Goal: Task Accomplishment & Management: Manage account settings

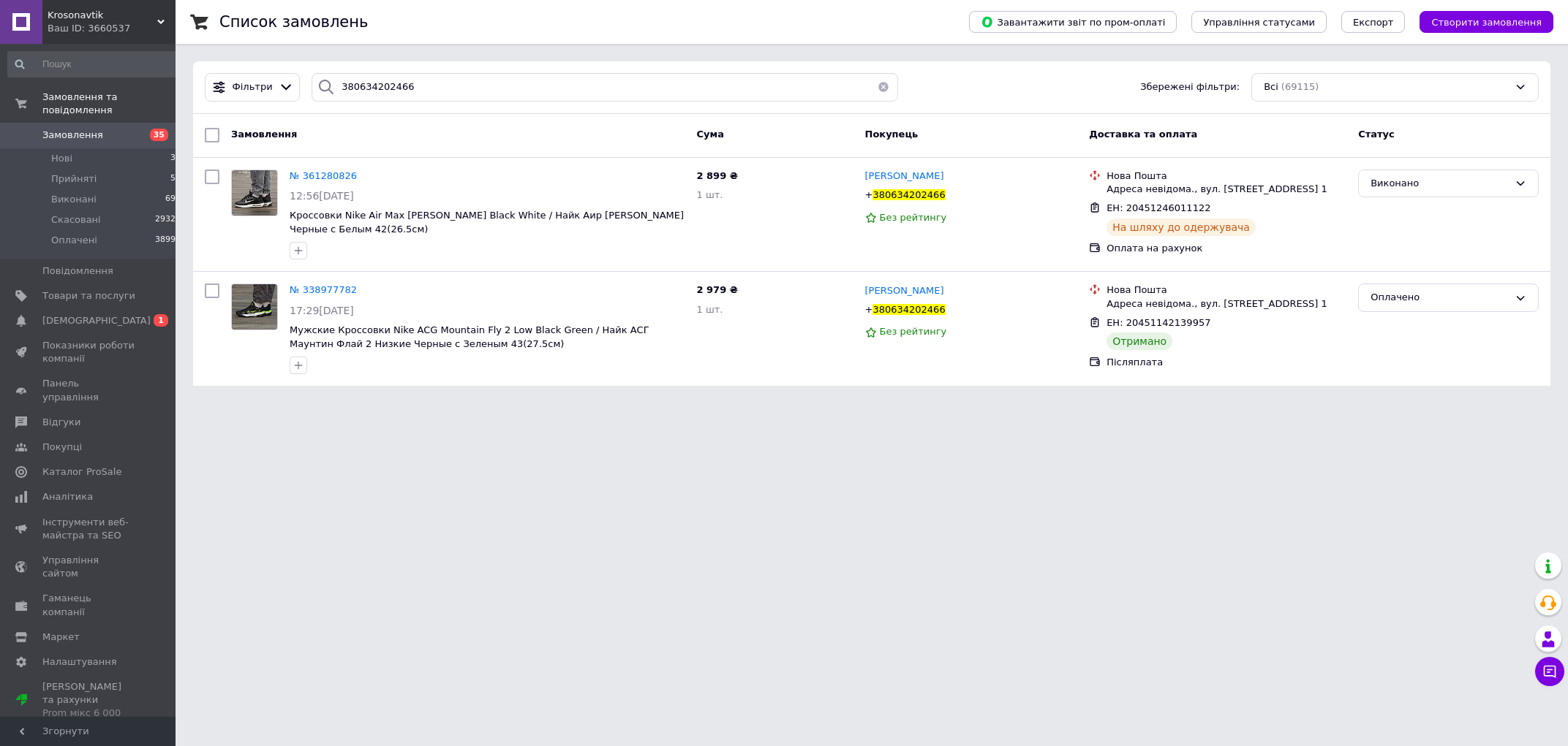
click at [70, 128] on span "Замовлення" at bounding box center [73, 135] width 60 height 14
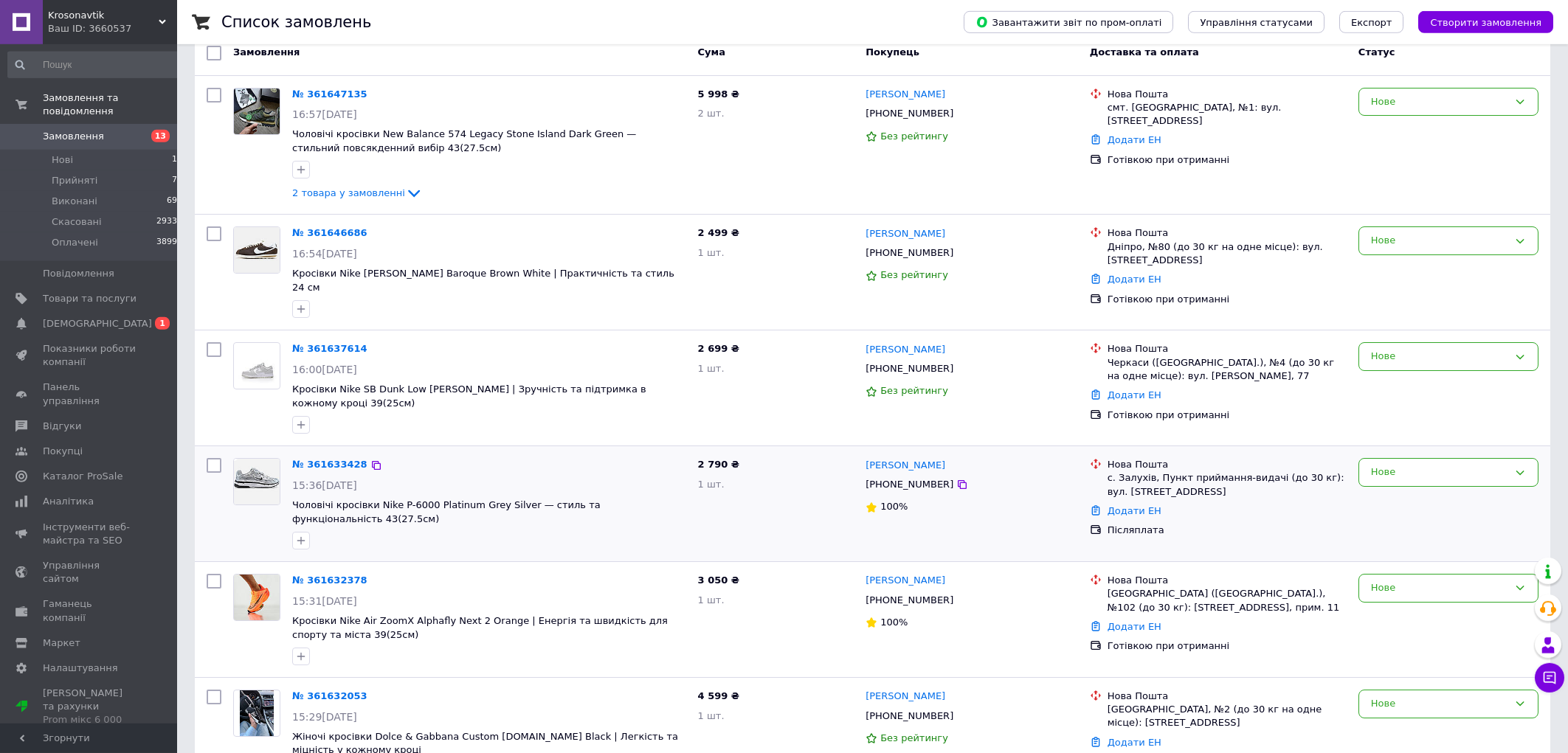
scroll to position [79, 0]
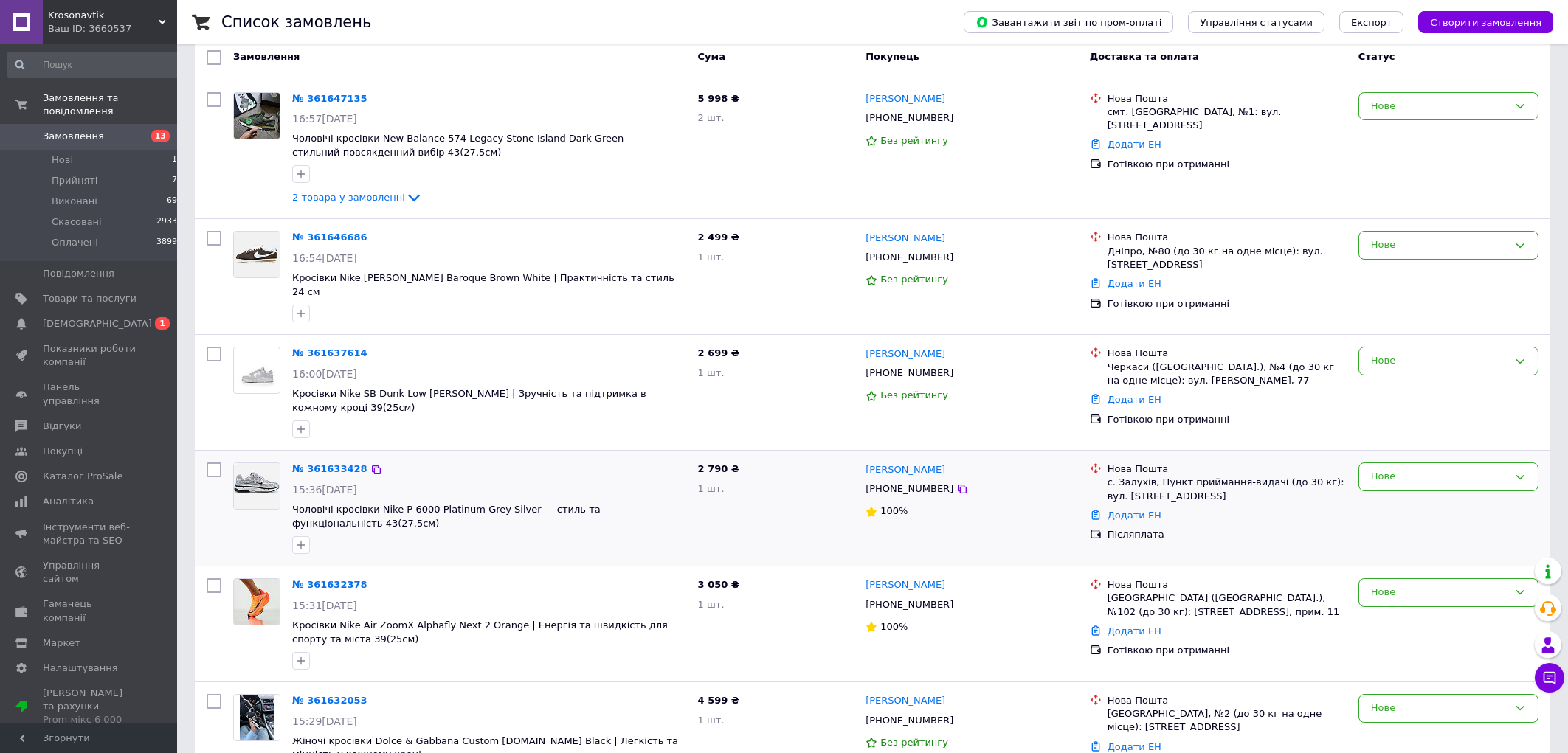
click at [890, 480] on div "[PHONE_NUMBER]" at bounding box center [909, 490] width 93 height 20
click at [890, 480] on div "+380963212921" at bounding box center [909, 490] width 93 height 20
copy div "380963212921"
click at [605, 346] on div "№ 361637614" at bounding box center [489, 353] width 397 height 17
click at [905, 364] on div "+380964203688" at bounding box center [909, 374] width 93 height 20
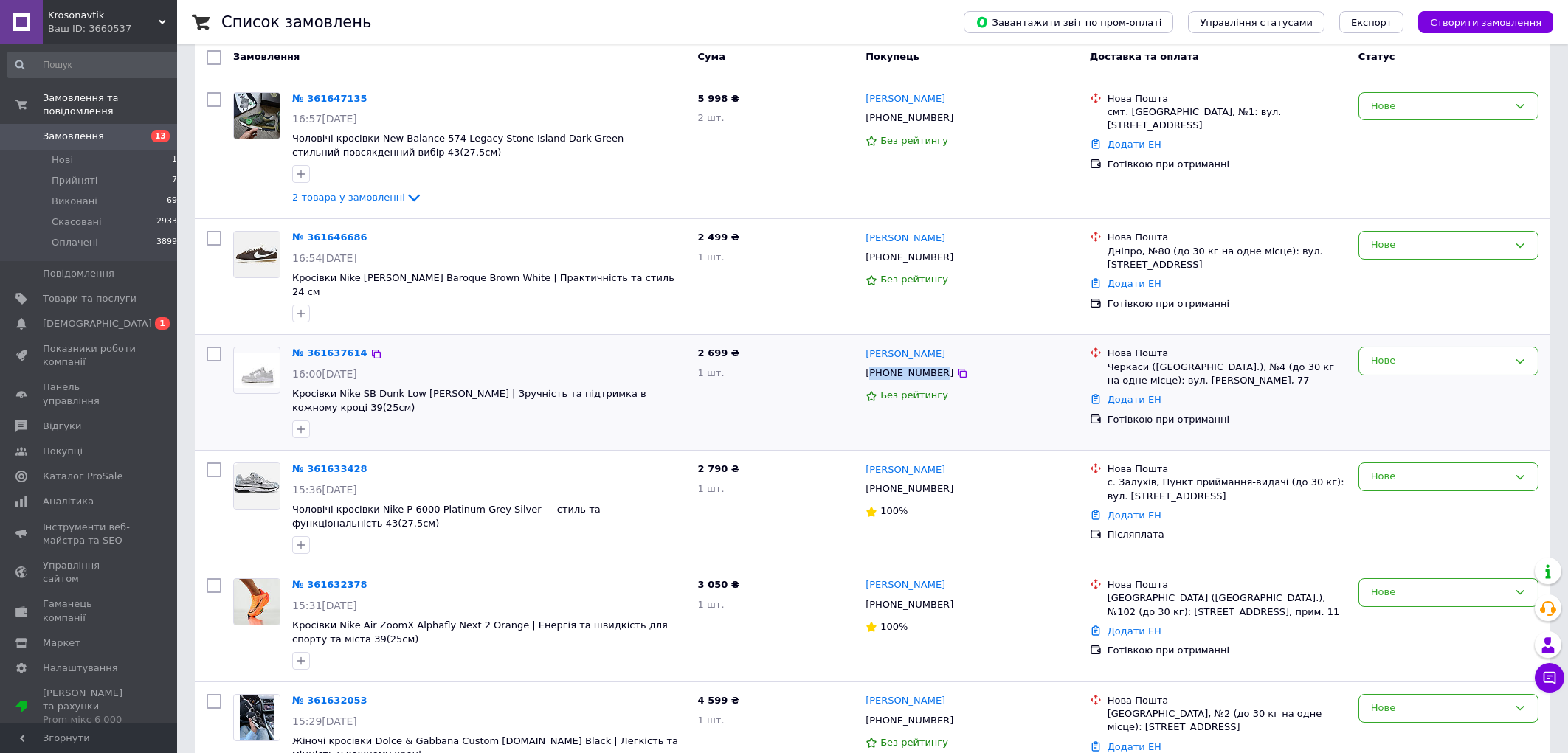
click at [905, 364] on div "+380964203688" at bounding box center [909, 374] width 93 height 20
copy div "380964203688"
click at [747, 294] on div "2 499 ₴ 1 шт." at bounding box center [776, 276] width 168 height 103
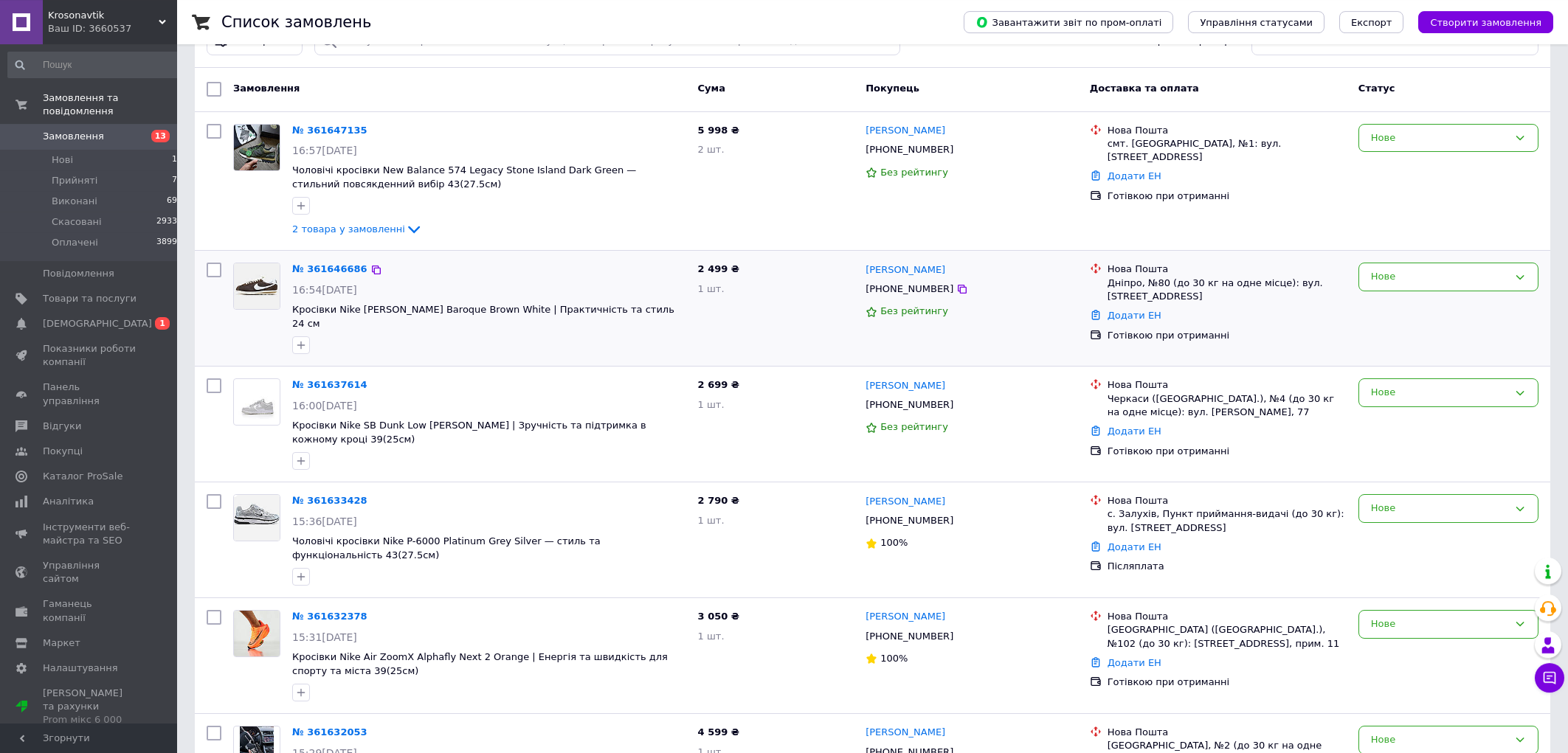
scroll to position [0, 0]
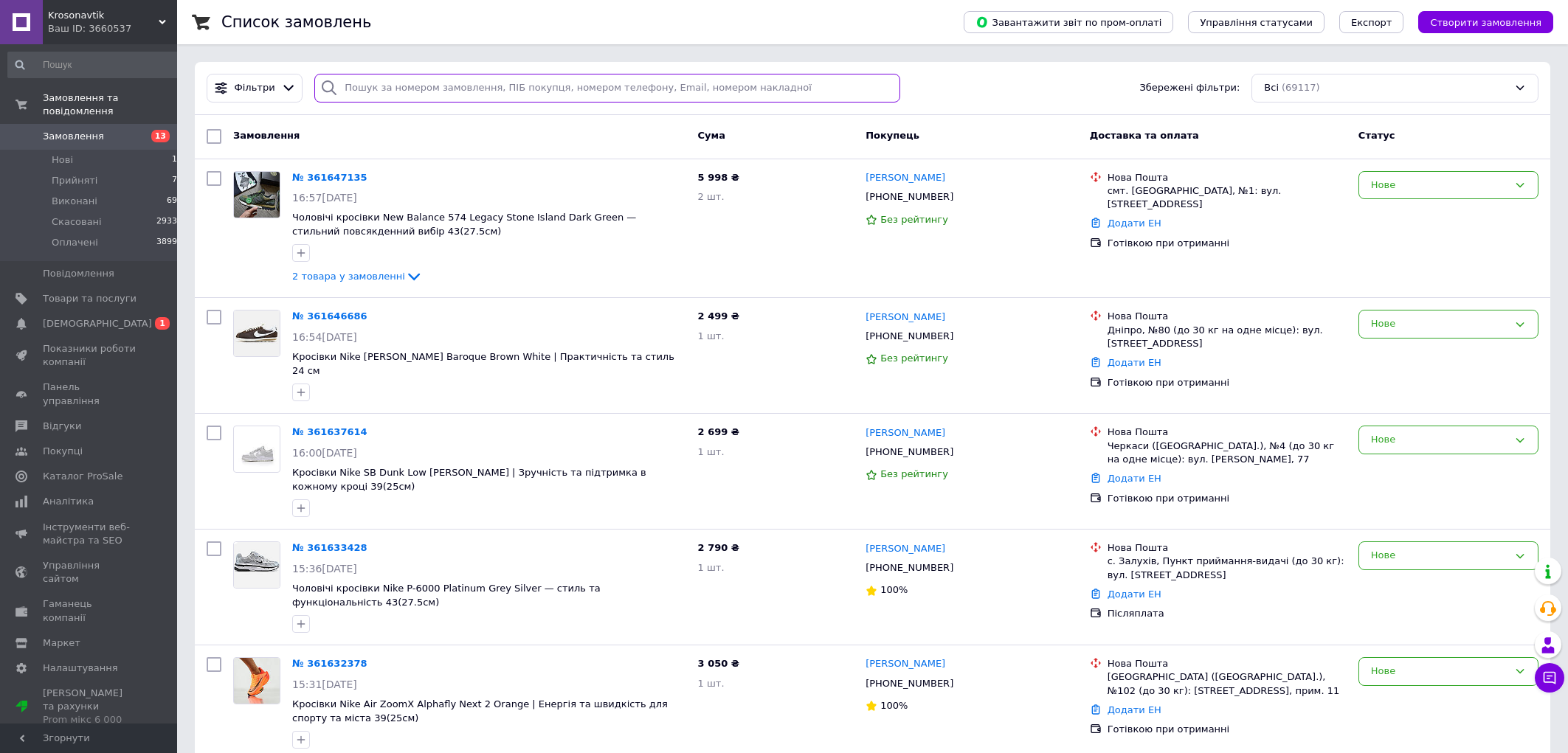
click at [380, 84] on input "search" at bounding box center [607, 87] width 585 height 28
paste input "380 99 069 34 91"
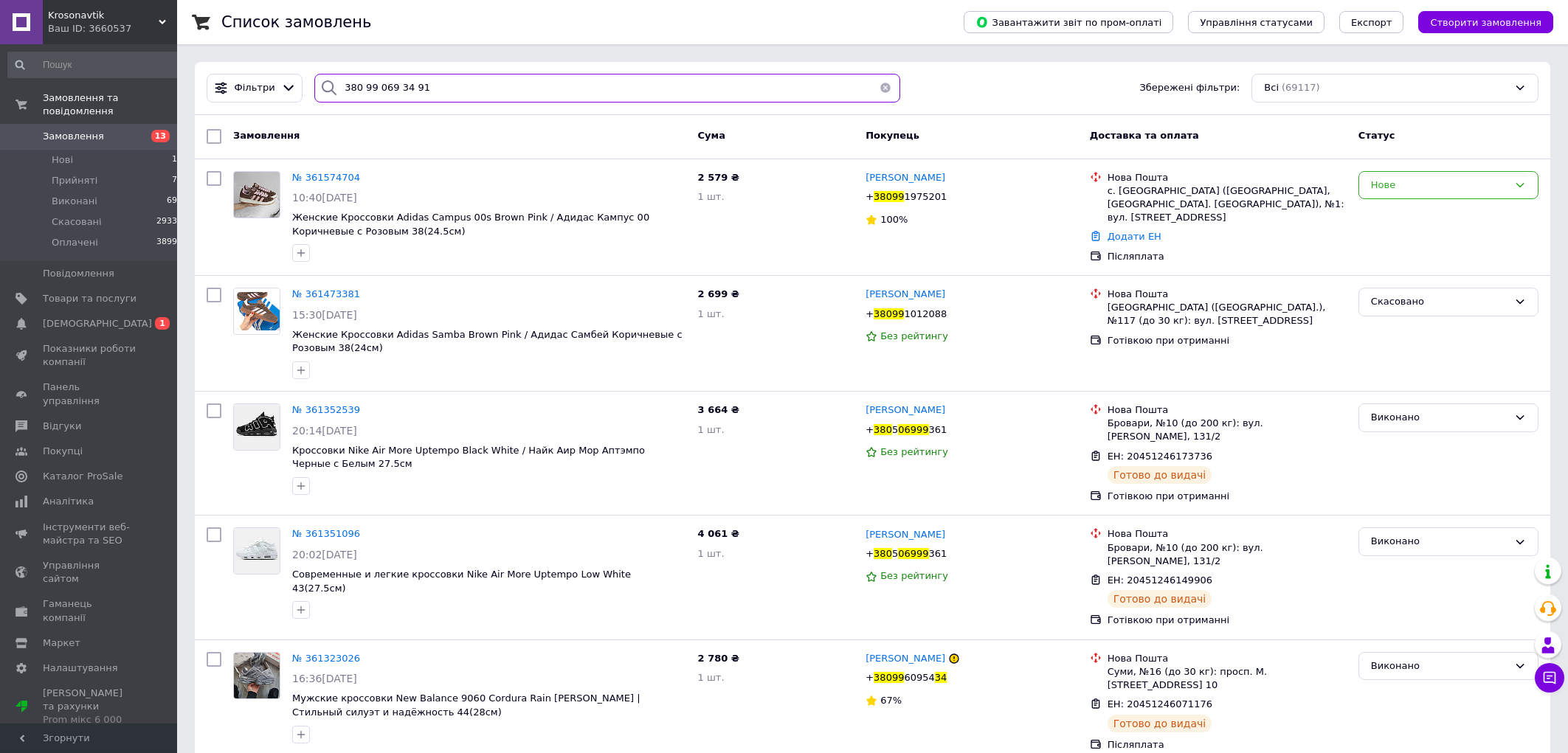
click at [400, 91] on input "380 99 069 34 91" at bounding box center [607, 87] width 585 height 28
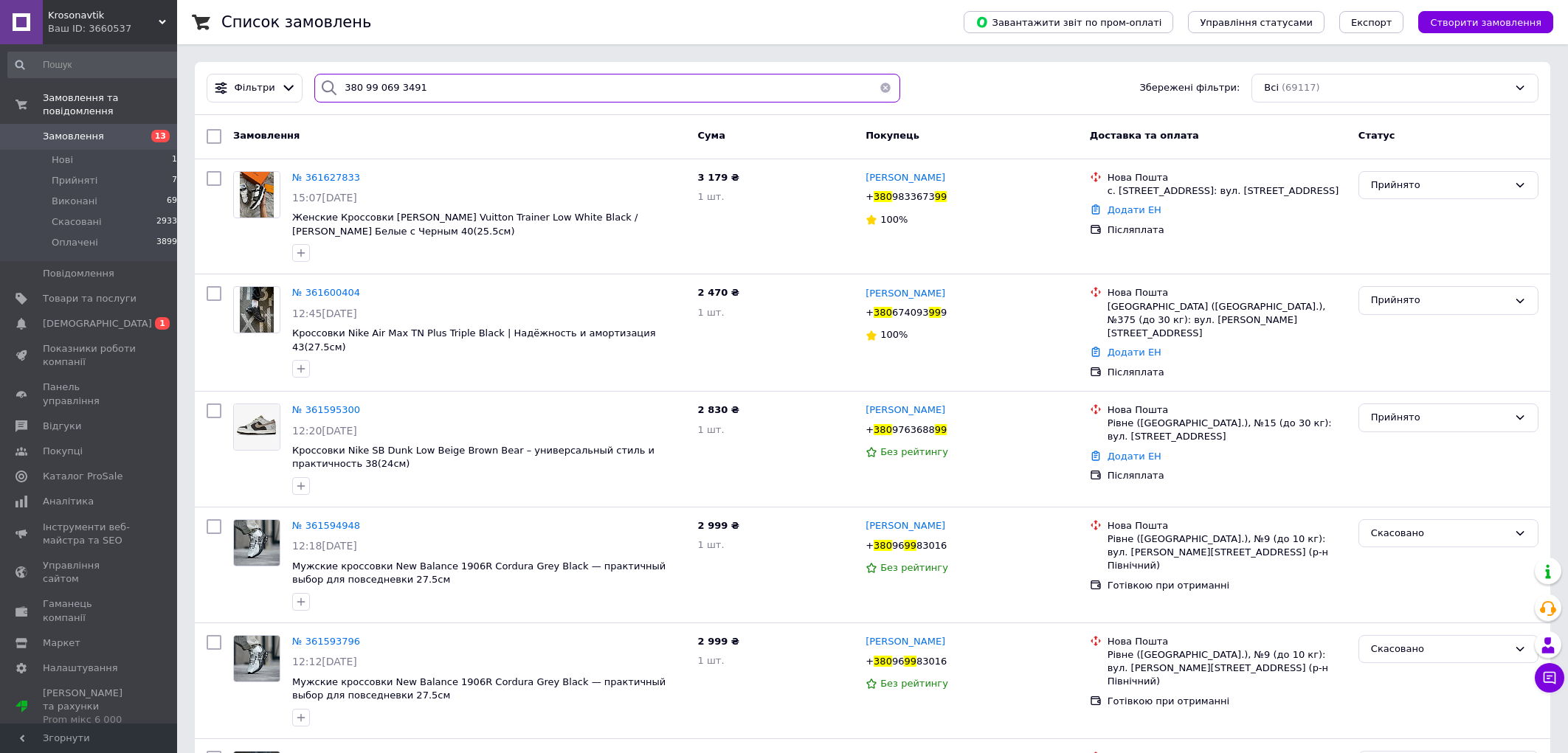
click at [388, 91] on input "380 99 069 3491" at bounding box center [607, 87] width 585 height 28
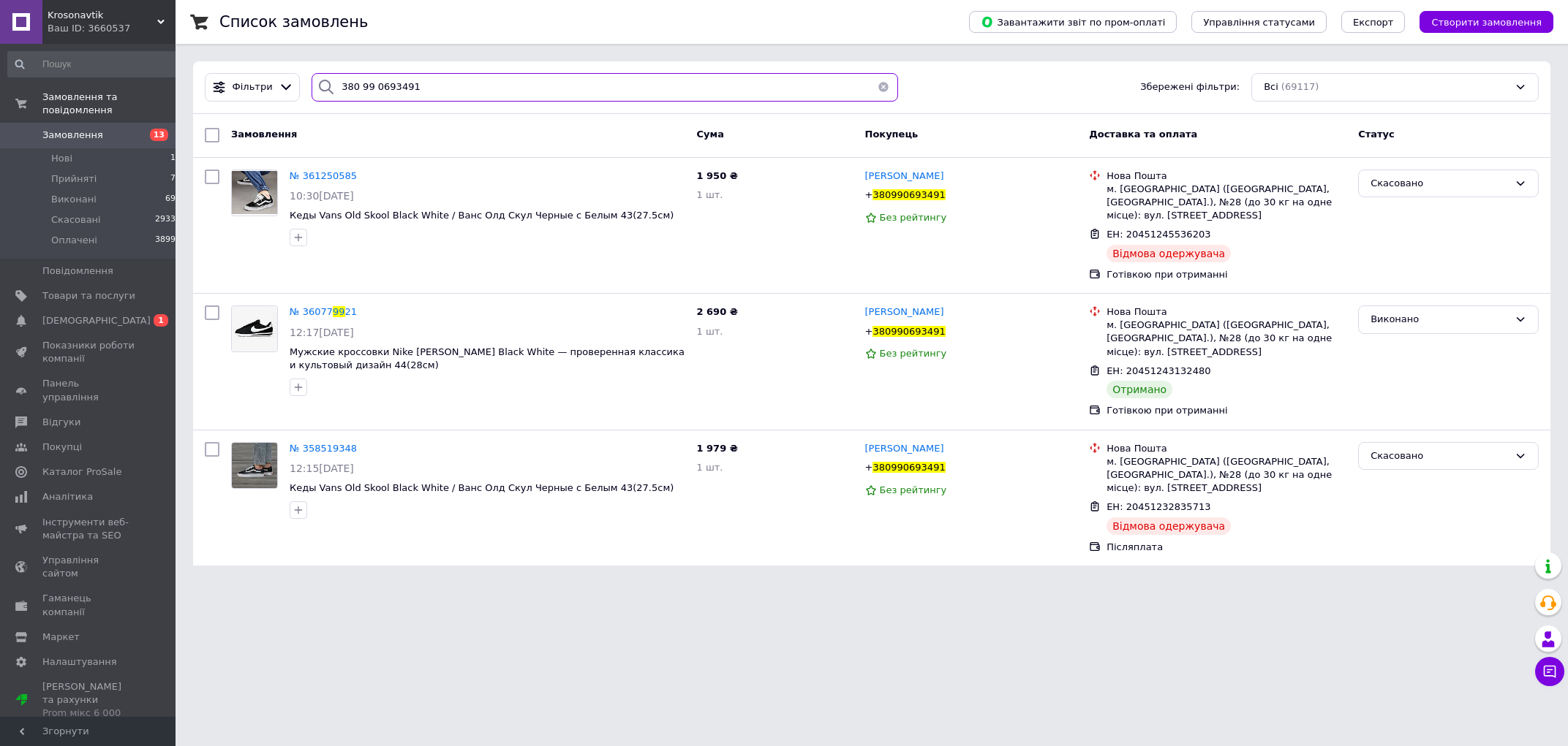
click at [368, 89] on input "380 99 0693491" at bounding box center [604, 87] width 587 height 28
click at [881, 197] on span "380" at bounding box center [881, 195] width 18 height 11
copy span "380 990693491"
click at [426, 82] on input "380 990693491" at bounding box center [604, 87] width 587 height 28
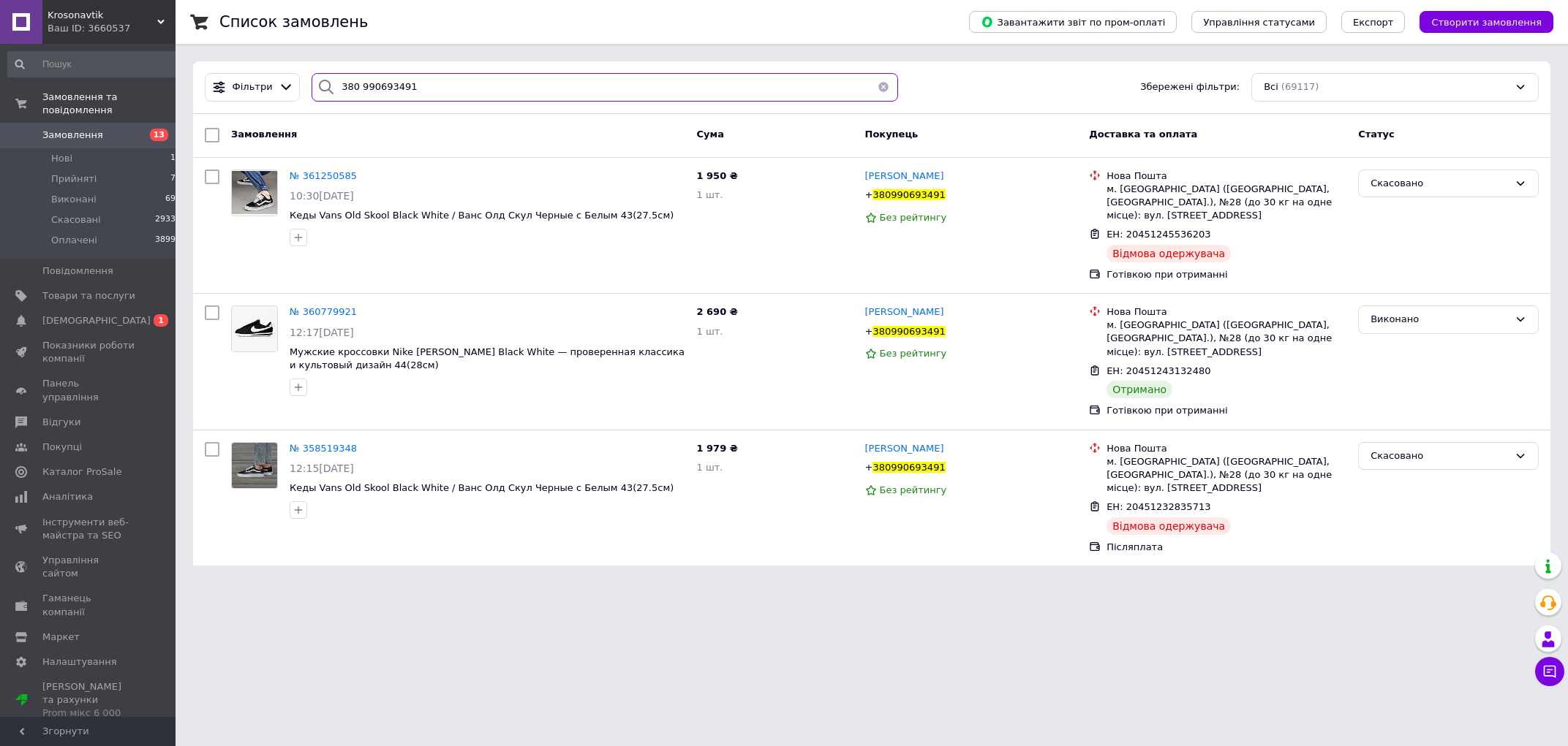
click at [425, 82] on input "380 990693491" at bounding box center [604, 87] width 587 height 28
paste input "+380500455606"
click at [426, 82] on input "380 +380500455606" at bounding box center [604, 87] width 587 height 28
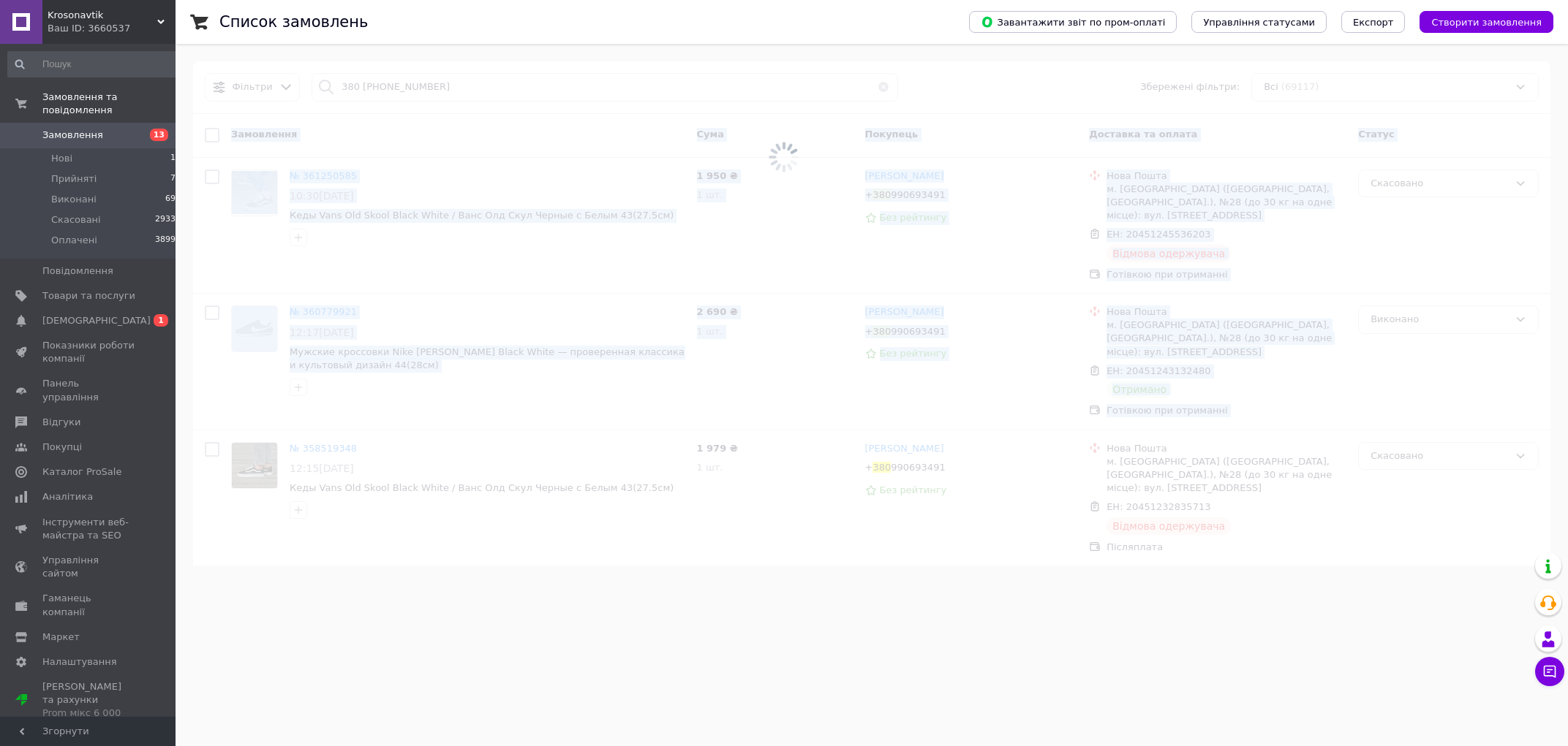
click at [426, 82] on span at bounding box center [784, 158] width 1568 height 315
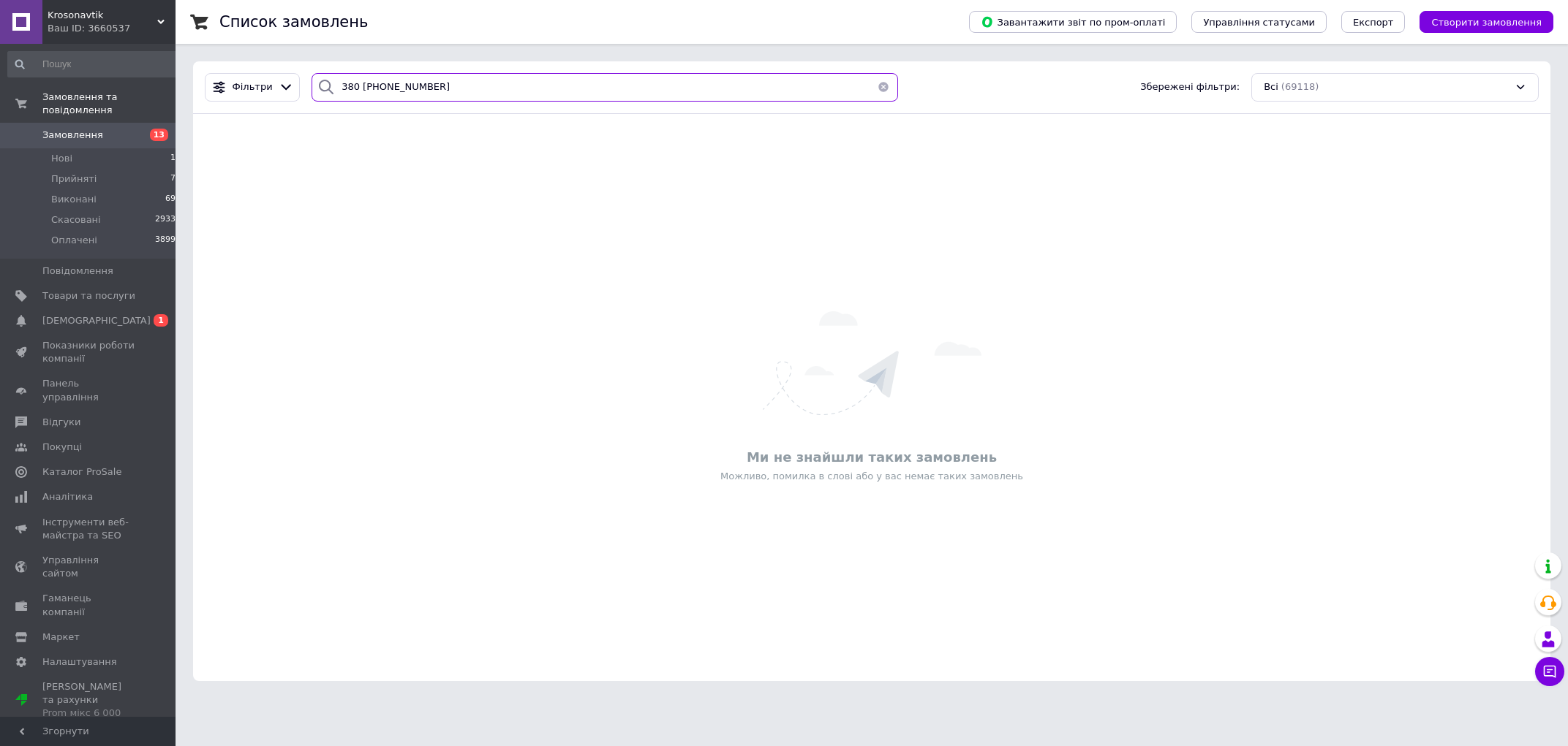
click at [426, 82] on input "380 +380500455606" at bounding box center [604, 87] width 587 height 28
paste input "search"
click at [383, 87] on input "+380500455606" at bounding box center [604, 87] width 587 height 28
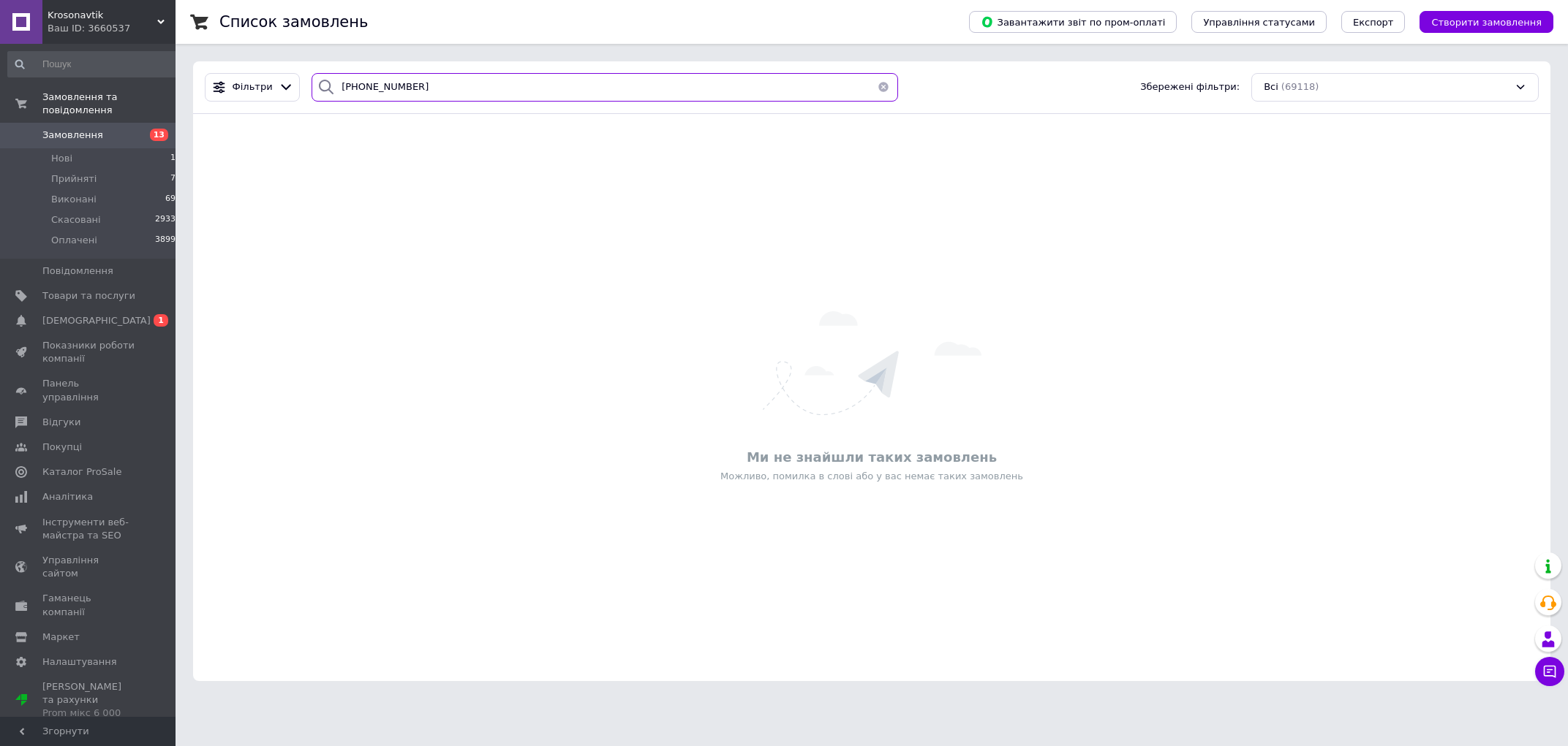
click at [398, 87] on input "+380500455606" at bounding box center [604, 87] width 587 height 28
type input "380500455606"
click at [110, 128] on span "Замовлення" at bounding box center [89, 135] width 92 height 14
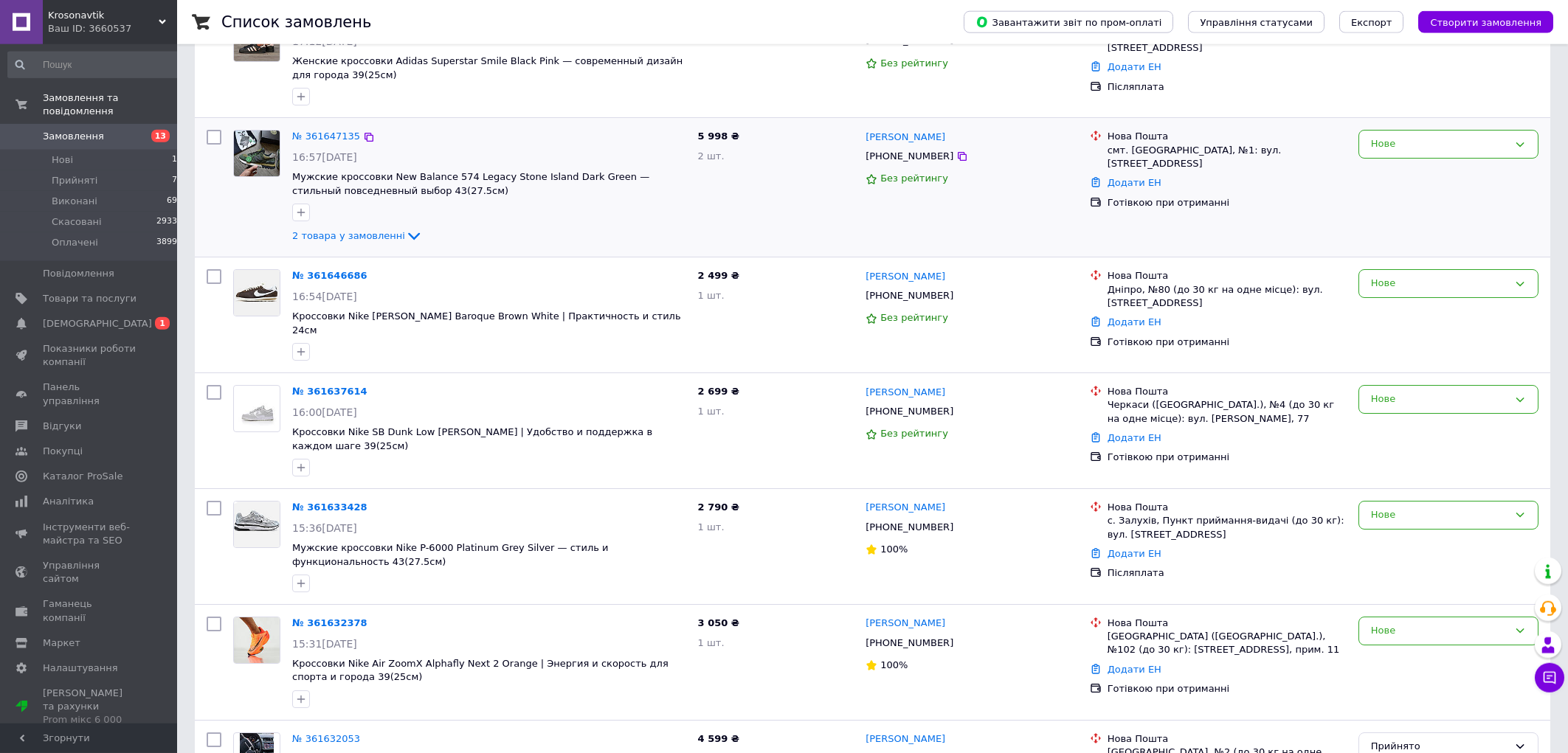
scroll to position [158, 0]
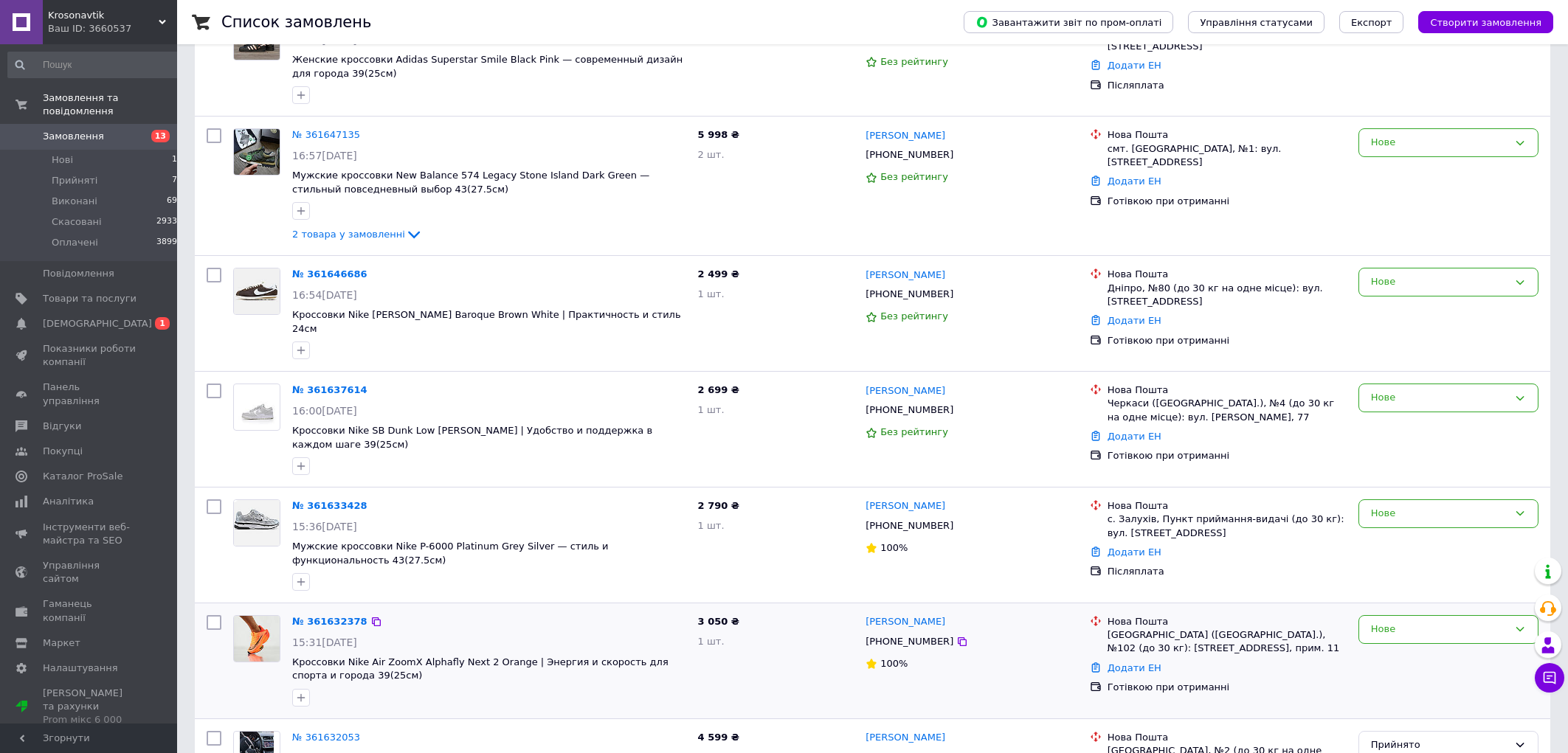
click at [1076, 634] on div "+380932680744" at bounding box center [971, 642] width 215 height 17
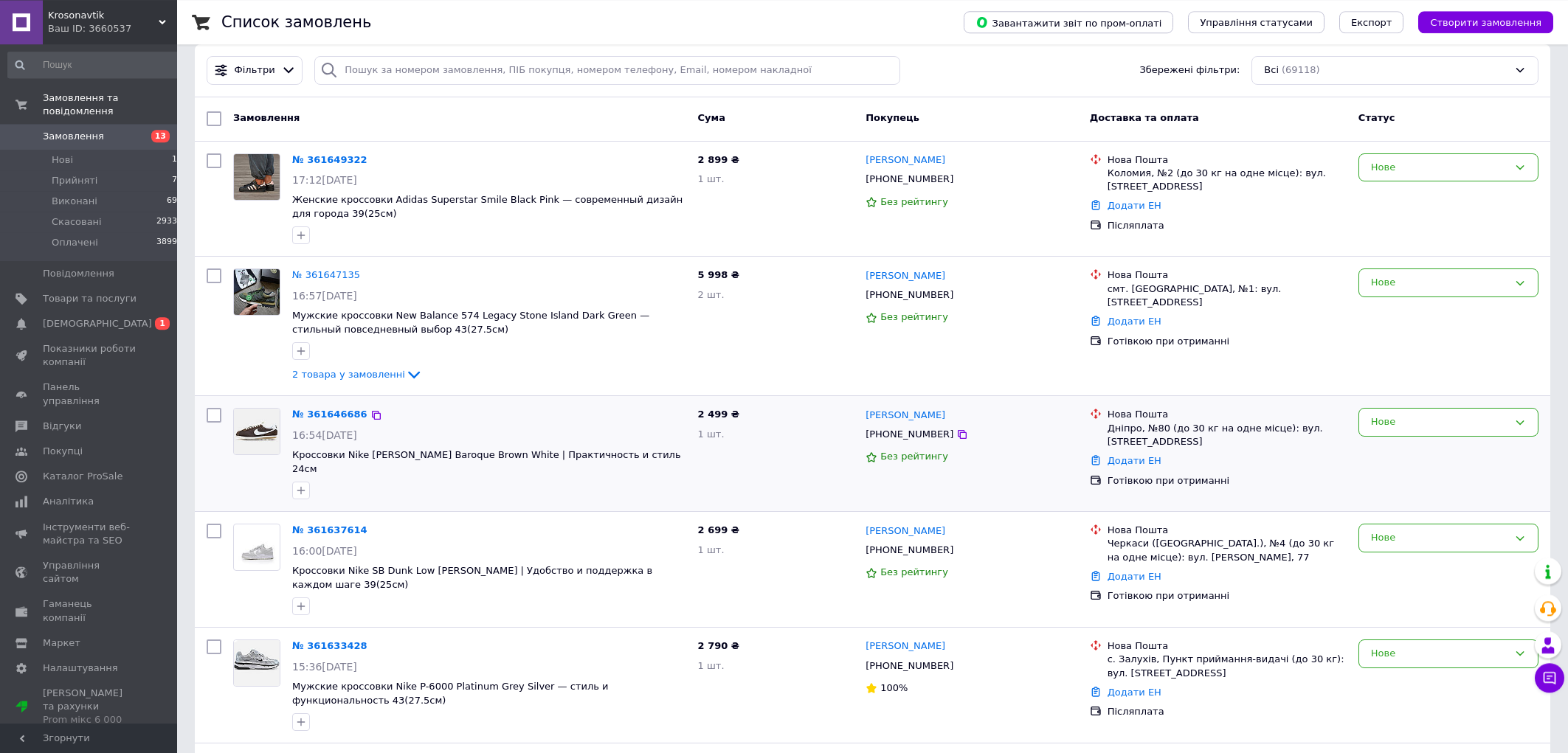
scroll to position [0, 0]
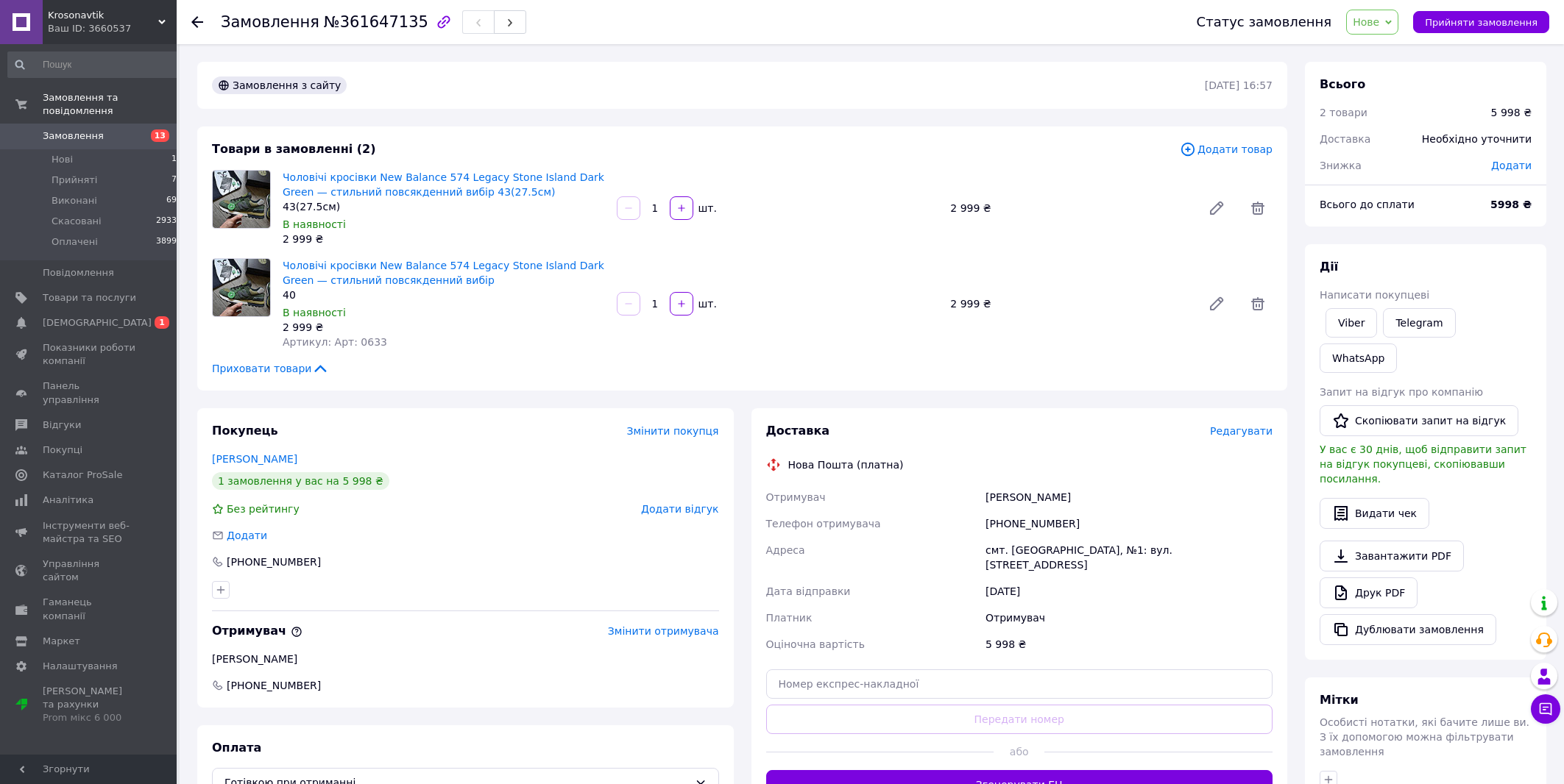
click at [1031, 534] on div "+380666876522" at bounding box center [1128, 524] width 293 height 26
click at [1031, 530] on div "+380666876522" at bounding box center [1128, 524] width 293 height 26
click at [1033, 530] on div "+380666876522" at bounding box center [1128, 524] width 293 height 26
copy div "380666876522"
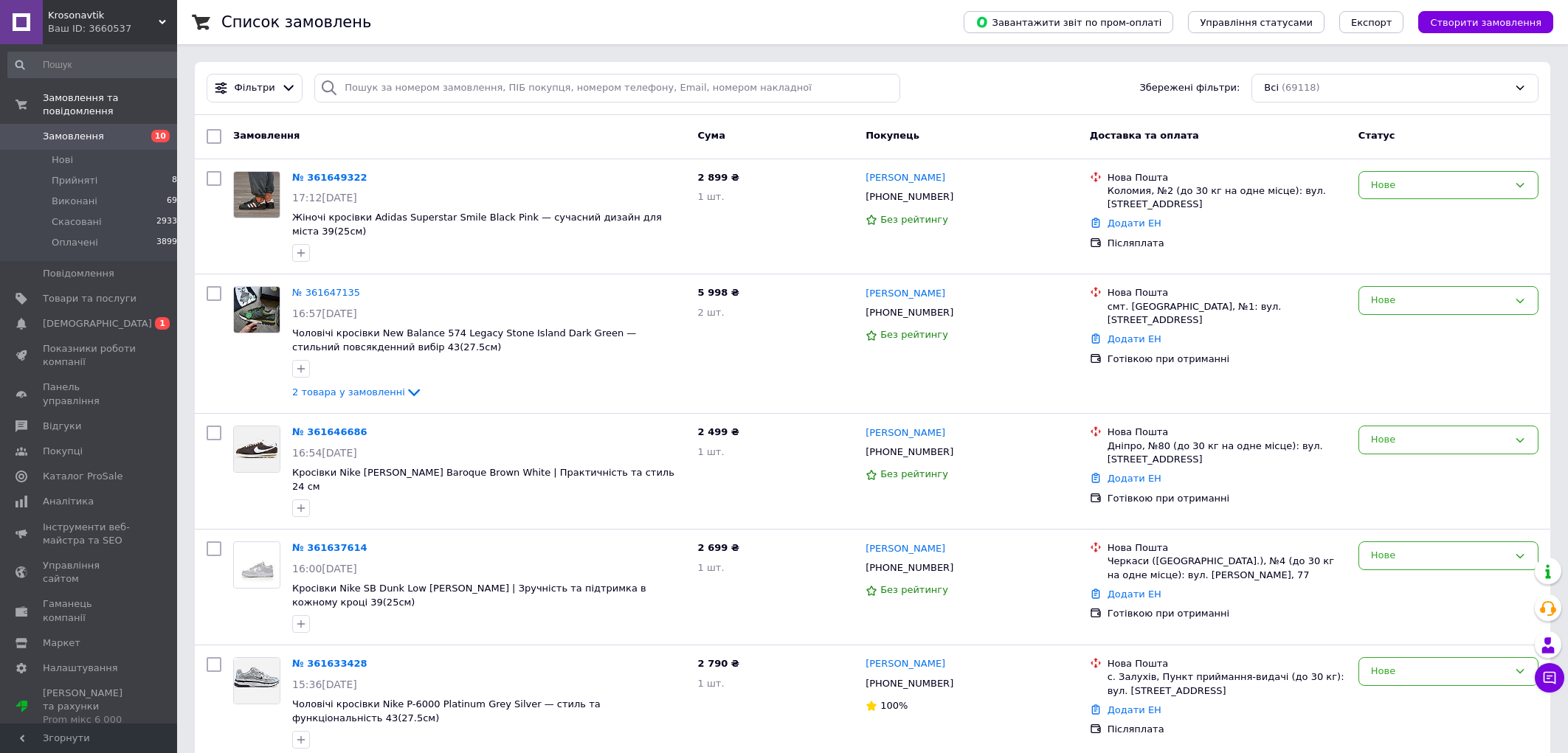
click at [443, 105] on div "Фільтри Збережені фільтри: Всі (69118)" at bounding box center [872, 88] width 1356 height 53
click at [438, 93] on input "search" at bounding box center [607, 87] width 585 height 28
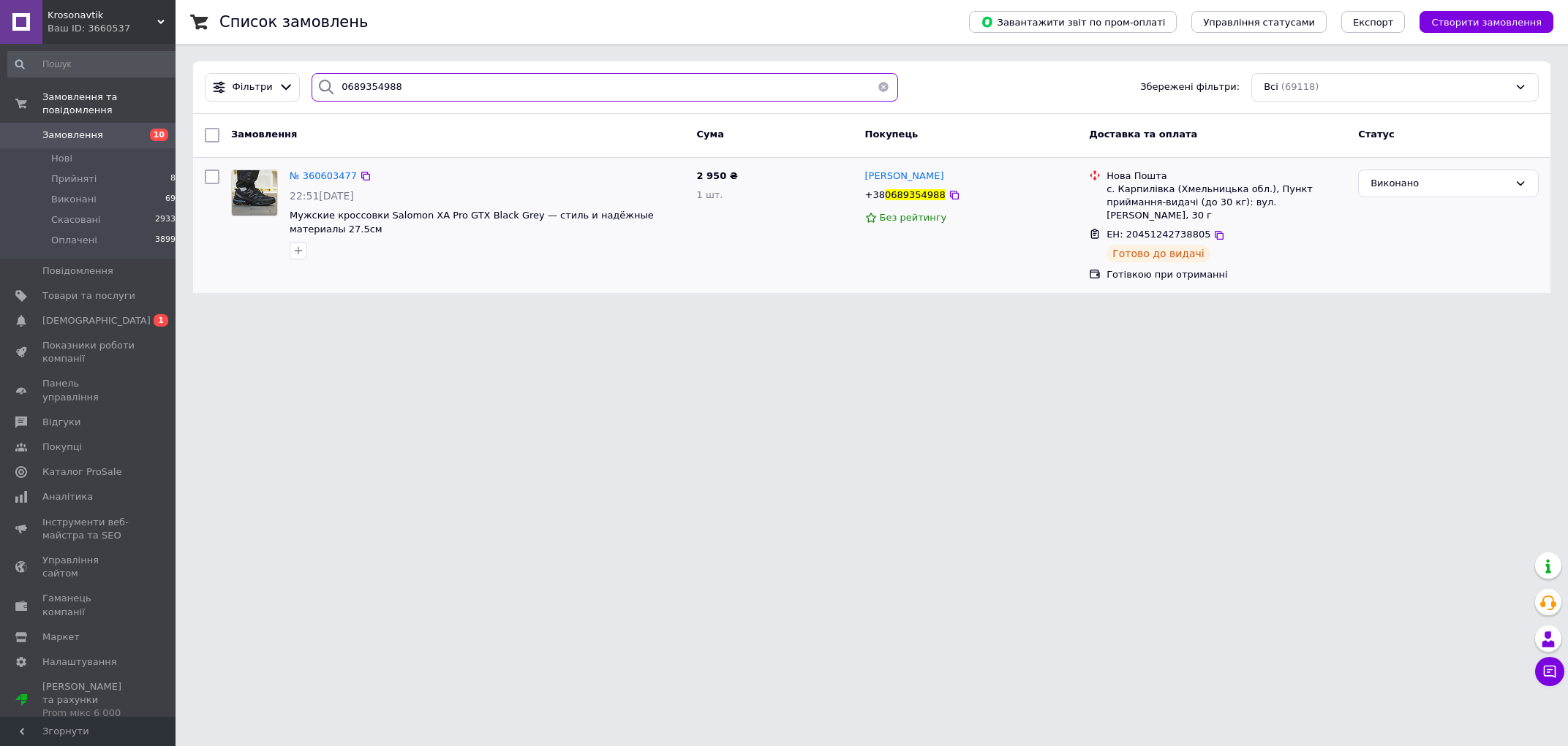
type input "0689354988"
click at [898, 198] on span "0689354988" at bounding box center [915, 195] width 60 height 11
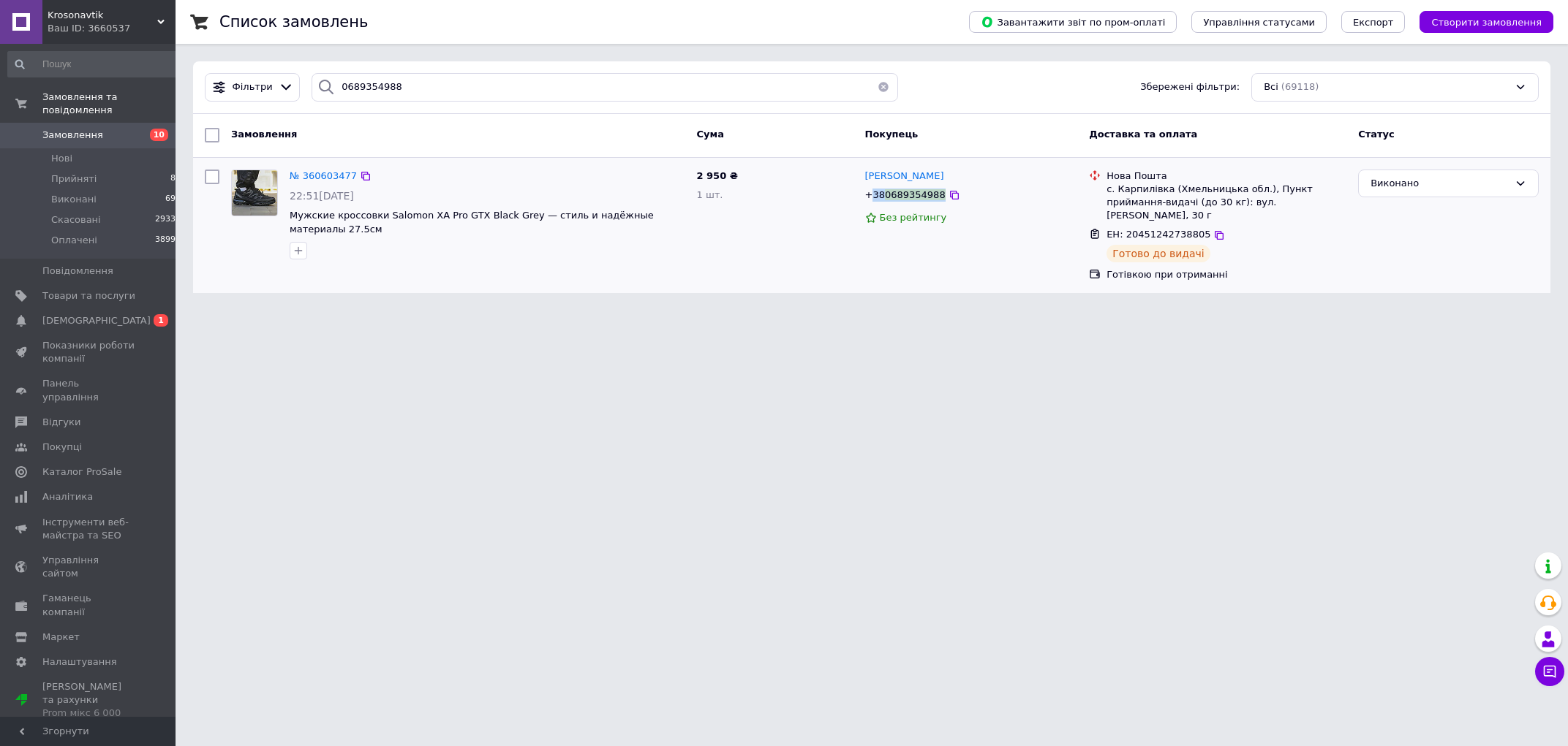
copy span "38 0689354988"
click at [1171, 229] on span "ЕН: 20451242738805" at bounding box center [1158, 233] width 104 height 11
click at [1170, 229] on span "ЕН: 20451242738805" at bounding box center [1158, 233] width 104 height 11
copy span "20451242738805"
click at [916, 198] on span "0689354988" at bounding box center [915, 195] width 60 height 11
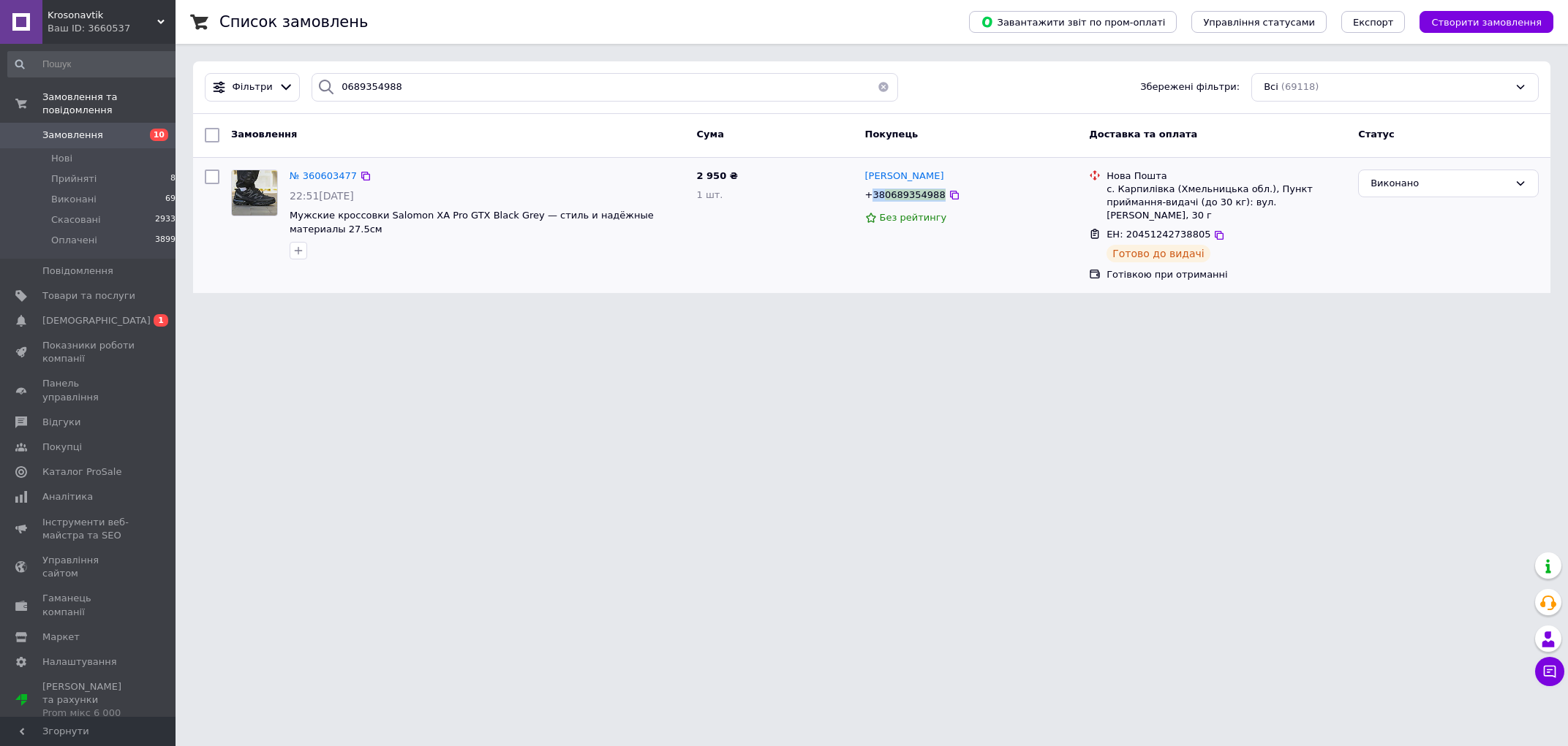
click at [916, 198] on span "0689354988" at bounding box center [915, 195] width 60 height 11
copy span "38 0689354988"
click at [84, 128] on span "Замовлення" at bounding box center [73, 135] width 60 height 14
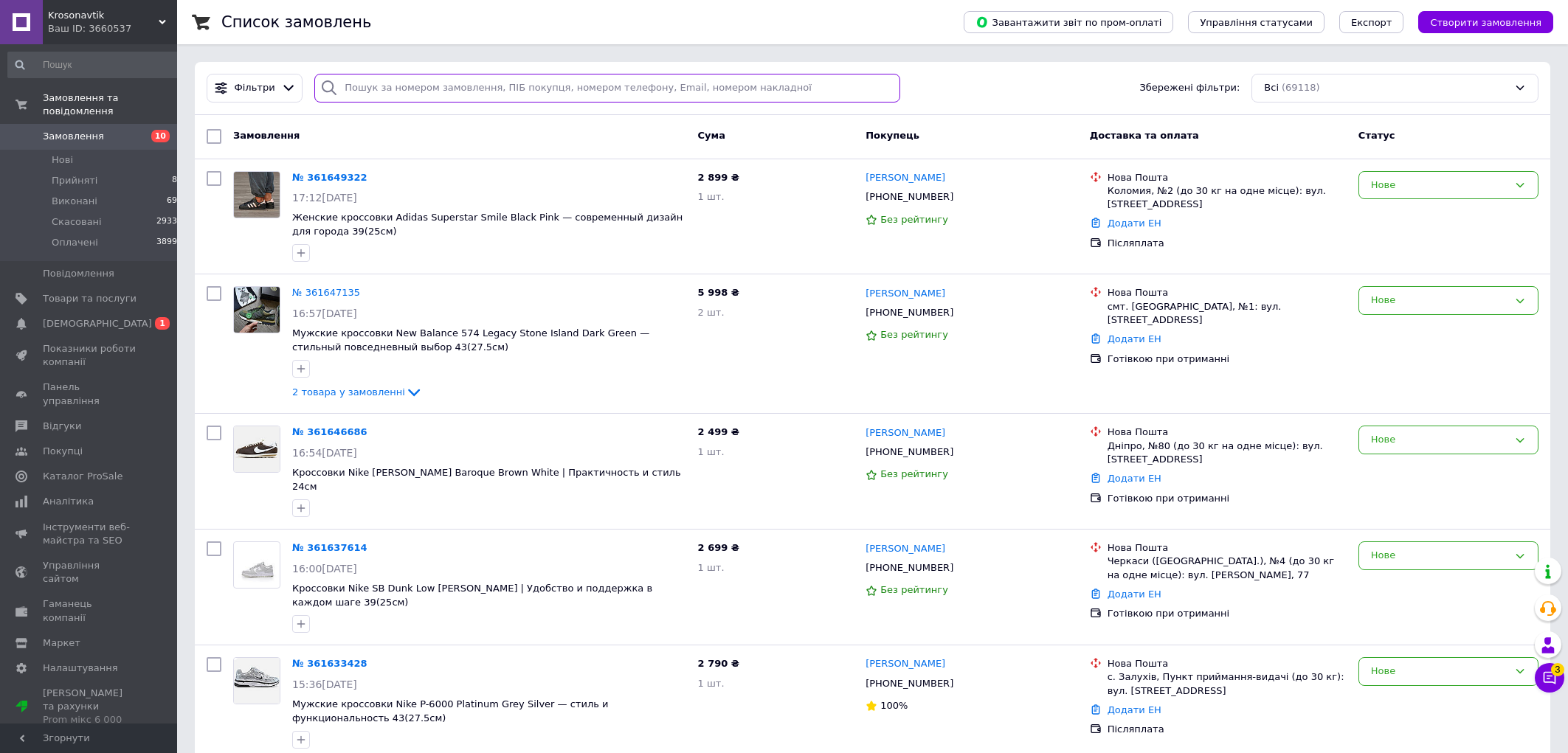
click at [429, 84] on input "search" at bounding box center [607, 87] width 585 height 28
paste input "380932680744"
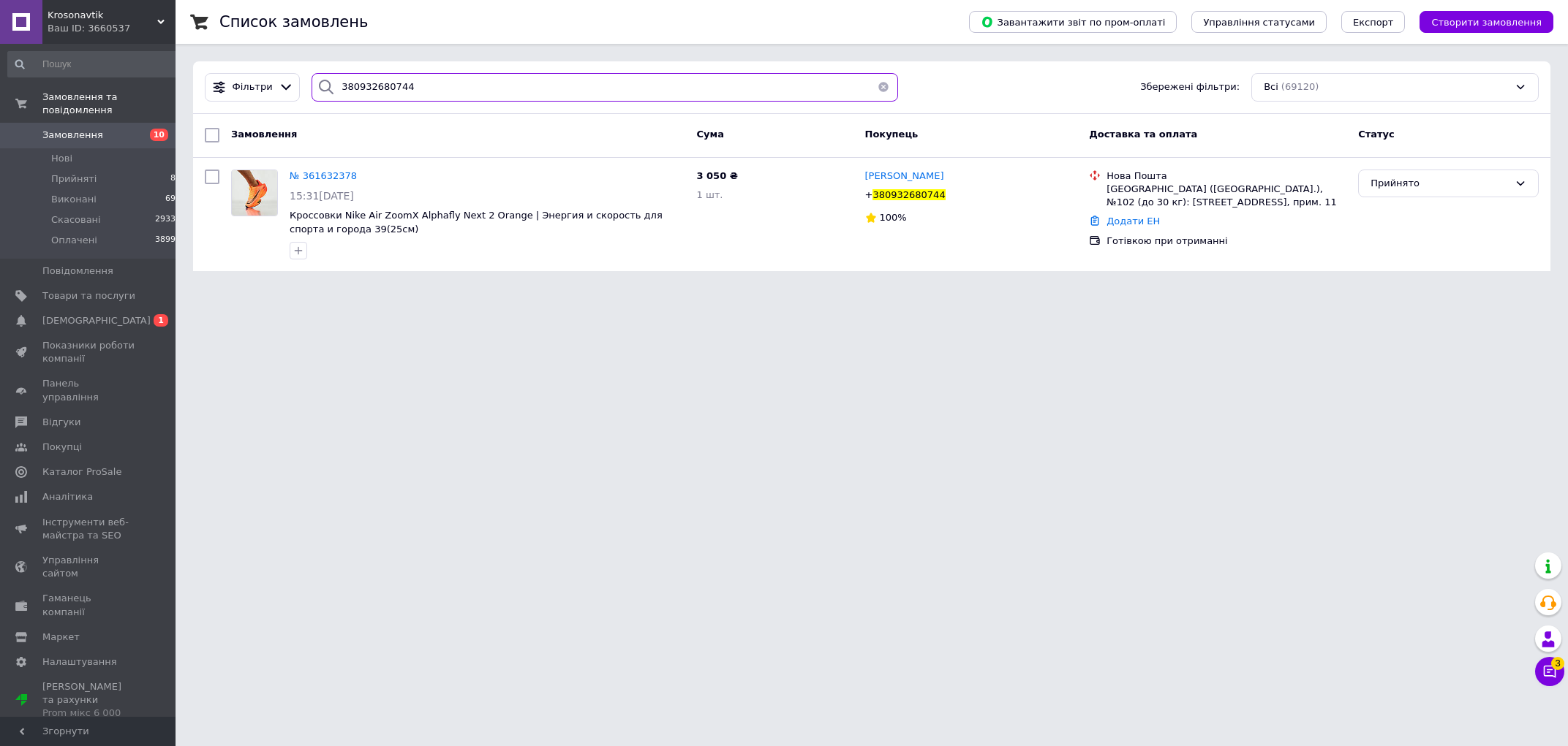
type input "380932680744"
click at [102, 128] on span "Замовлення" at bounding box center [89, 135] width 92 height 14
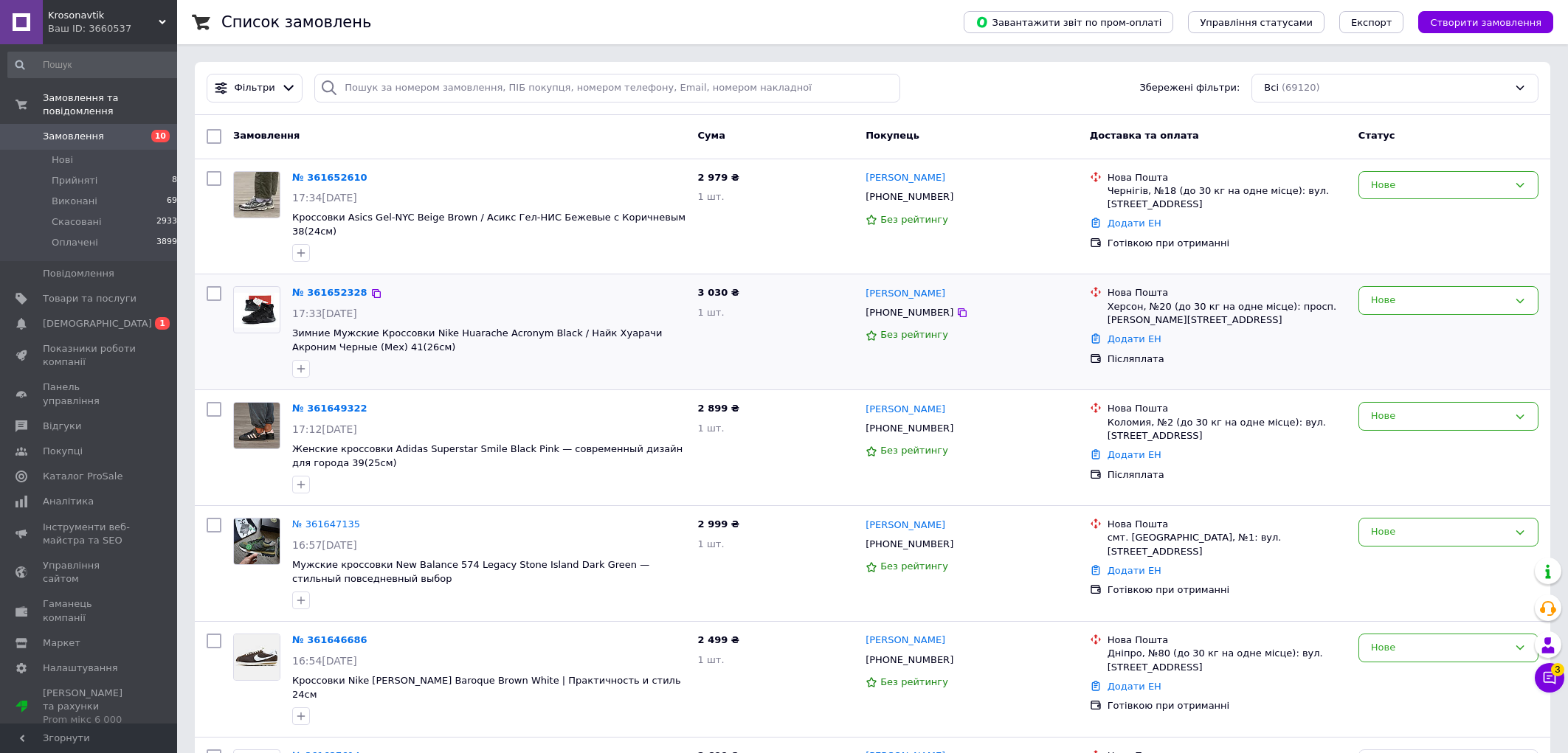
click at [899, 303] on div "[PHONE_NUMBER]" at bounding box center [909, 313] width 93 height 20
copy div "380953186325"
click at [588, 291] on div "№ 361652328 17:33, 12.09.2025 Зимние Мужские Кроссовки Nike Huarache Acronym Bl…" at bounding box center [489, 332] width 406 height 103
click at [393, 96] on input "search" at bounding box center [607, 87] width 585 height 28
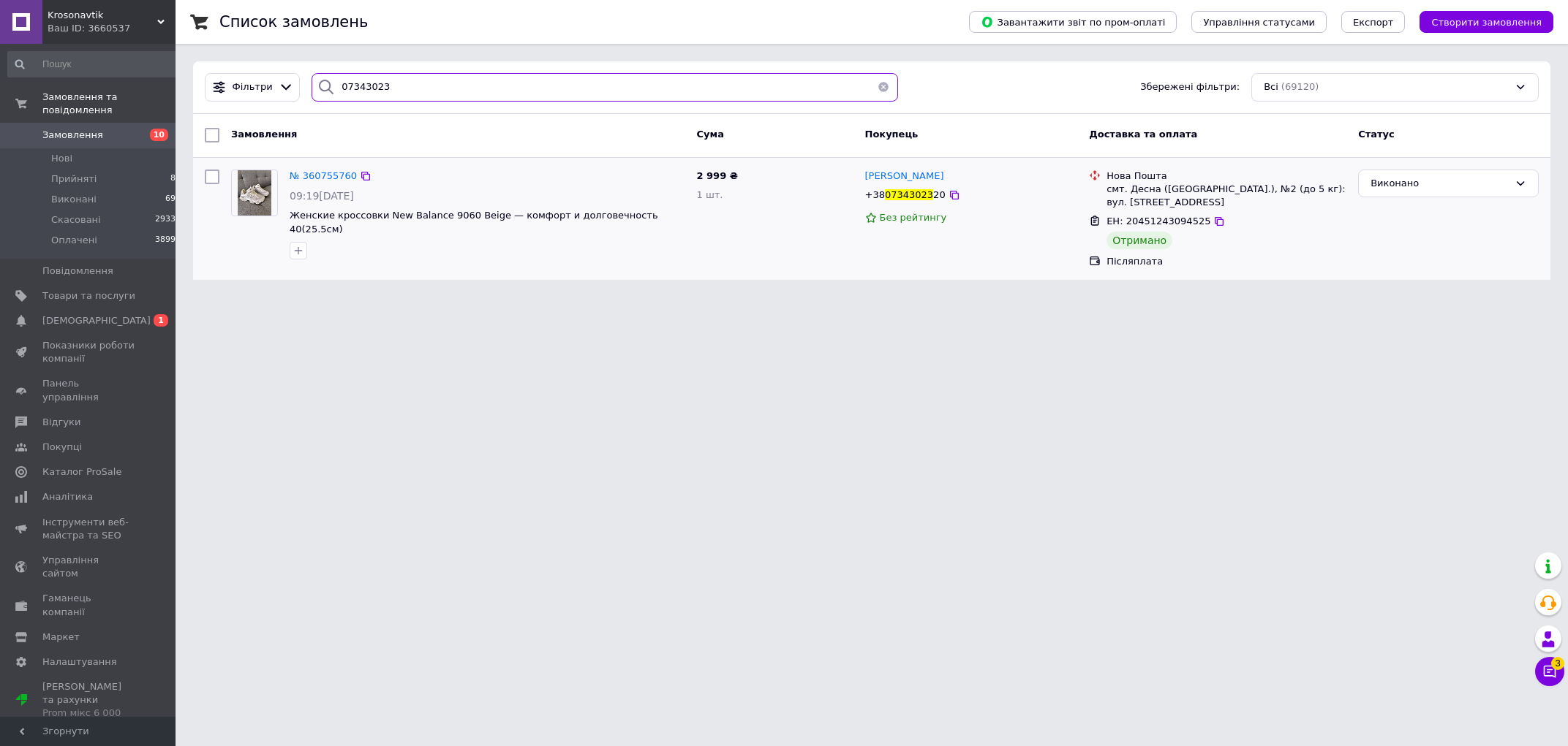
type input "07343023"
click at [893, 196] on span "07343023" at bounding box center [909, 195] width 49 height 11
copy span "38 07343023 20"
click at [1548, 669] on icon at bounding box center [1549, 671] width 15 height 15
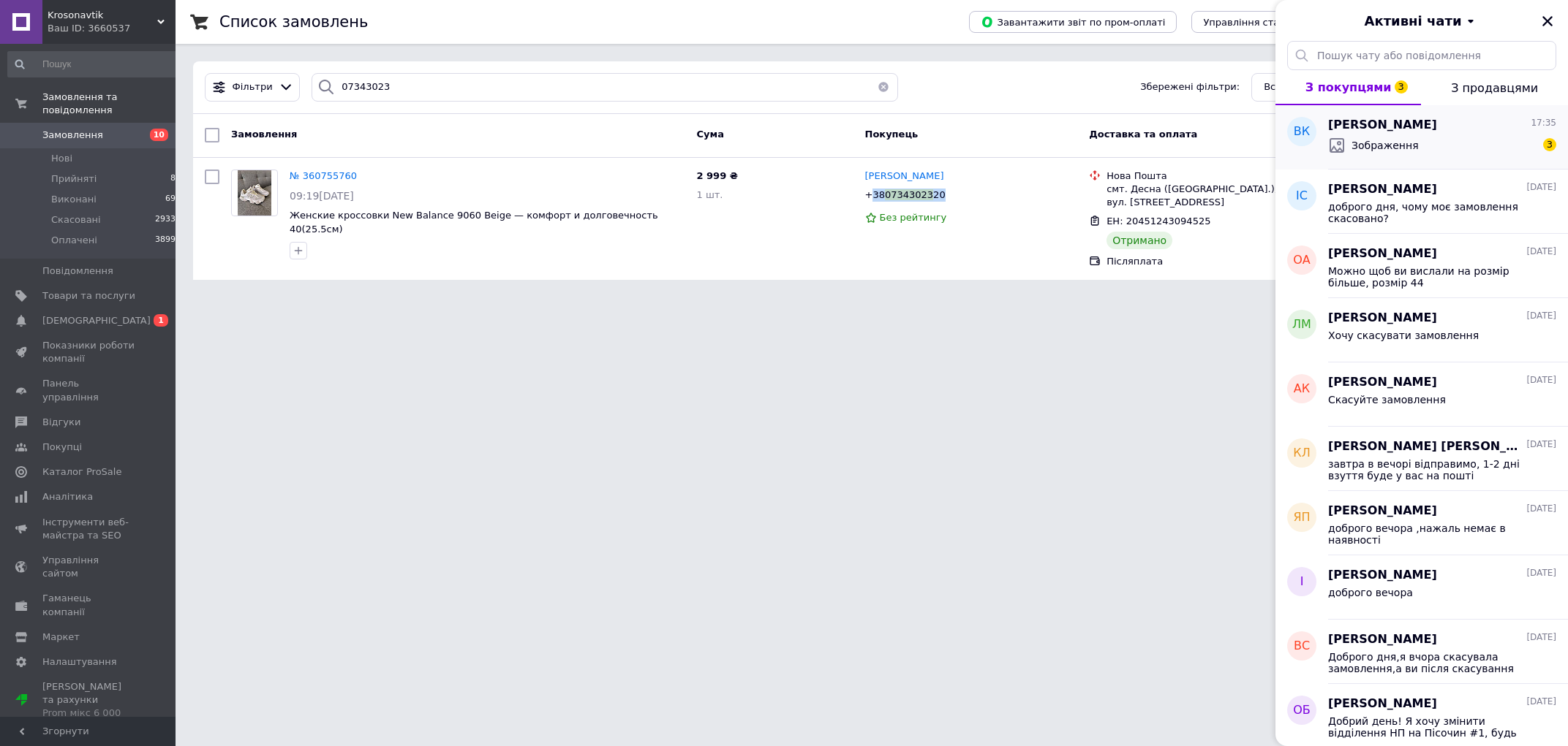
click at [1402, 141] on span "Зображення" at bounding box center [1384, 145] width 67 height 15
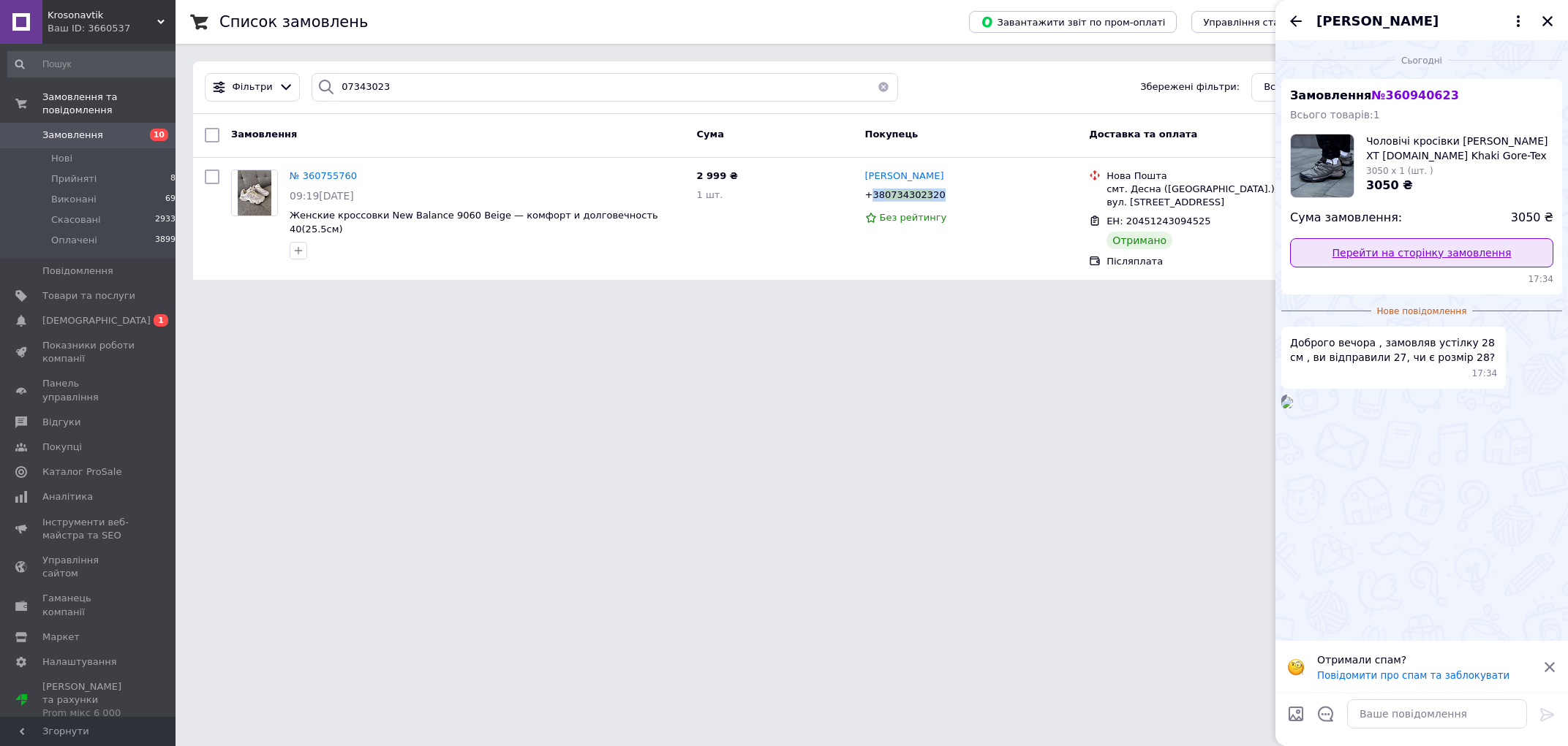
click at [1408, 266] on link "Перейти на сторінку замовлення" at bounding box center [1421, 253] width 264 height 29
click at [1293, 409] on img at bounding box center [1287, 403] width 12 height 12
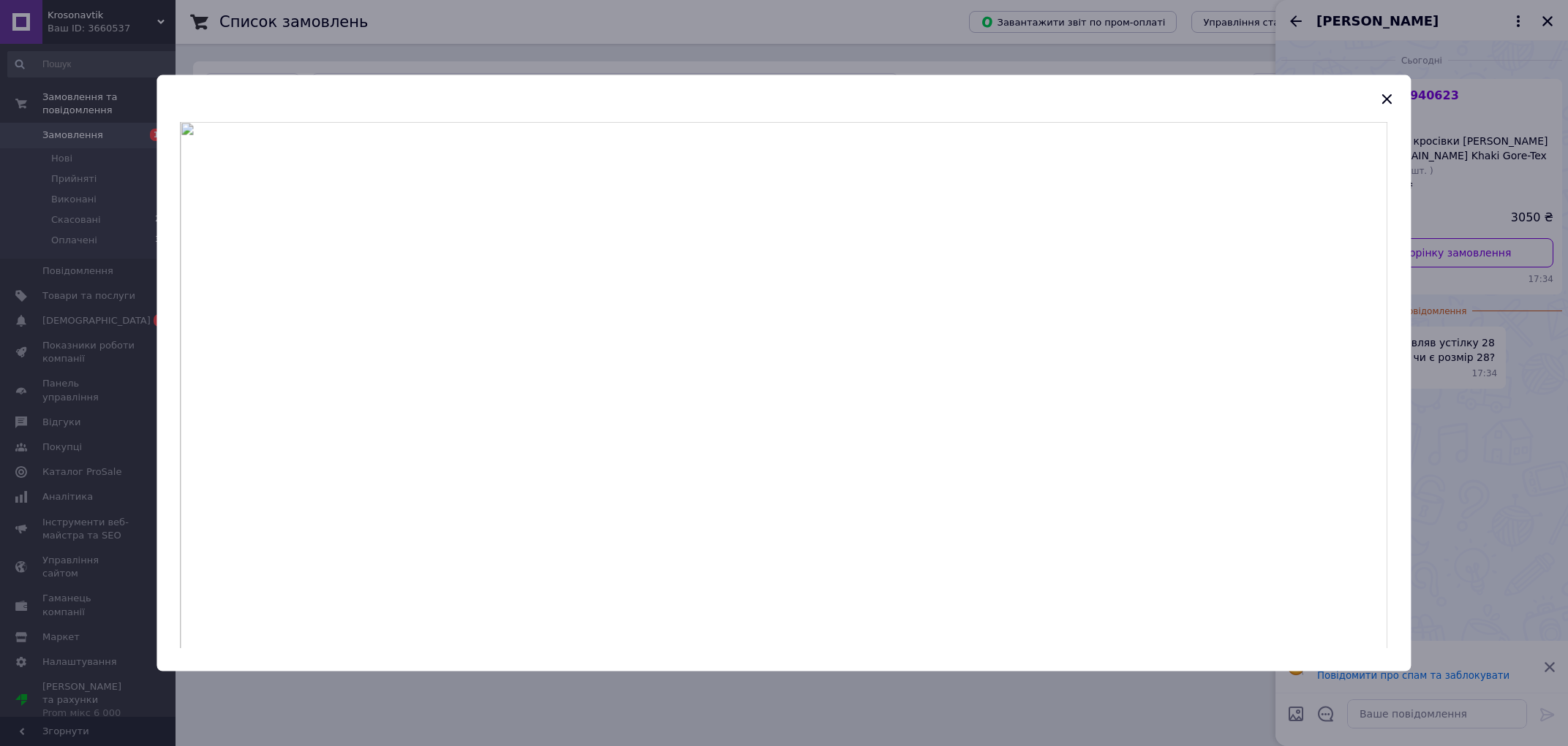
click at [986, 55] on div at bounding box center [784, 373] width 1568 height 746
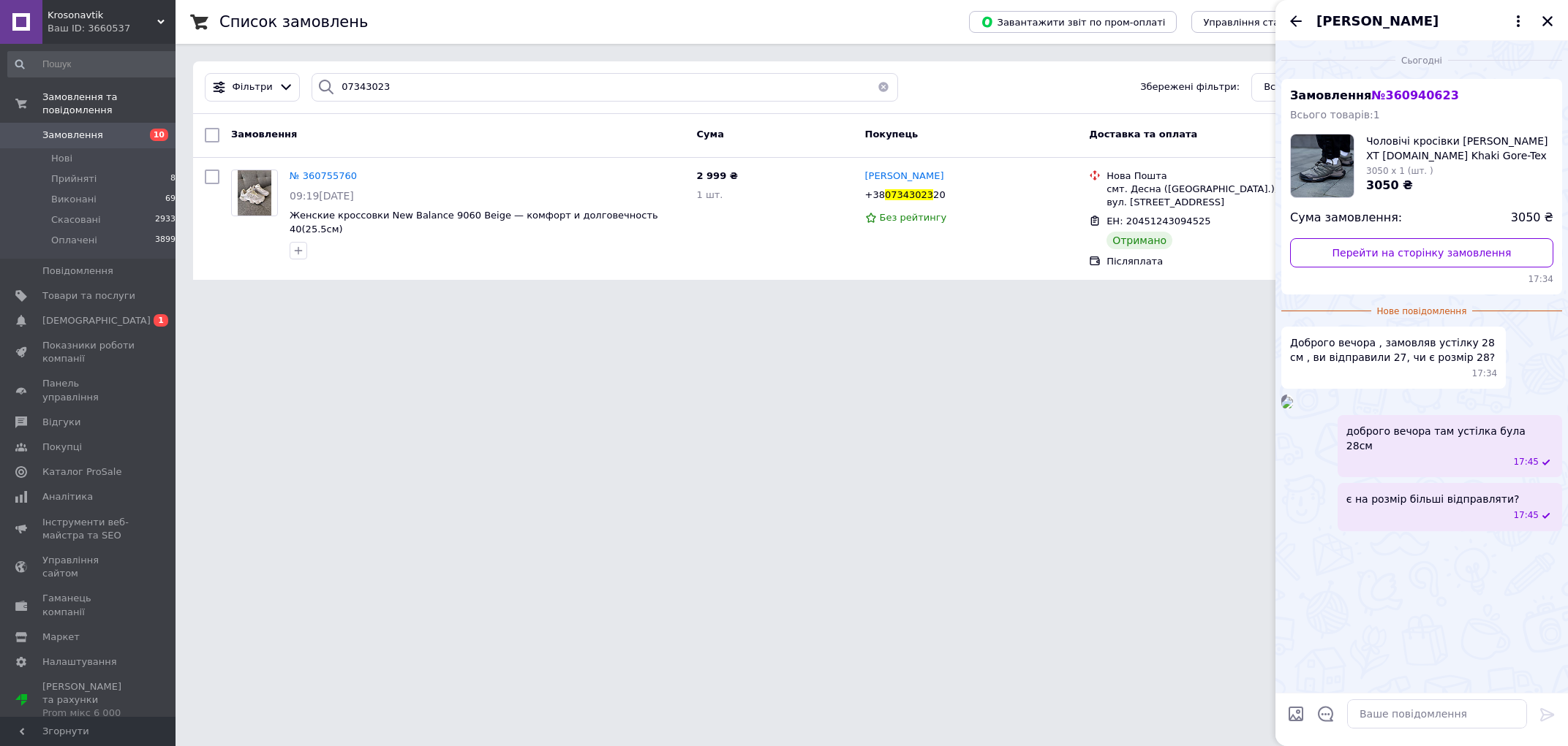
click at [90, 128] on span "Замовлення" at bounding box center [73, 135] width 60 height 14
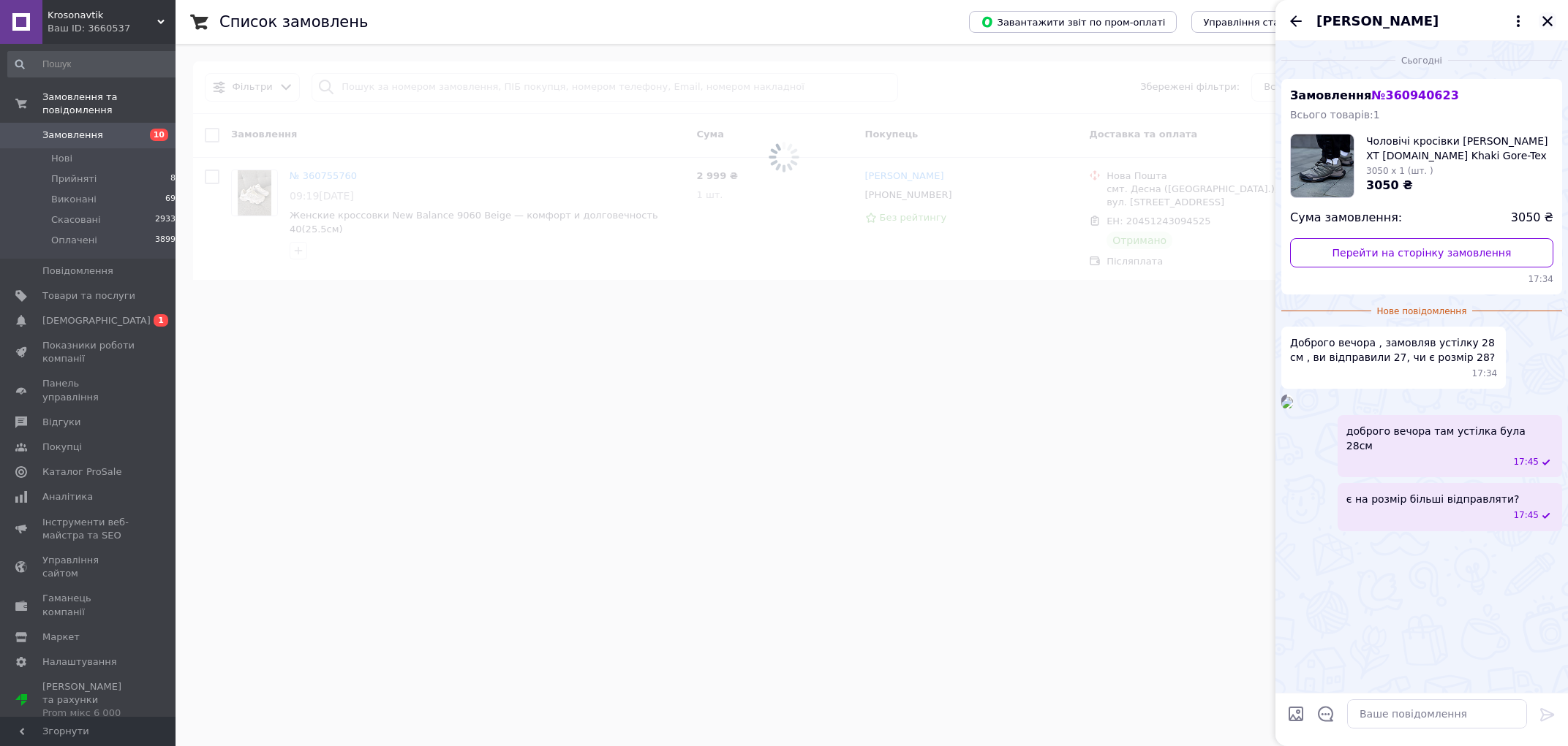
click at [1541, 21] on icon "Закрити" at bounding box center [1548, 21] width 14 height 14
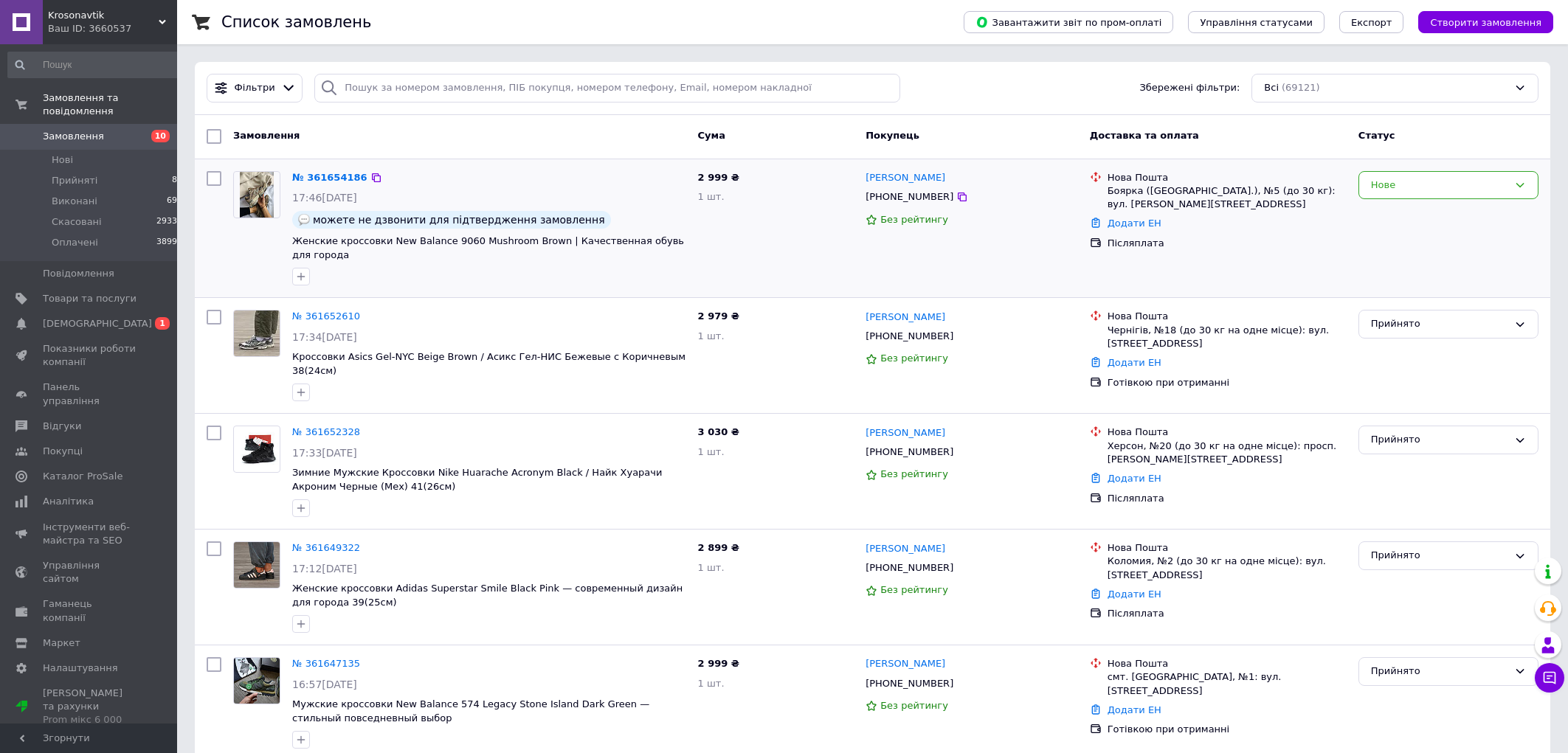
click at [903, 206] on div "[PHONE_NUMBER]" at bounding box center [909, 197] width 93 height 20
copy div "380978178970"
click at [733, 377] on div "2 979 ₴ 1 шт." at bounding box center [776, 355] width 168 height 103
click at [886, 184] on link "[PERSON_NAME]" at bounding box center [905, 178] width 80 height 14
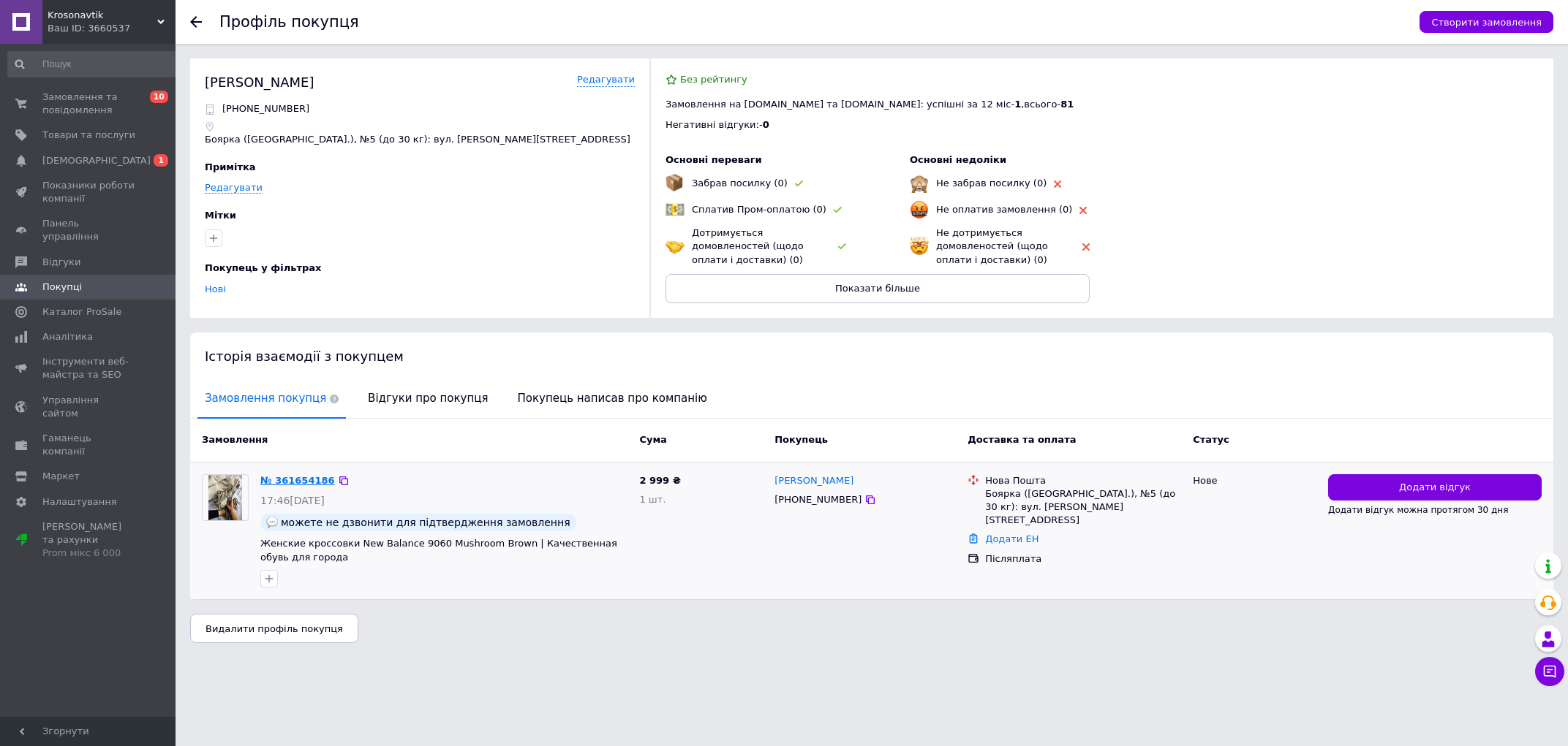
click at [273, 483] on link "№ 361654186" at bounding box center [298, 480] width 75 height 11
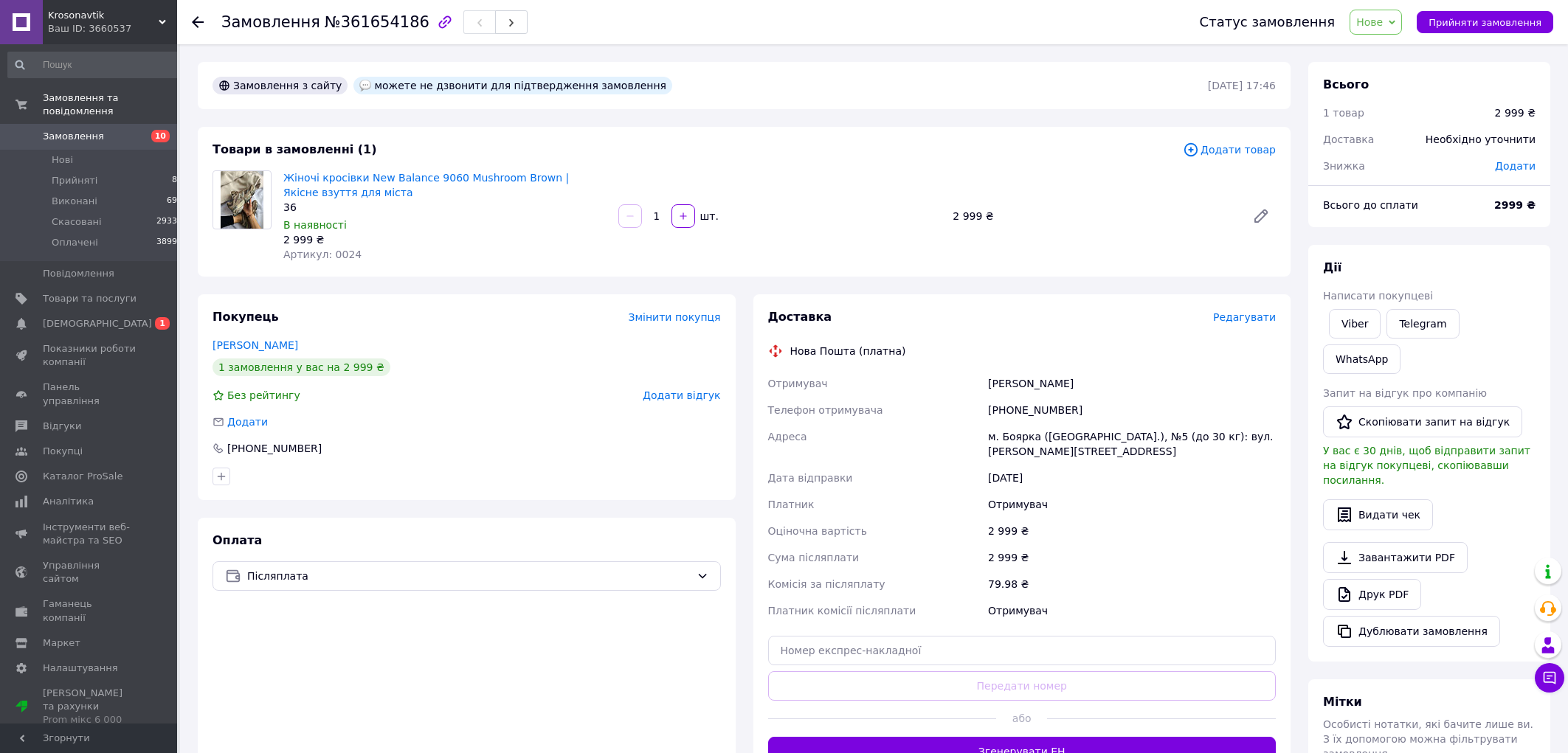
click at [1051, 410] on div "[PHONE_NUMBER]" at bounding box center [1131, 409] width 294 height 27
copy div "380978178970"
click at [1547, 676] on icon at bounding box center [1549, 677] width 15 height 15
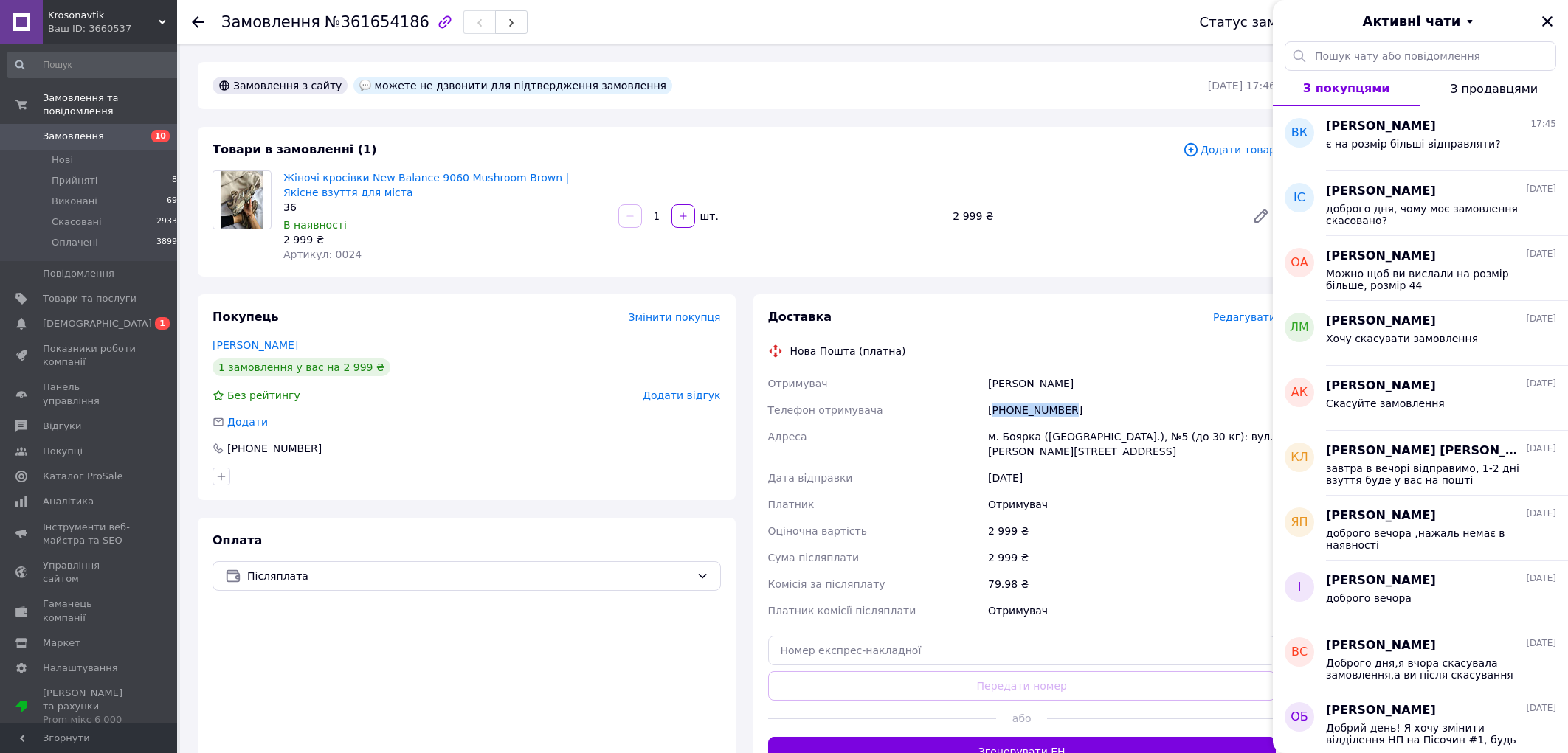
click at [58, 130] on span "Замовлення" at bounding box center [74, 136] width 61 height 14
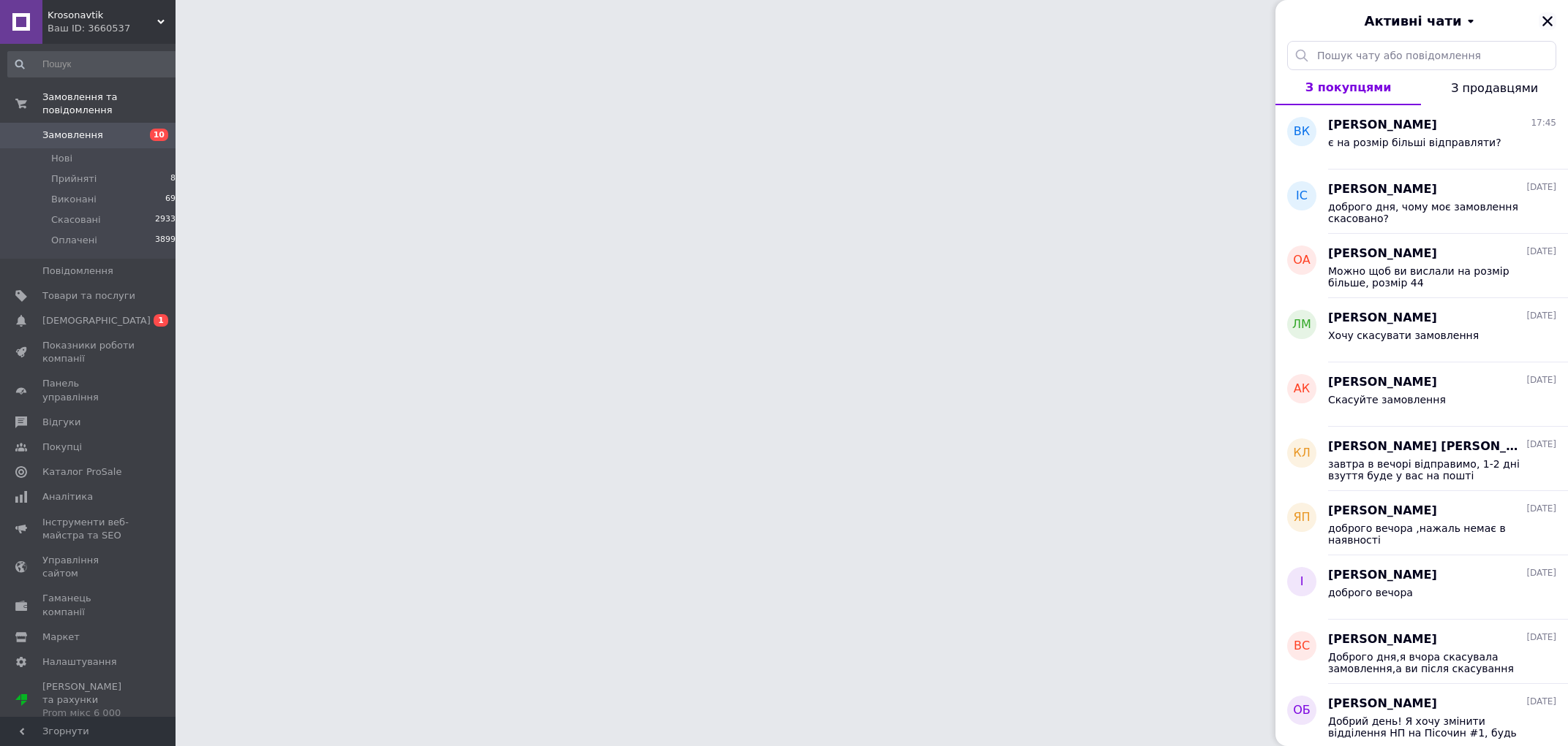
click at [1548, 26] on icon "Закрити" at bounding box center [1548, 21] width 14 height 14
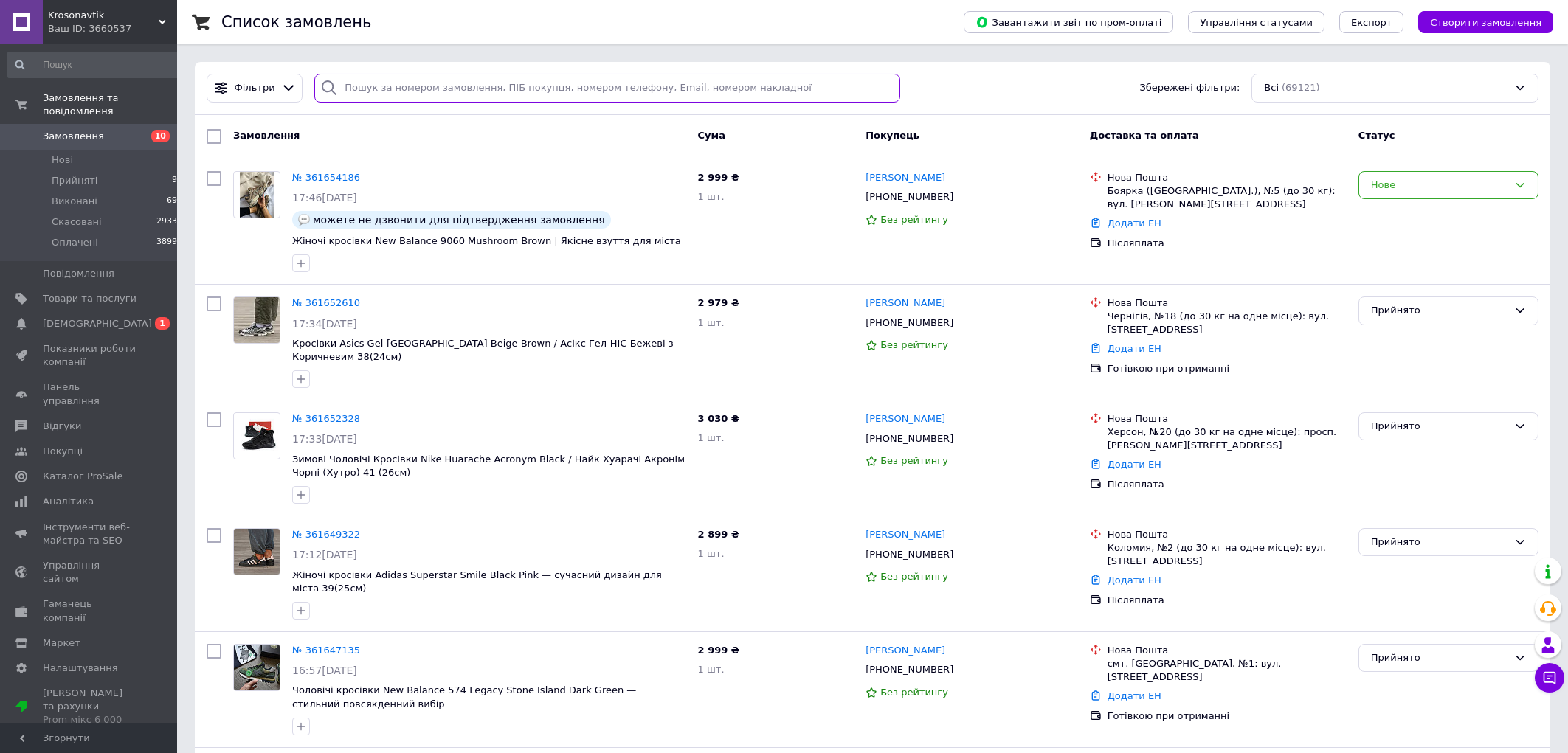
click at [429, 87] on input "search" at bounding box center [607, 87] width 585 height 28
paste input "380967616069"
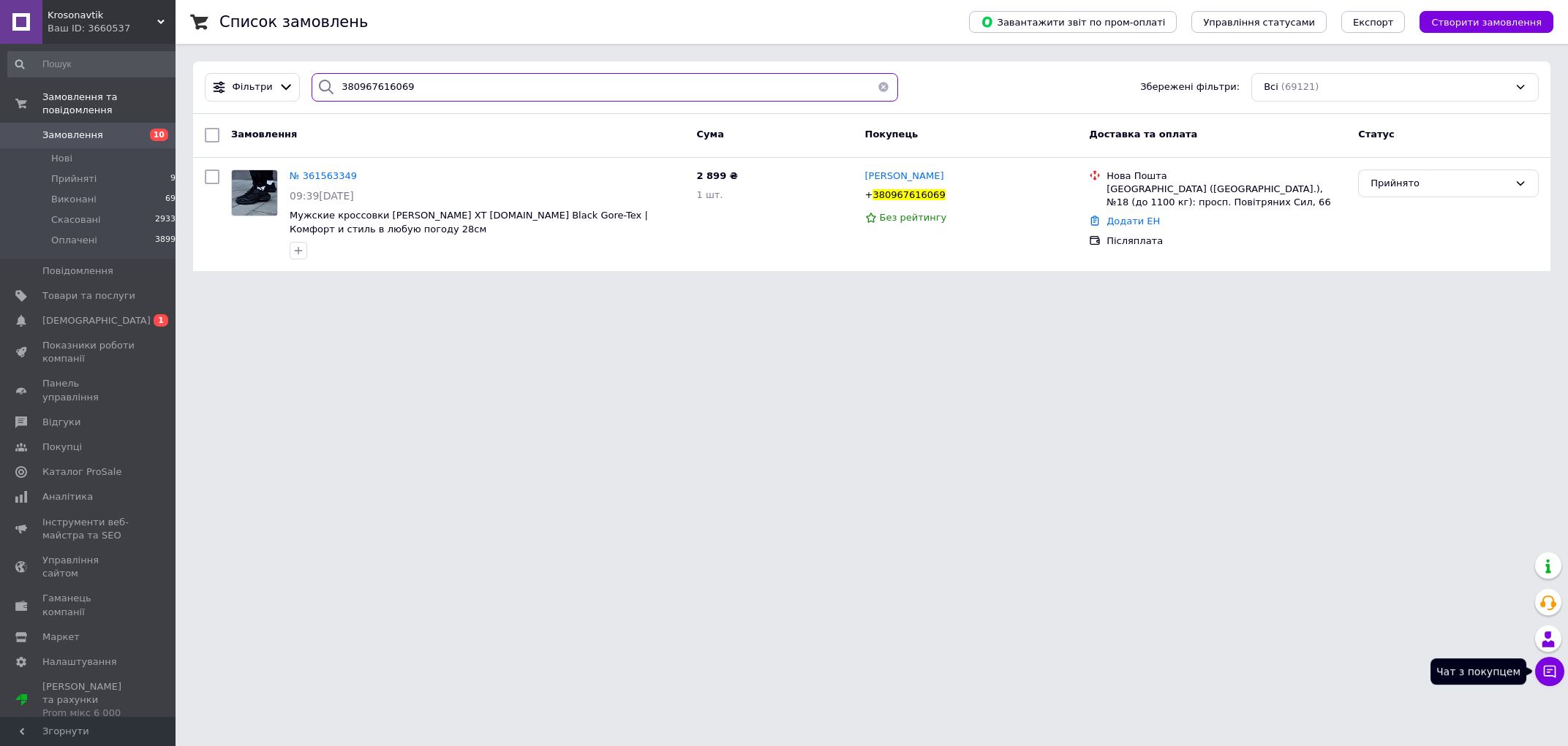
type input "380967616069"
click at [1544, 664] on icon at bounding box center [1549, 671] width 15 height 15
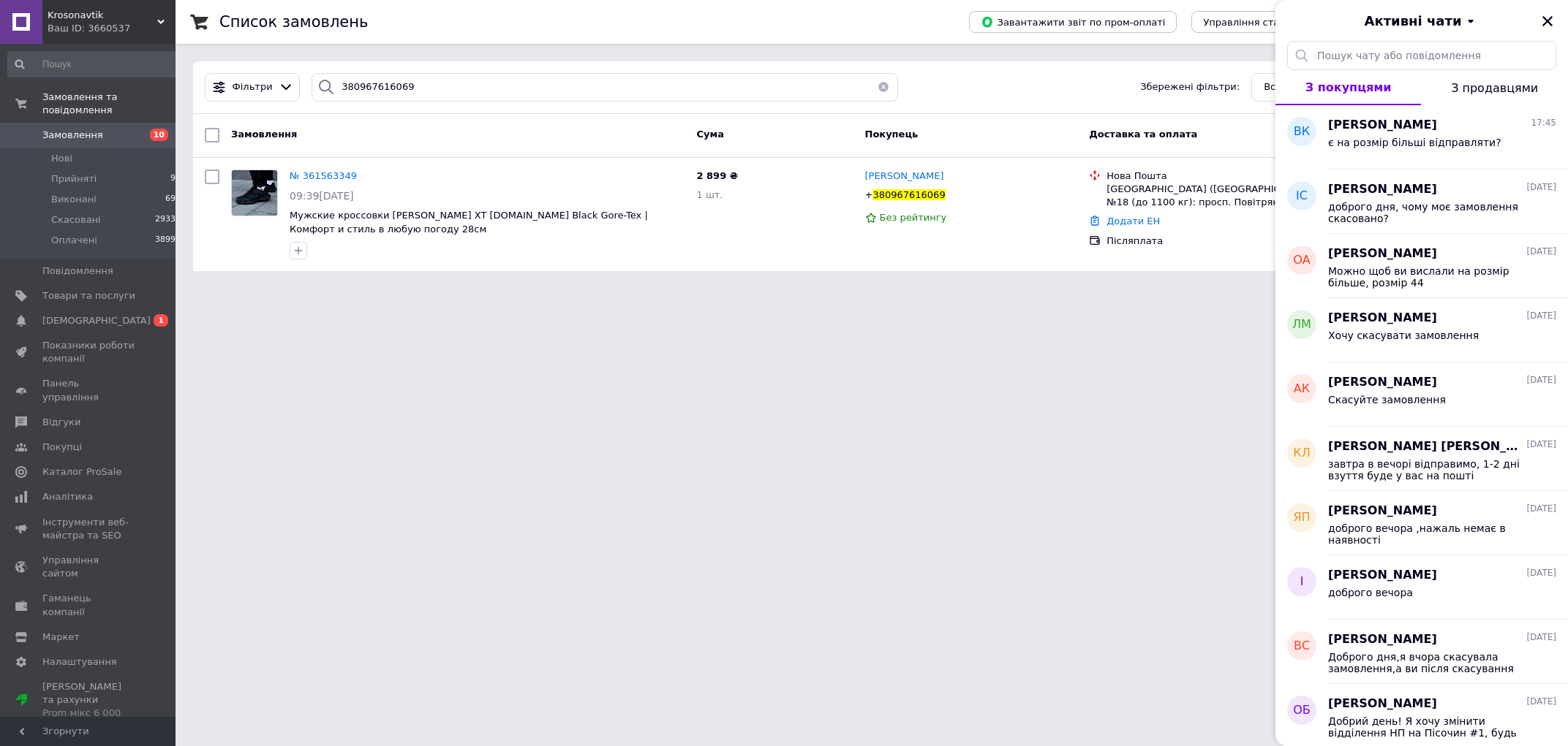
click at [1064, 289] on html "Krosonavtik Ваш ID: 3660537 Сайт Krosonavtik Кабінет покупця Перевірити стан си…" at bounding box center [784, 144] width 1568 height 289
click at [901, 200] on span "380967616069" at bounding box center [909, 195] width 72 height 11
copy span "380967616069"
click at [926, 270] on div "Рейтинг покупця сформується після 5 замовлень за рік" at bounding box center [908, 268] width 175 height 67
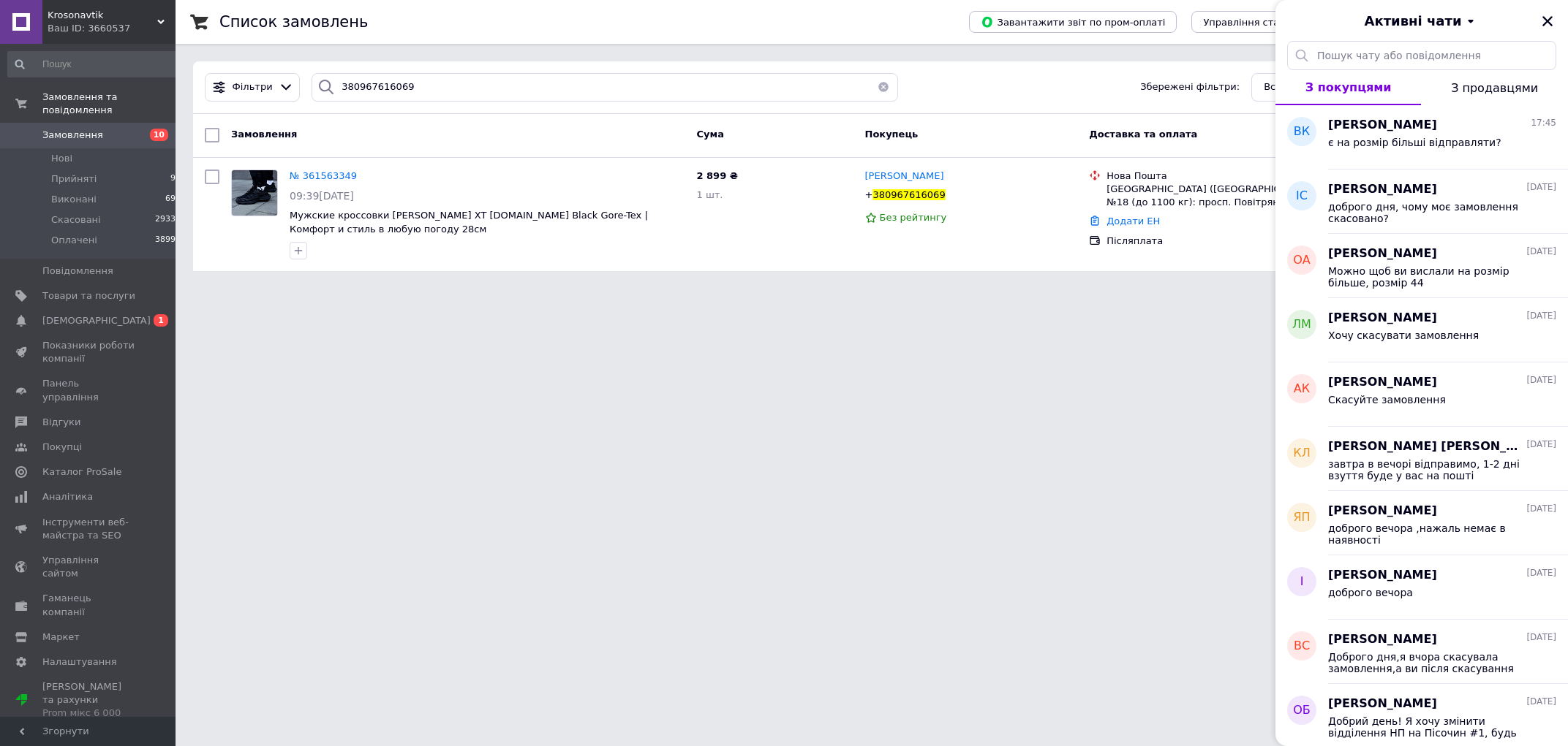
click at [932, 289] on html "Krosonavtik Ваш ID: 3660537 Сайт Krosonavtik Кабінет покупця Перевірити стан си…" at bounding box center [784, 144] width 1568 height 289
click at [637, 289] on html "Krosonavtik Ваш ID: 3660537 Сайт Krosonavtik Кабінет покупця Перевірити стан си…" at bounding box center [784, 144] width 1568 height 289
click at [100, 128] on span "Замовлення" at bounding box center [89, 135] width 92 height 14
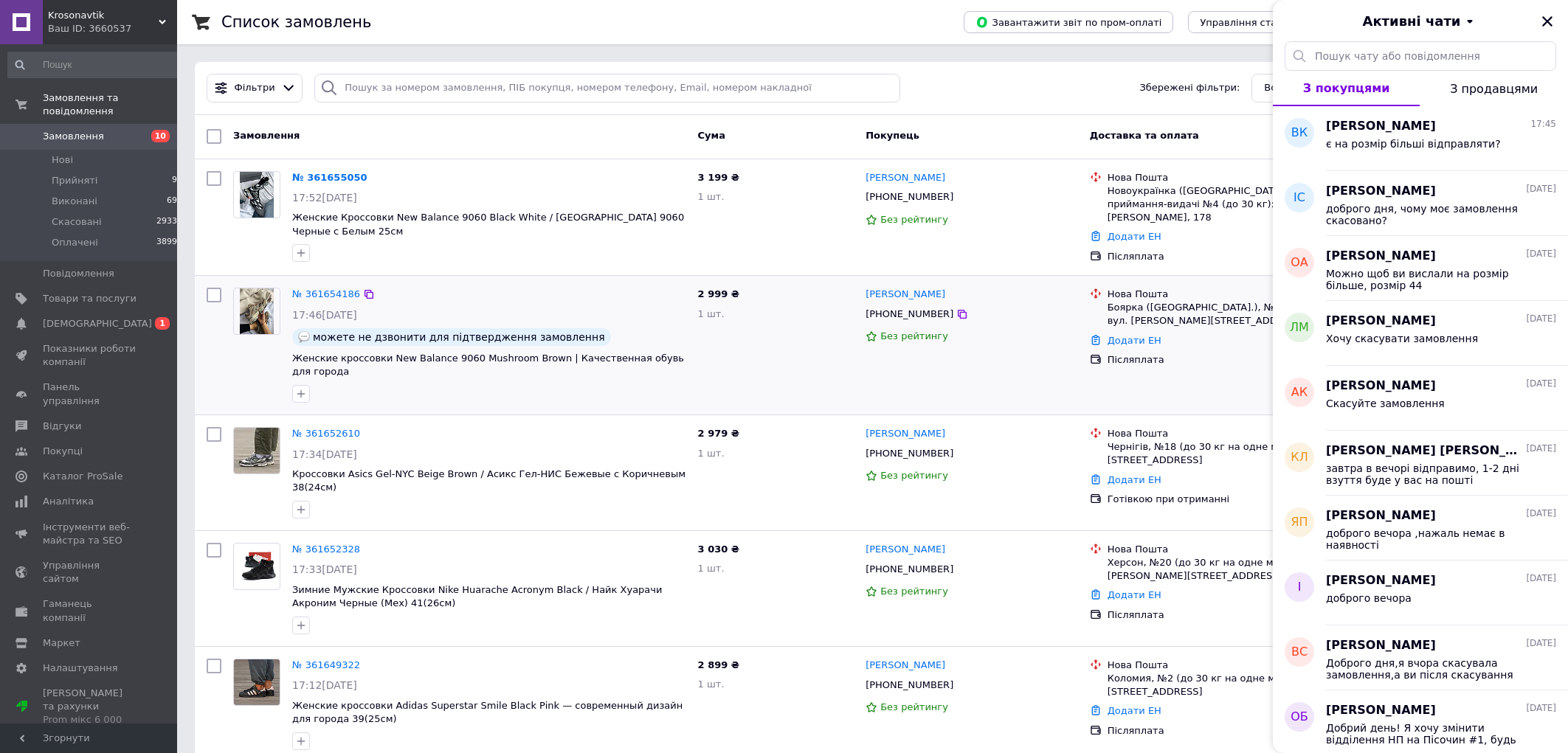
click at [1000, 347] on div "Без рейтингу" at bounding box center [972, 337] width 212 height 20
click at [1553, 17] on icon "Закрити" at bounding box center [1548, 22] width 14 height 14
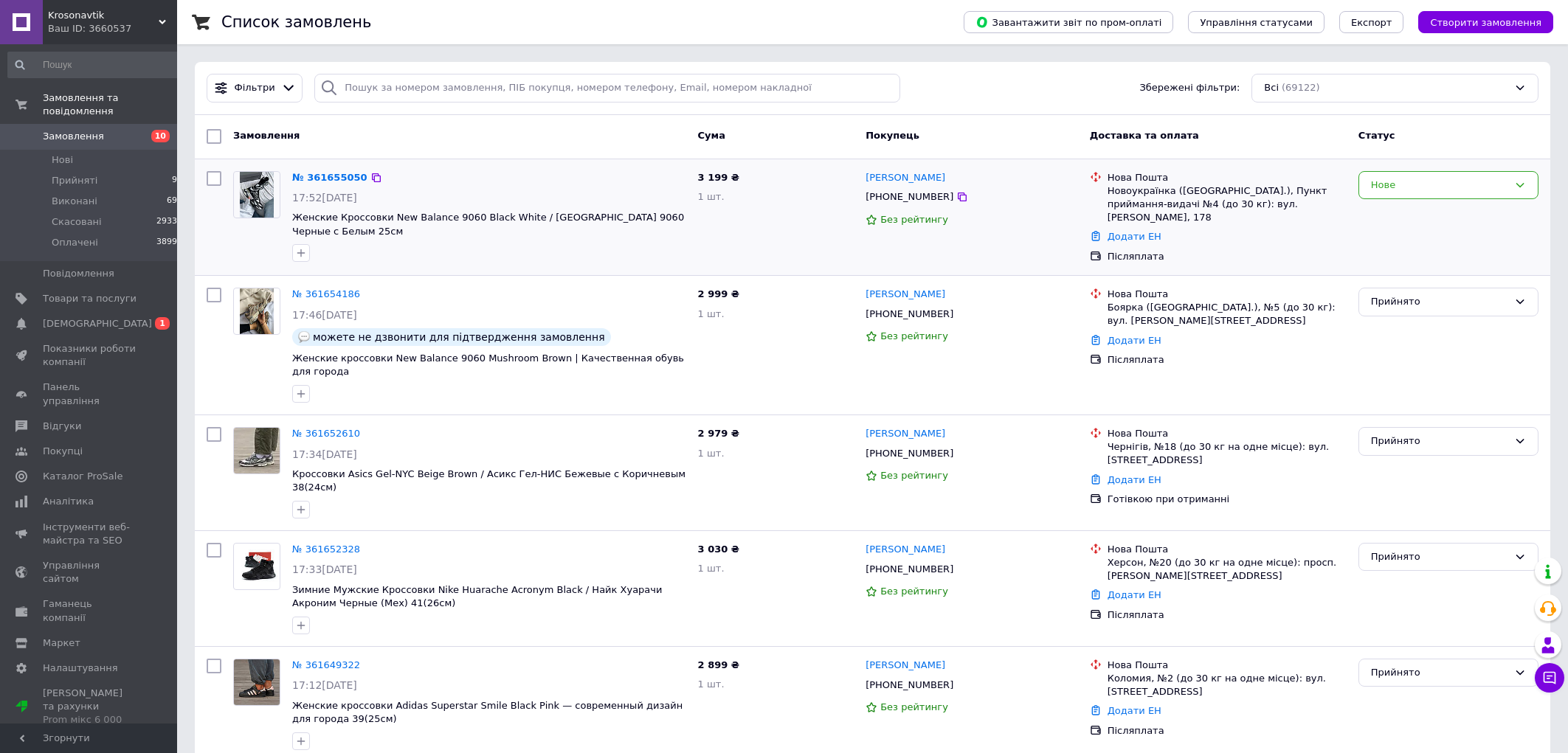
click at [781, 222] on div "3 199 ₴ 1 шт." at bounding box center [776, 217] width 168 height 105
click at [902, 200] on div "[PHONE_NUMBER]" at bounding box center [909, 197] width 93 height 20
copy div "380985961015"
click at [575, 647] on div "№ 361649322 17:12, 12.09.2025 Женские кроссовки Adidas Superstar Smile Black Pi…" at bounding box center [872, 704] width 1356 height 115
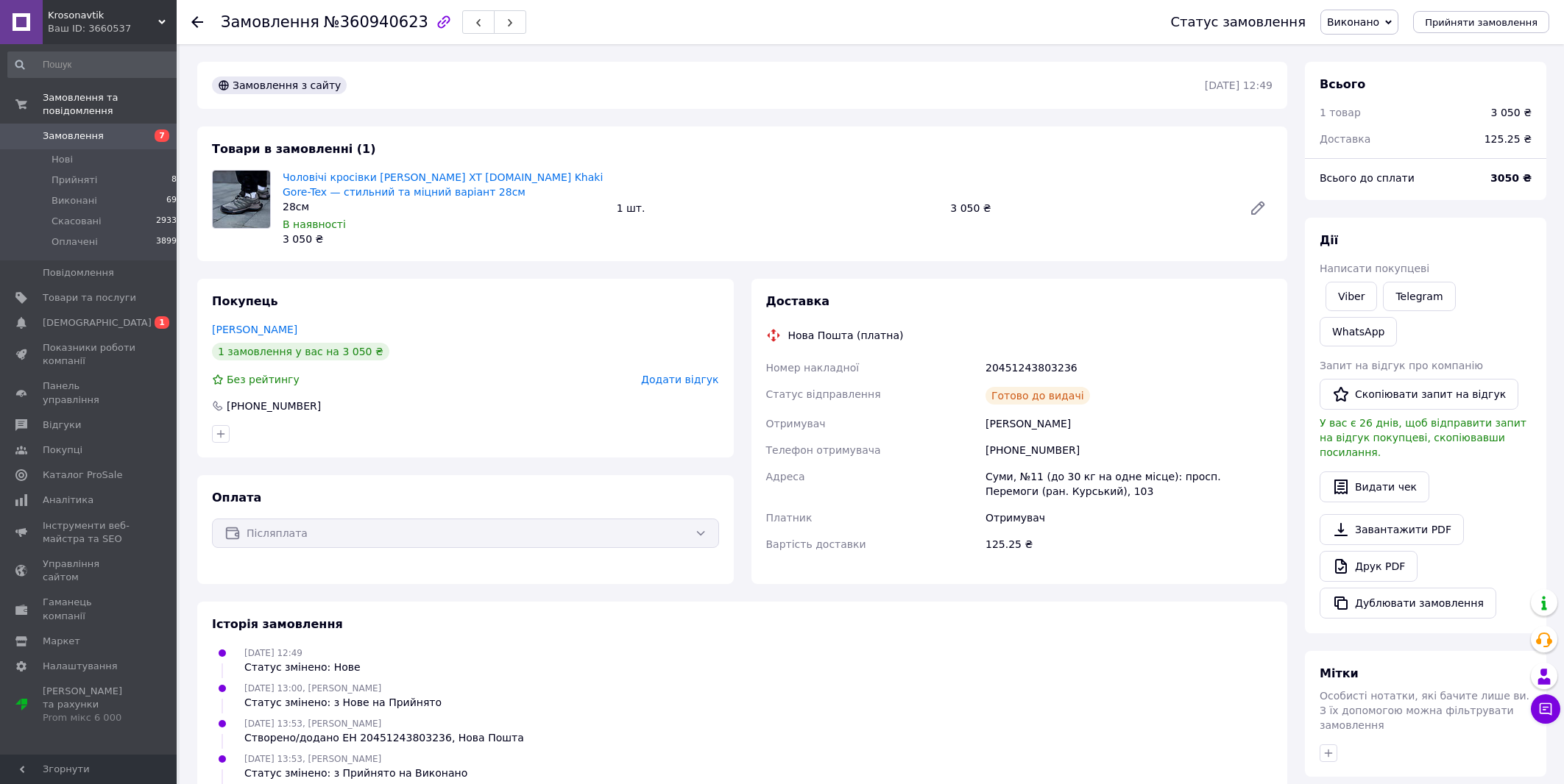
click at [1024, 446] on div "[PHONE_NUMBER]" at bounding box center [1128, 449] width 293 height 26
copy div "380661696030"
click at [1022, 367] on div "20451243803236" at bounding box center [1128, 367] width 293 height 26
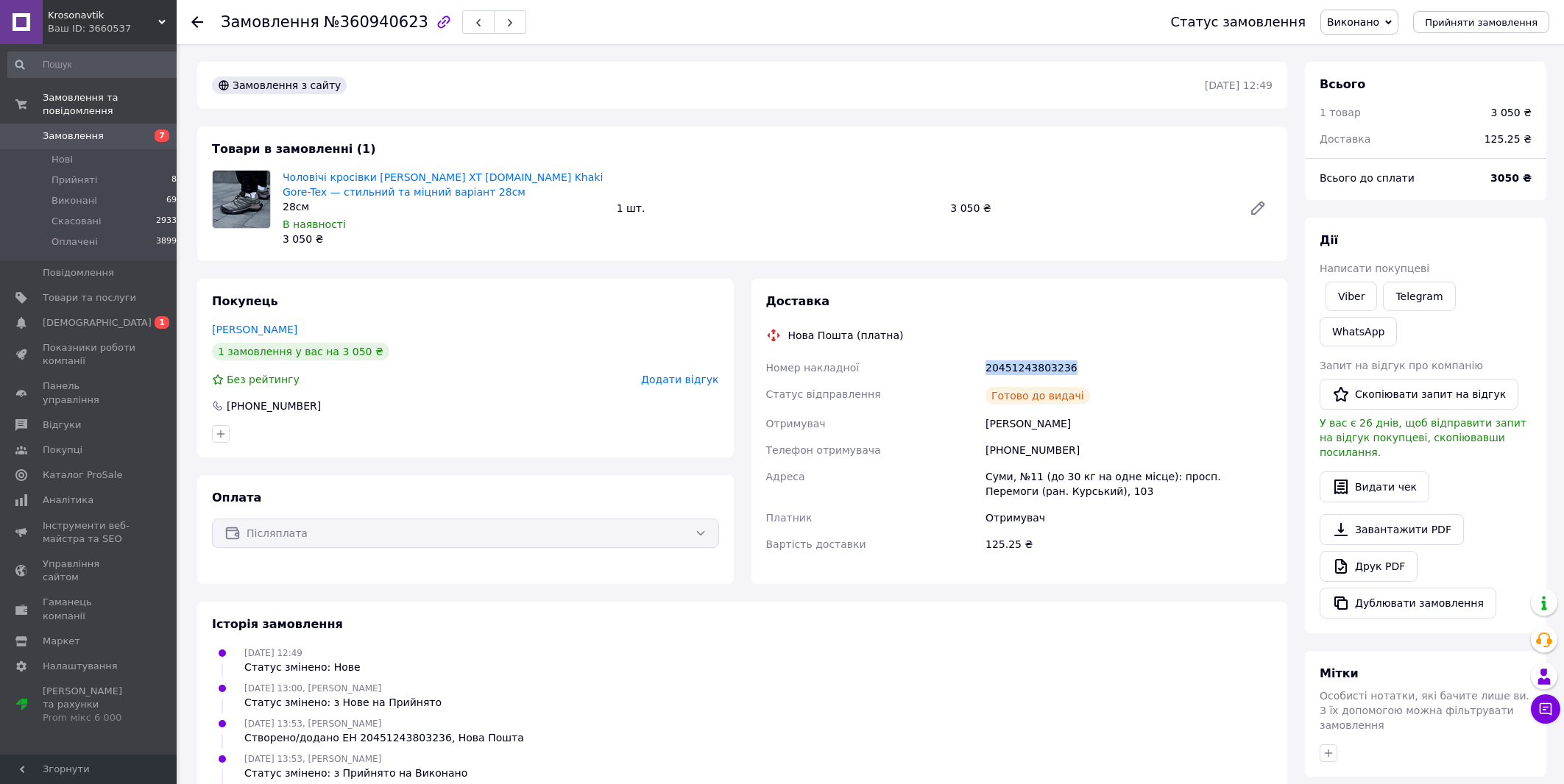
copy div "20451243803236"
click at [1538, 713] on button "Чат з покупцем" at bounding box center [1545, 710] width 29 height 29
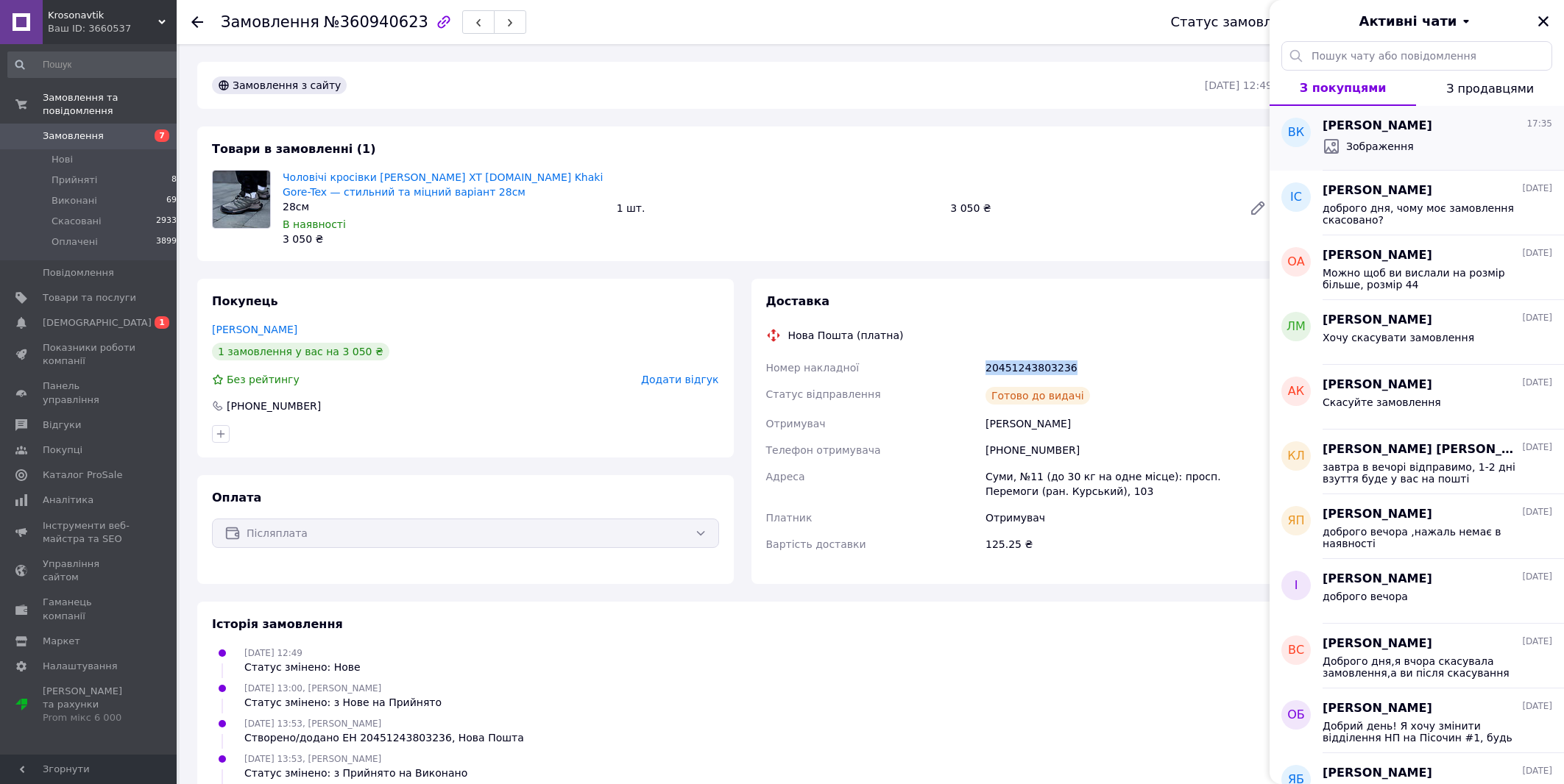
click at [1374, 147] on span "Зображення" at bounding box center [1380, 146] width 68 height 15
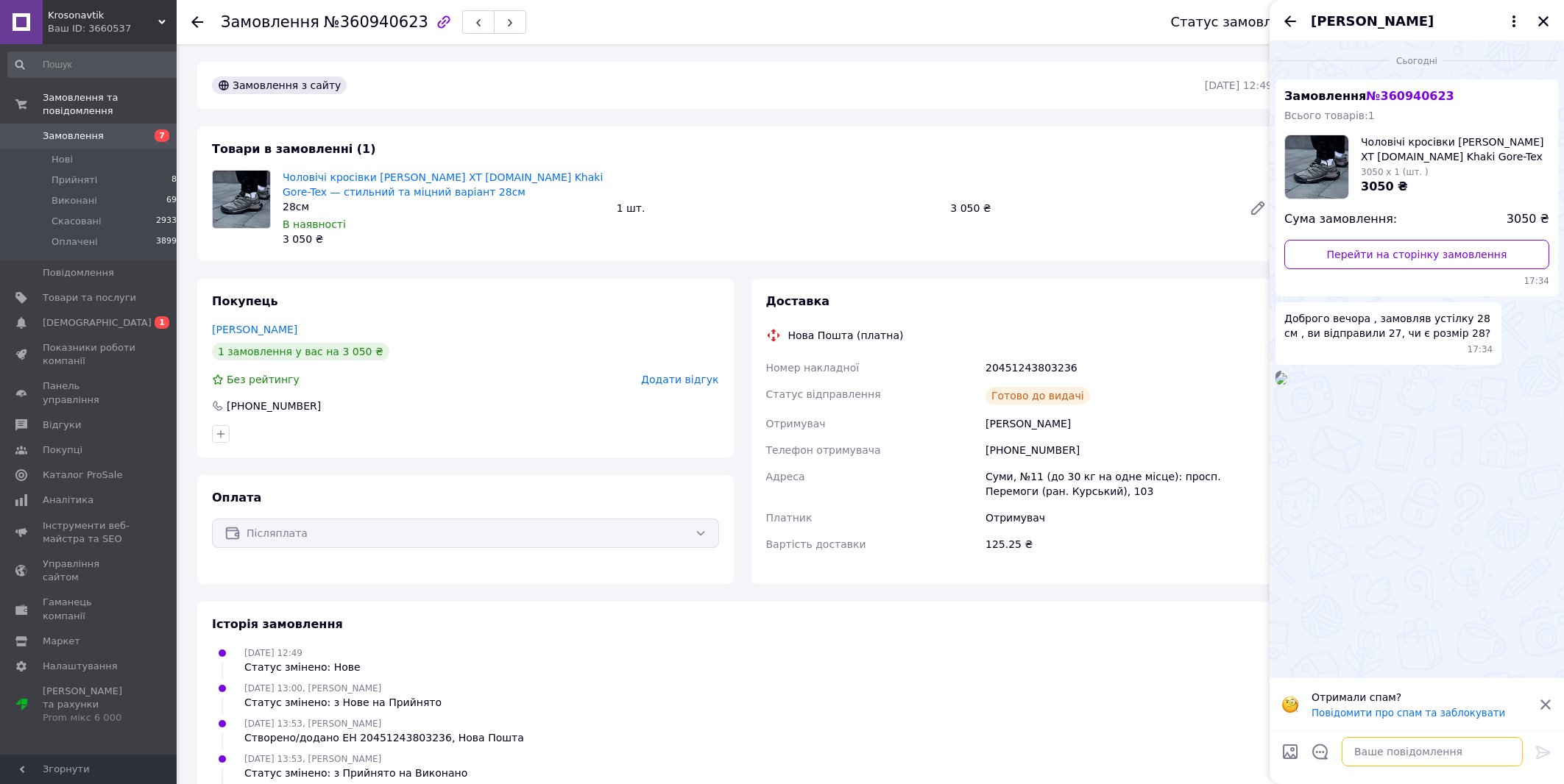
click at [1387, 746] on textarea at bounding box center [1432, 752] width 181 height 29
type textarea "т"
type textarea "доброго вечора там устілка була 28см"
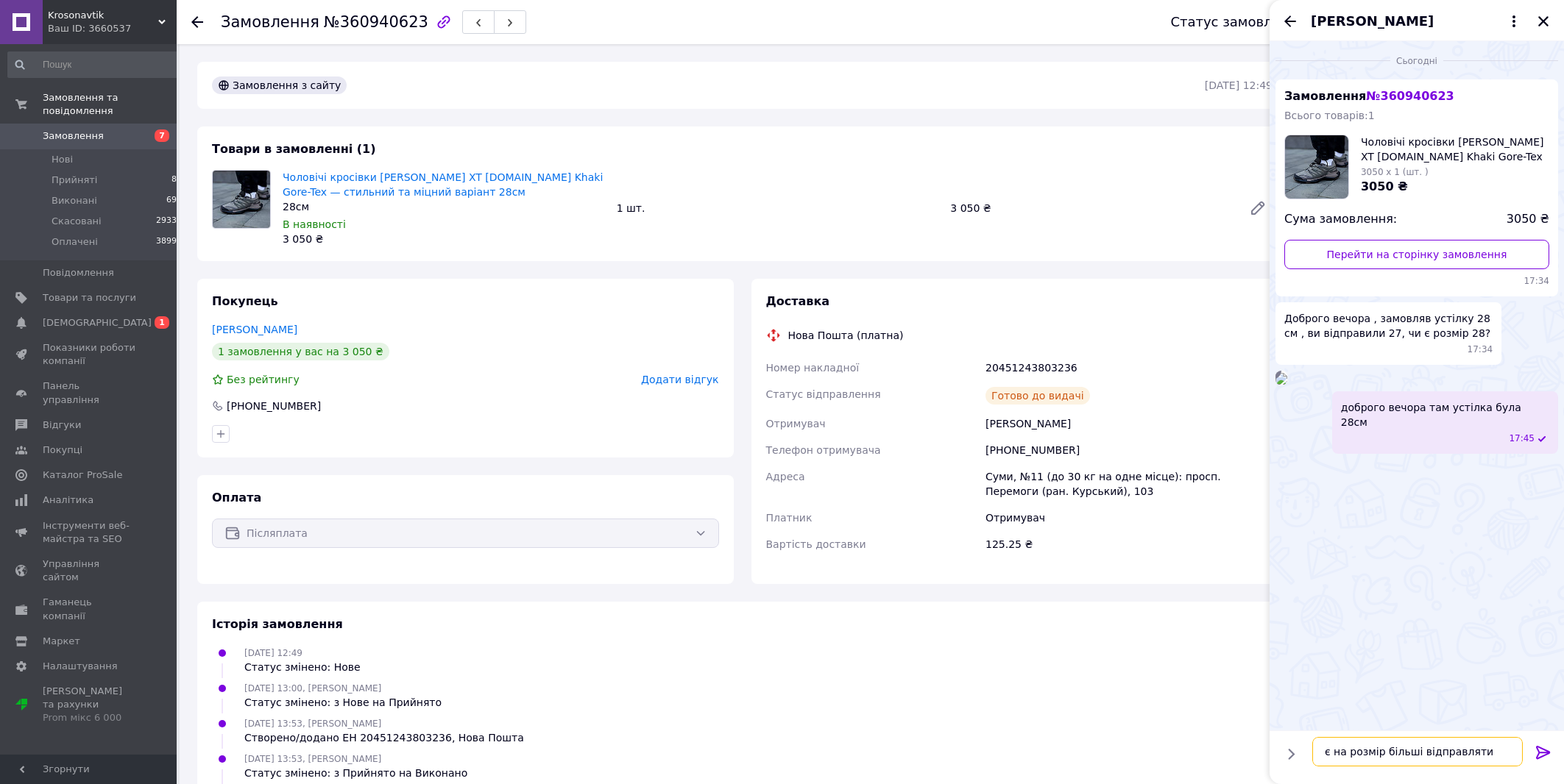
type textarea "є на розмір більші відправляти?"
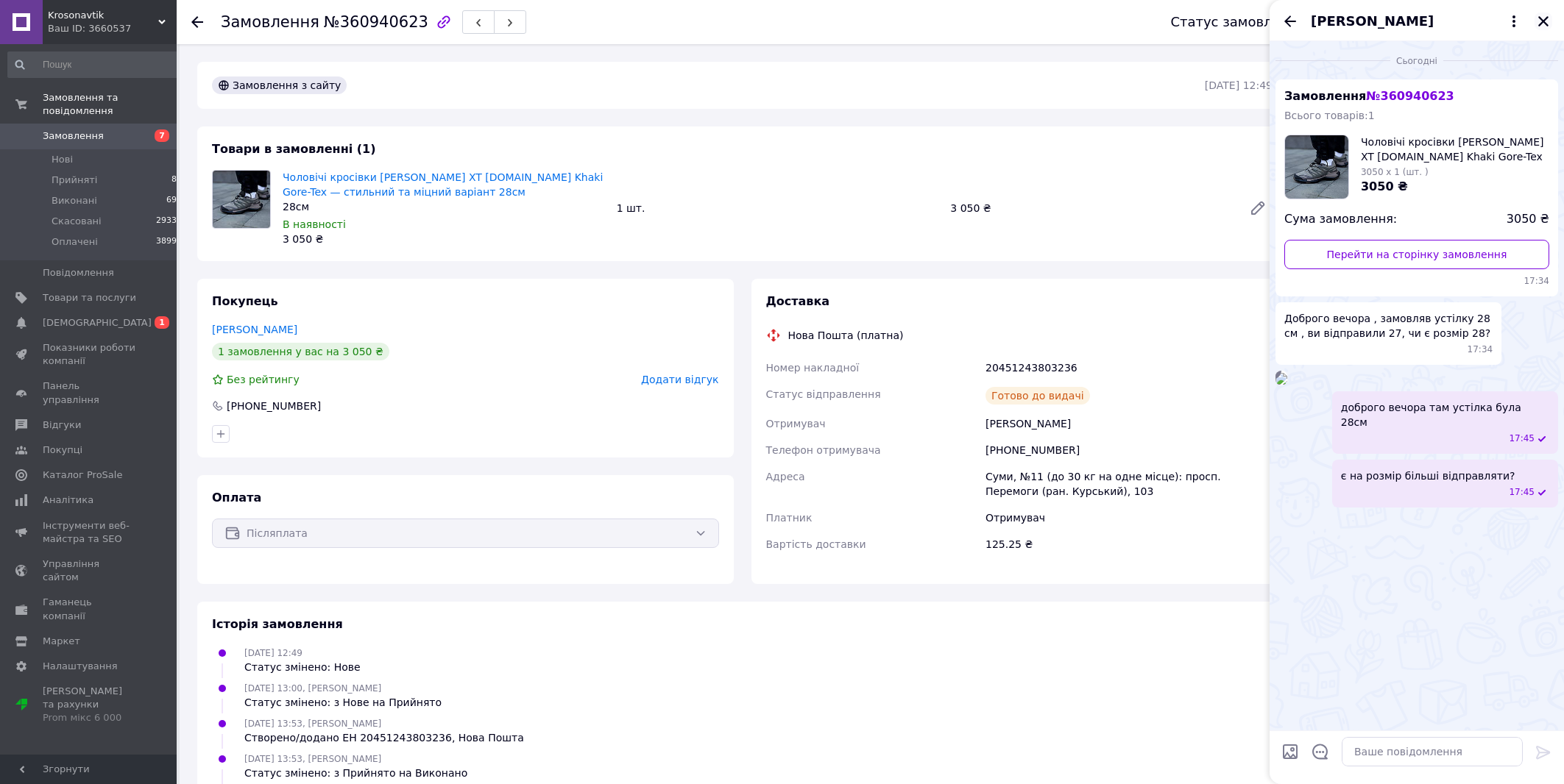
click at [1550, 19] on button "Закрити" at bounding box center [1543, 22] width 18 height 18
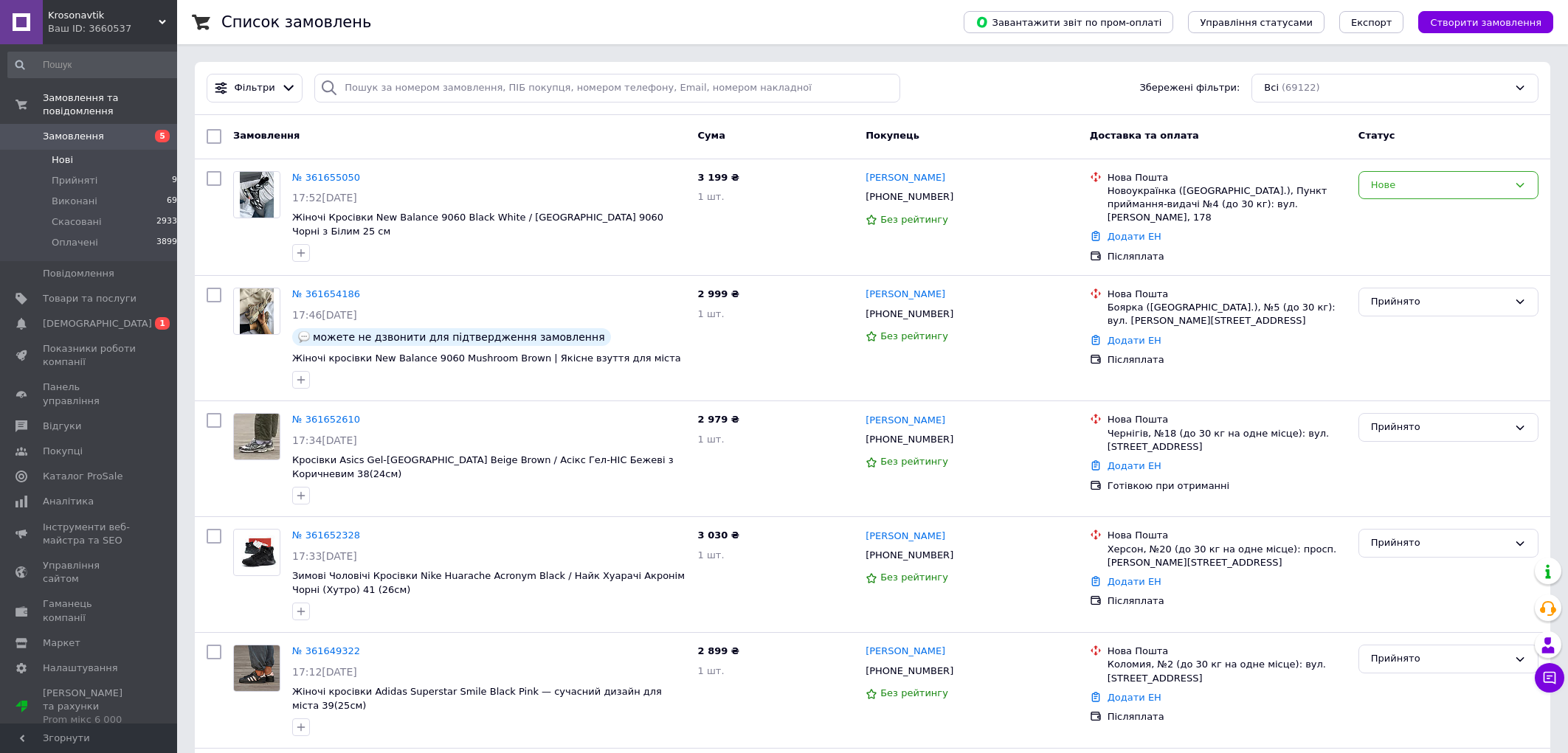
click at [84, 150] on li "Нові 4" at bounding box center [95, 160] width 191 height 21
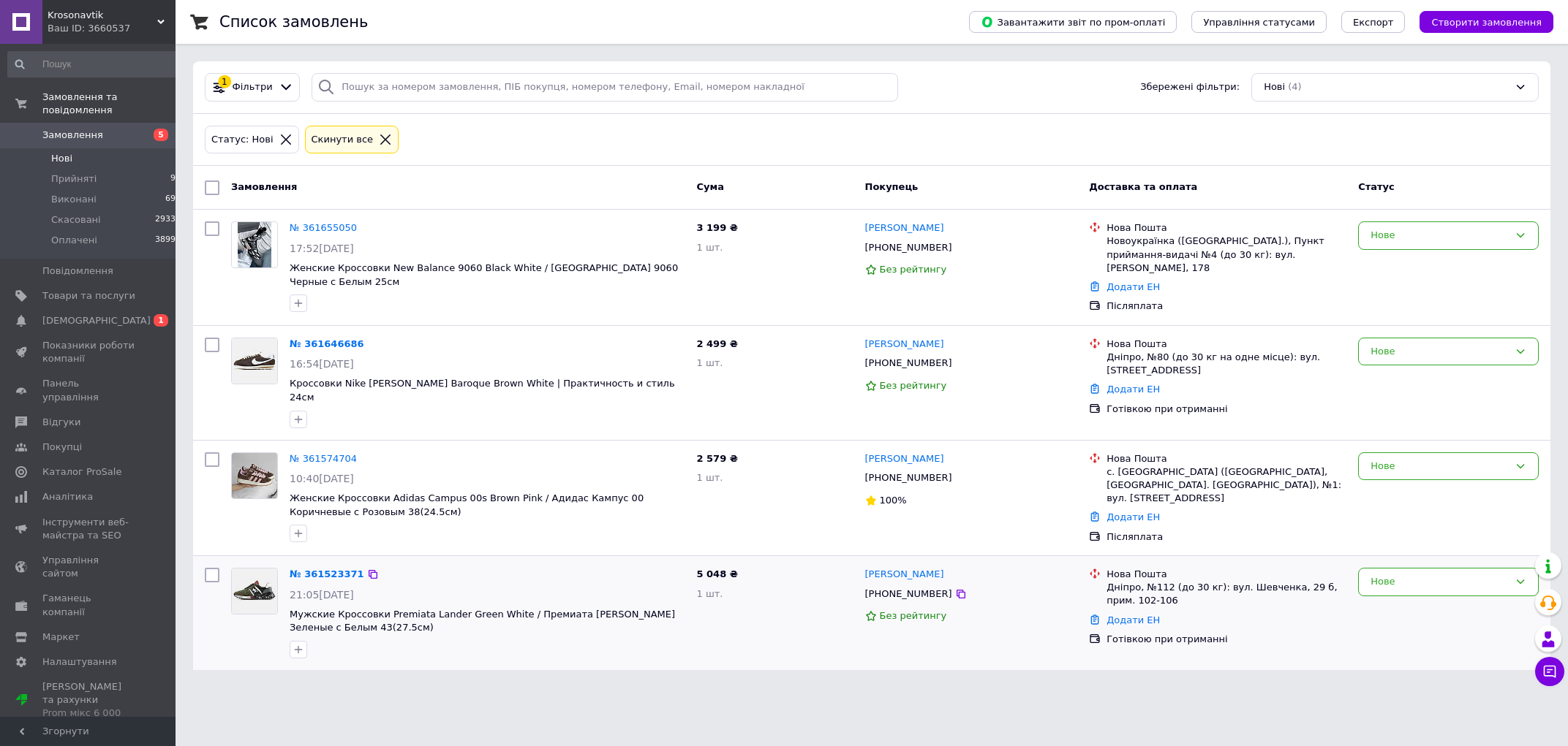
click at [900, 587] on div "+380952599222" at bounding box center [908, 594] width 92 height 19
copy div "380952599222"
click at [731, 497] on div "2 579 ₴ 1 шт." at bounding box center [774, 498] width 168 height 104
click at [912, 469] on div "+380991975201" at bounding box center [908, 479] width 92 height 19
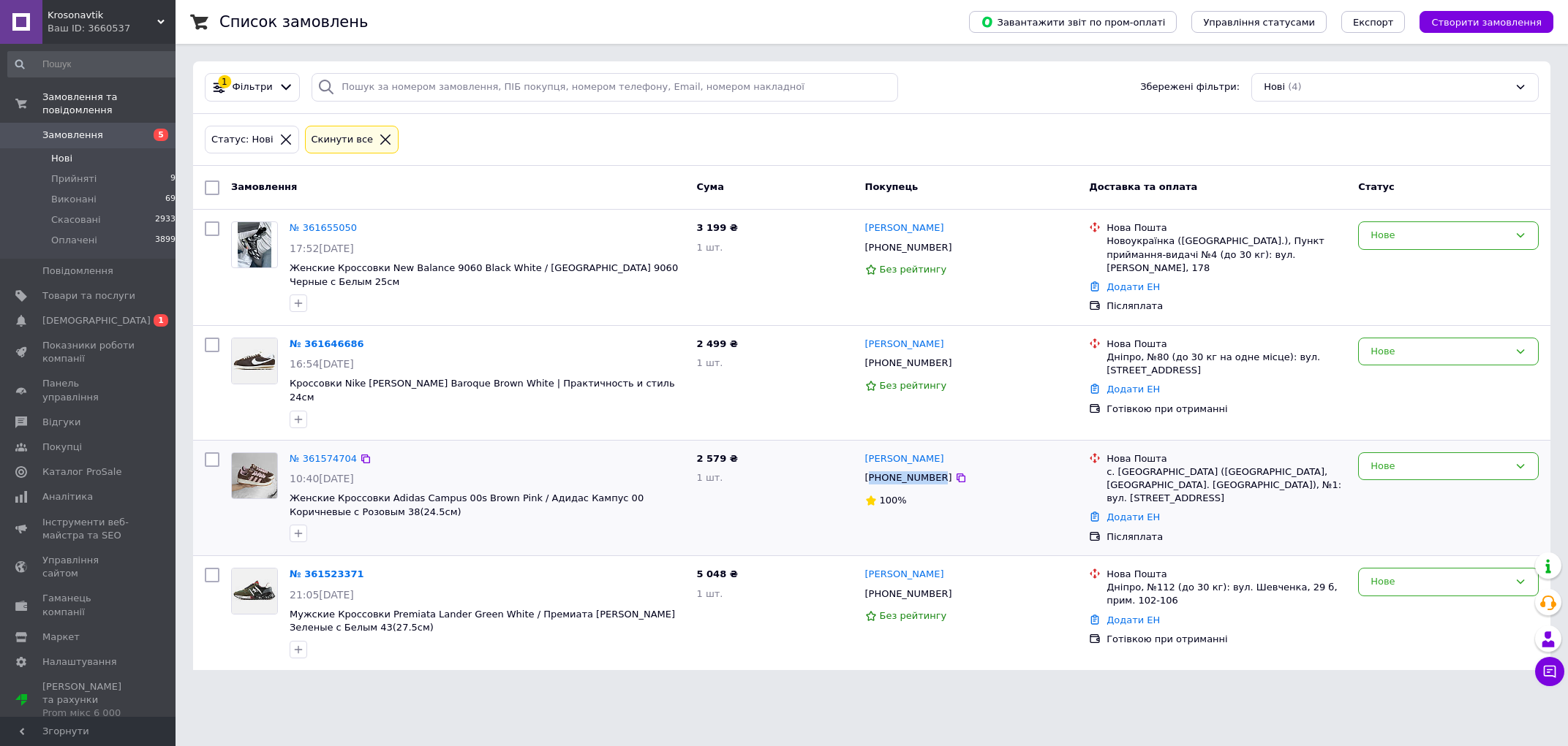
click at [912, 469] on div "+380991975201" at bounding box center [908, 479] width 92 height 19
copy div "380991975201"
click at [795, 403] on div "2 499 ₴ 1 шт." at bounding box center [774, 382] width 168 height 102
click at [922, 372] on div "+380937522273" at bounding box center [908, 364] width 92 height 19
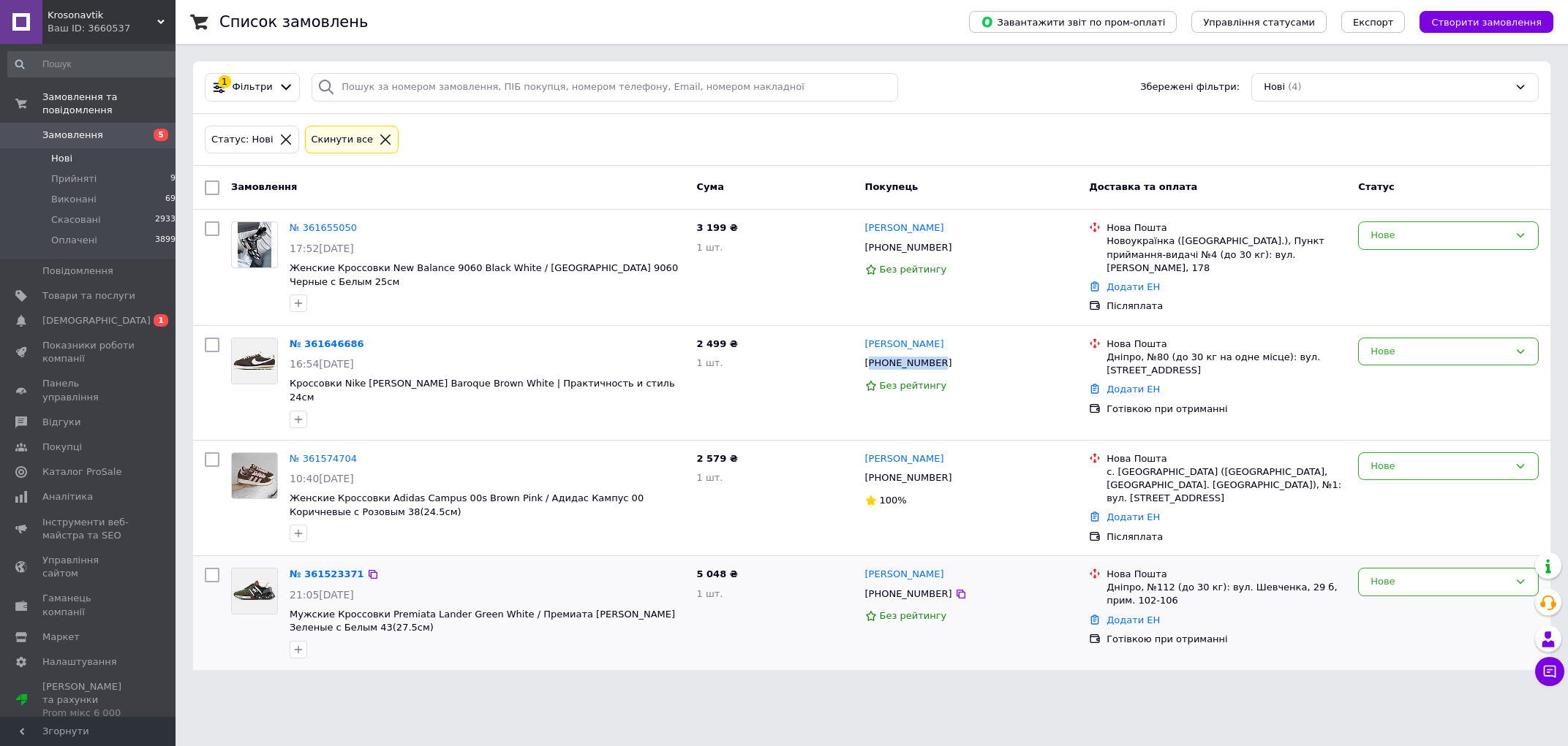
copy div "380937522273"
click at [1550, 679] on icon at bounding box center [1549, 671] width 15 height 15
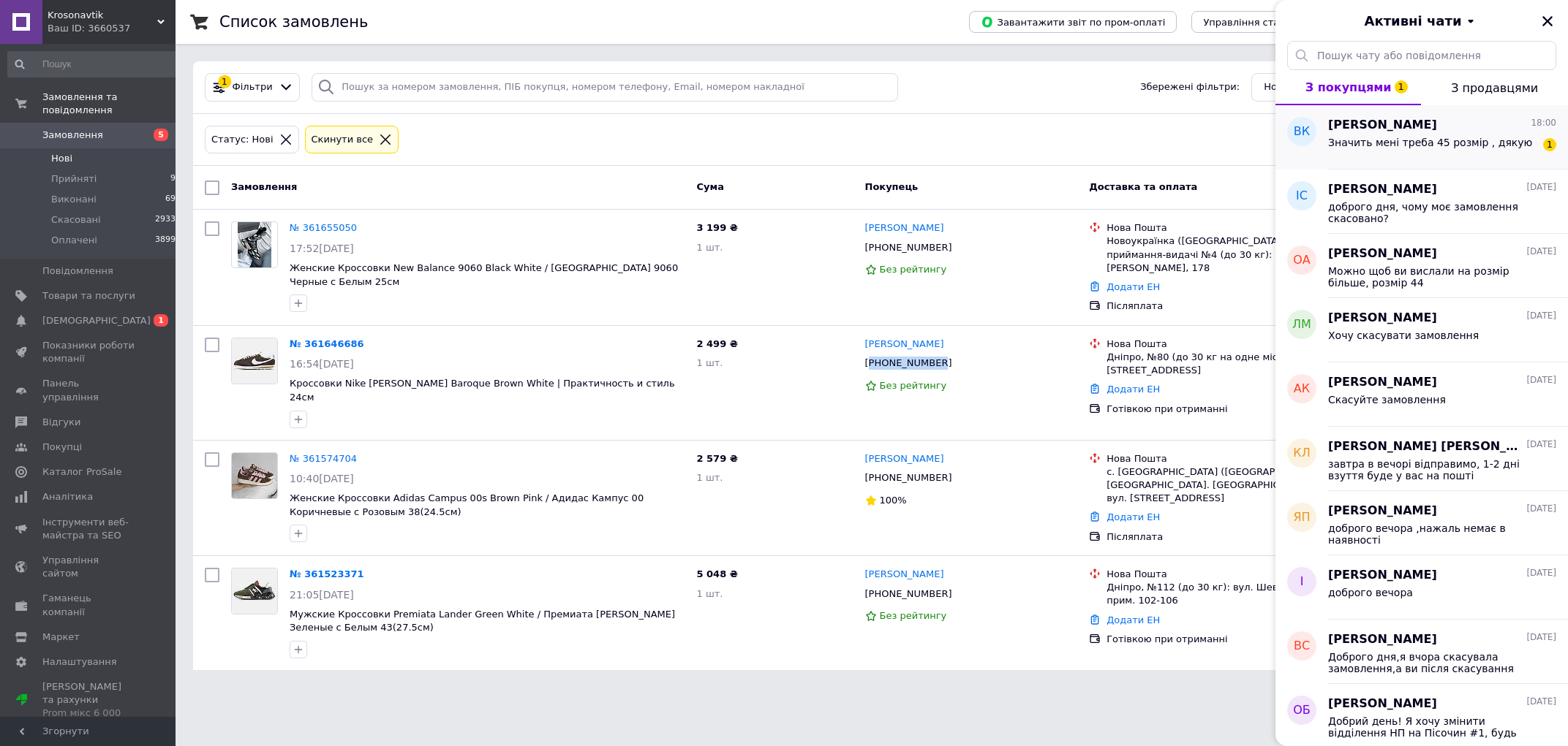
click at [1462, 140] on span "Значить мені треба 45 розмір , дякую" at bounding box center [1430, 143] width 204 height 12
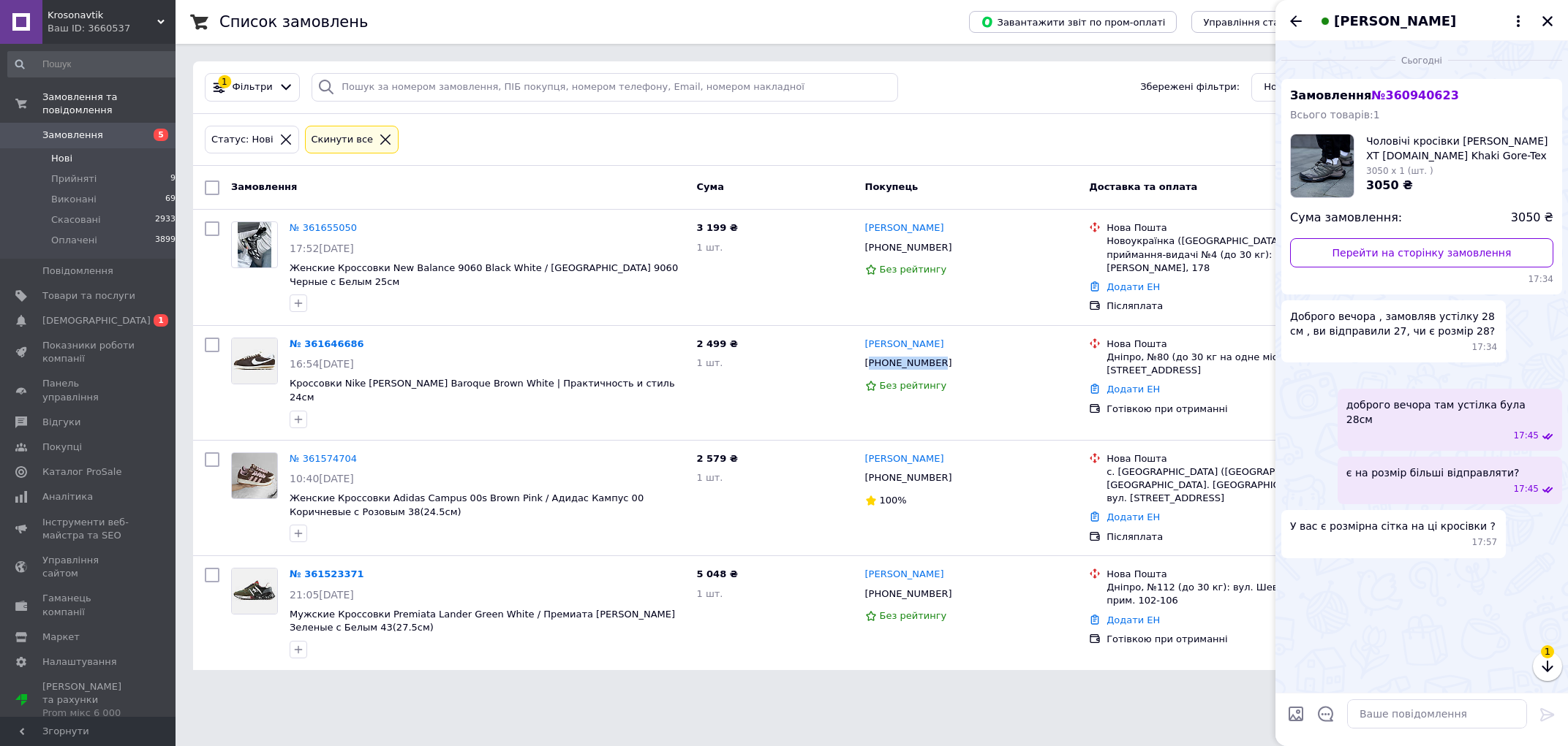
scroll to position [170, 0]
click at [1415, 711] on textarea at bounding box center [1437, 714] width 180 height 29
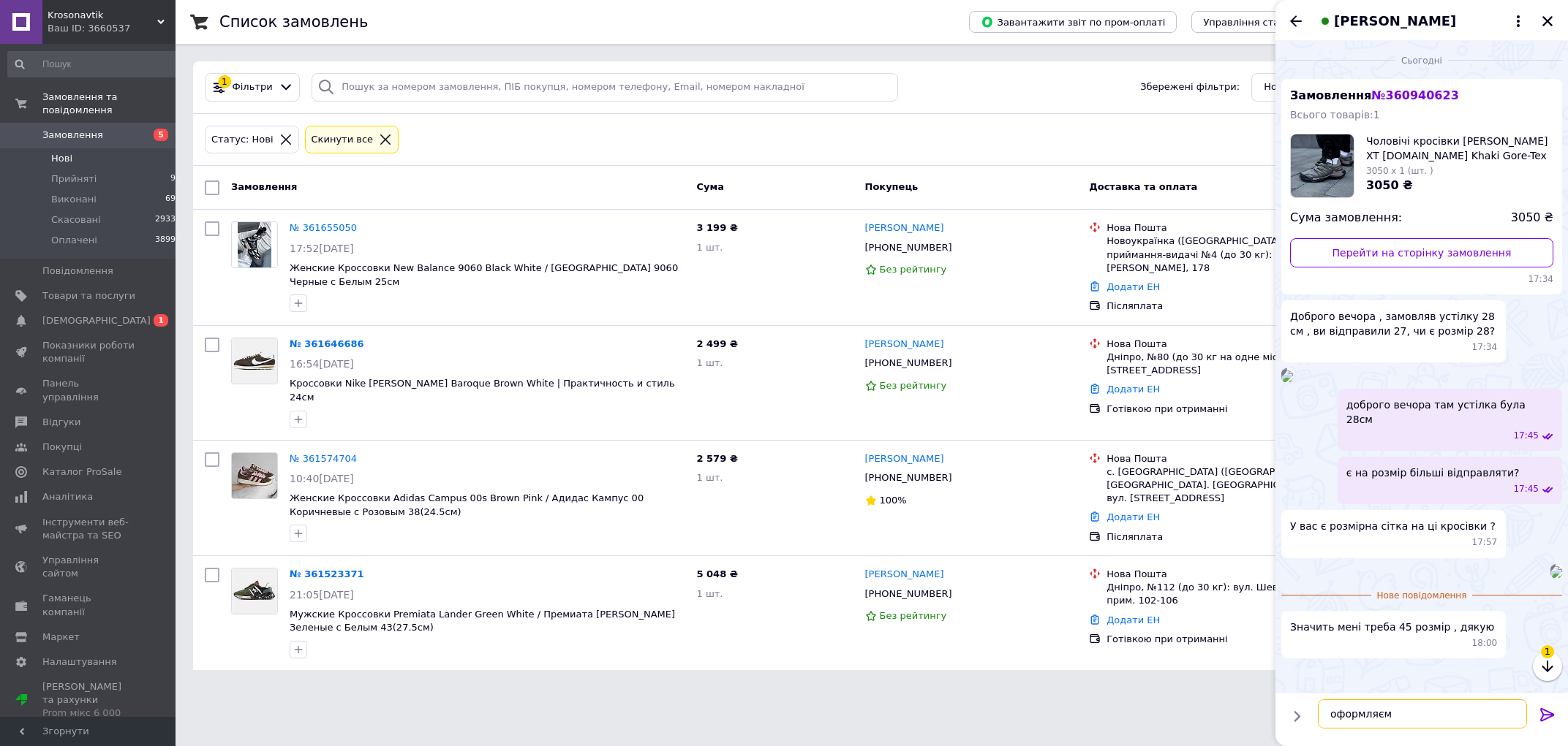
type textarea "оформляємо"
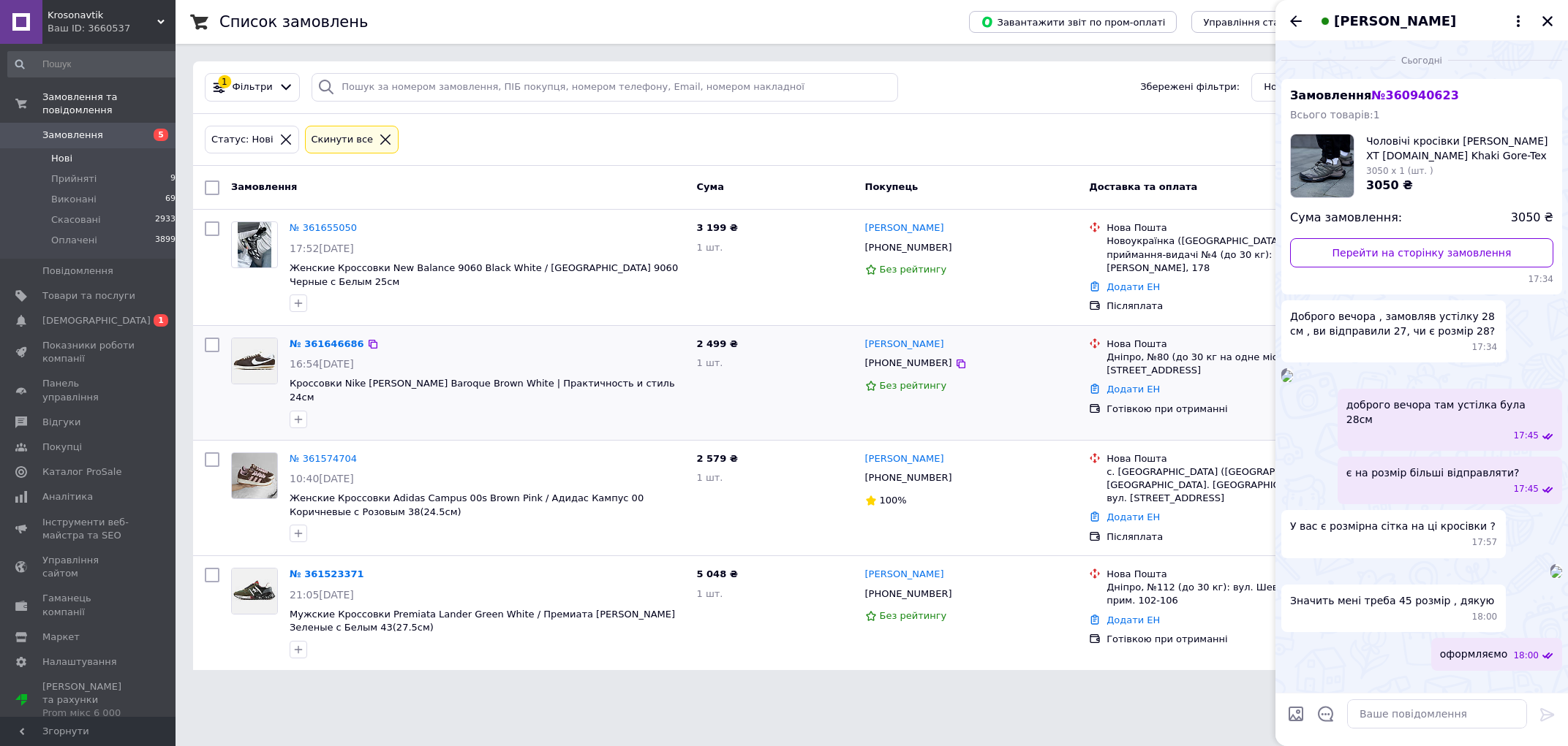
click at [1011, 399] on div "Ангеліна Шайтанова +380937522273 Без рейтингу" at bounding box center [971, 382] width 225 height 102
click at [917, 371] on div "+380937522273" at bounding box center [908, 364] width 92 height 19
copy div "380937522273"
click at [903, 364] on div "+380937522273" at bounding box center [908, 364] width 92 height 19
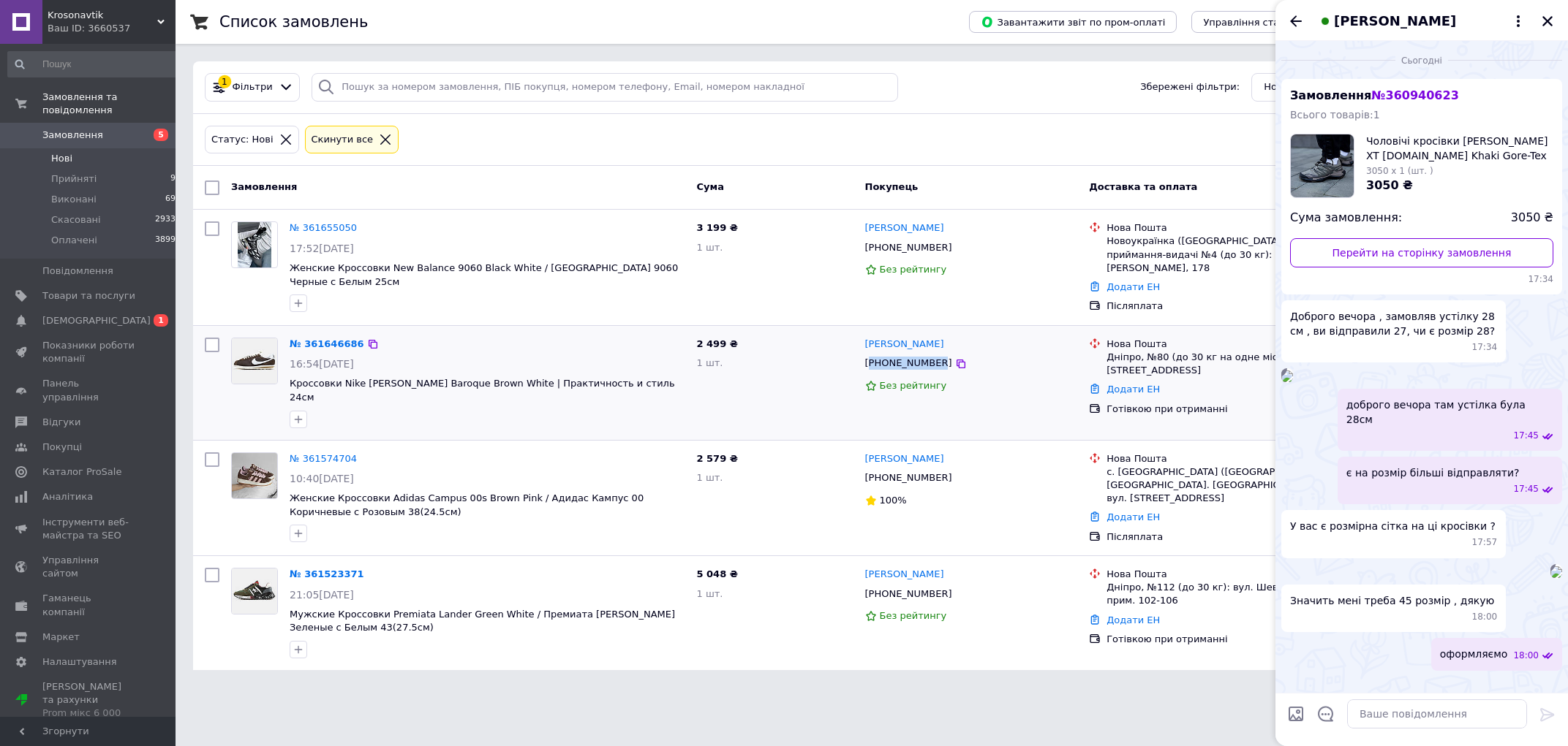
click at [903, 364] on div "+380937522273" at bounding box center [908, 364] width 92 height 19
copy div "380937522273"
click at [476, 84] on input "search" at bounding box center [604, 87] width 587 height 28
paste input "380991975201"
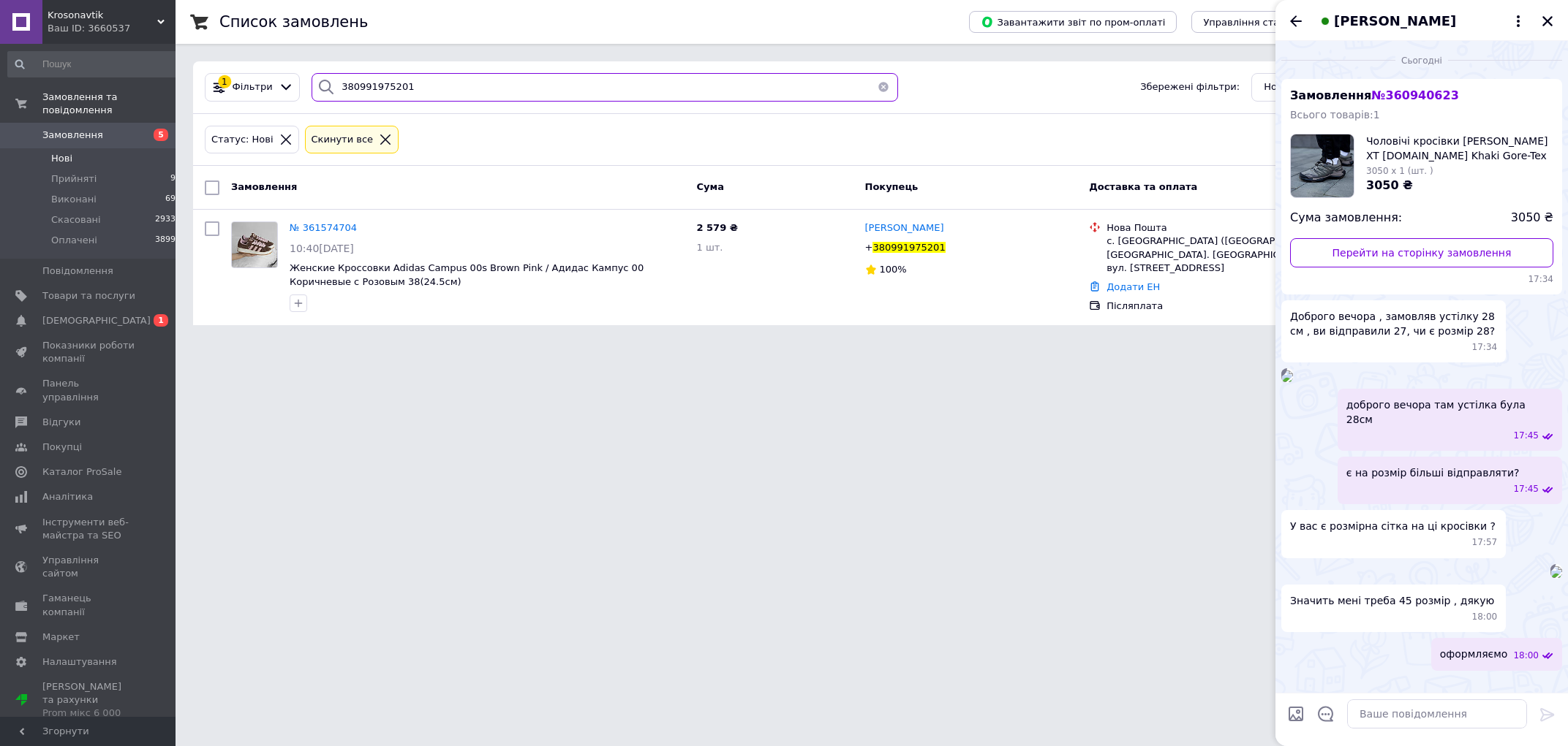
type input "380991975201"
click at [494, 343] on html "Krosonavtik Ваш ID: 3660537 Сайт Krosonavtik Кабінет покупця Перевірити стан си…" at bounding box center [784, 171] width 1568 height 343
click at [131, 22] on div "Ваш ID: 3660537" at bounding box center [112, 29] width 128 height 14
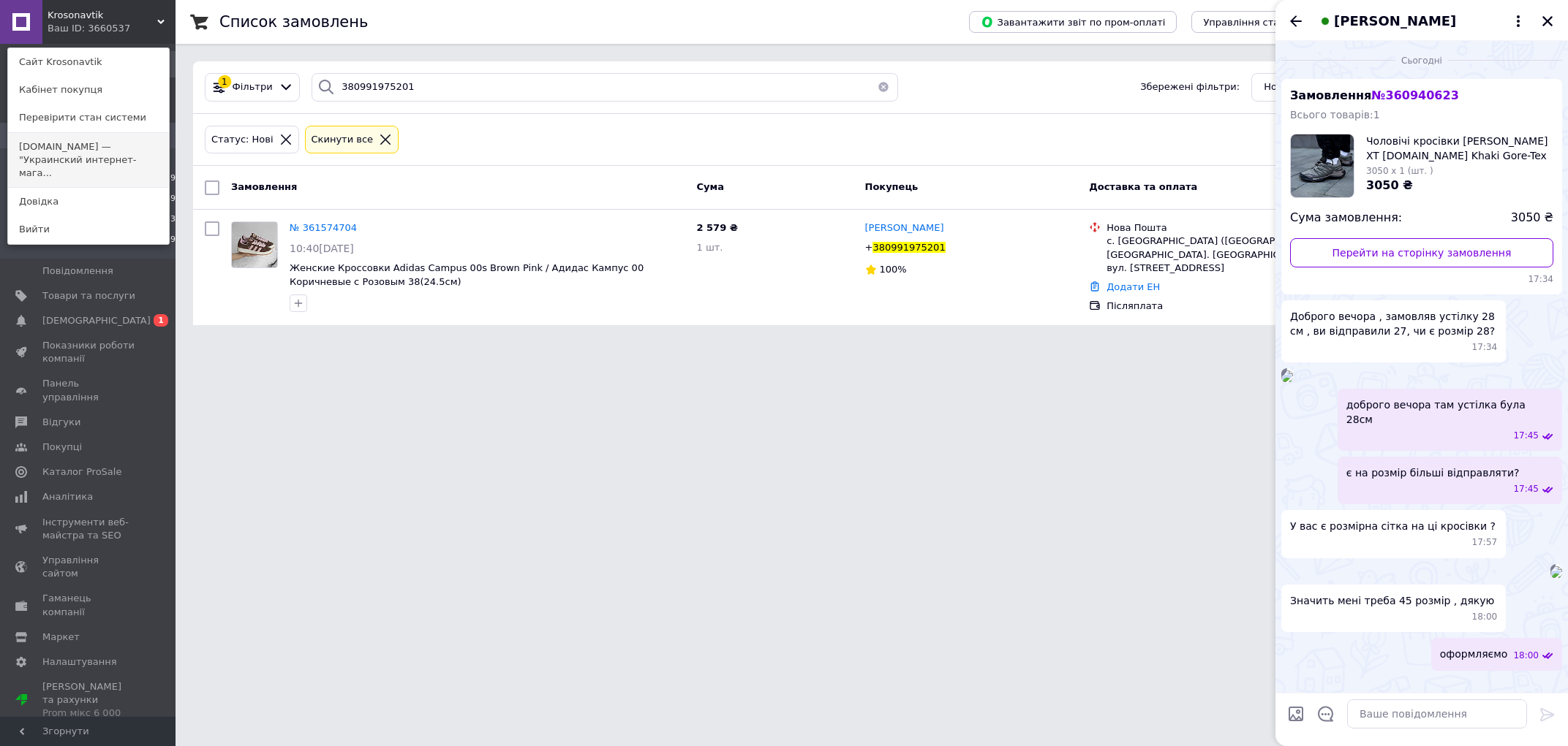
click at [95, 162] on link "[DOMAIN_NAME] — "Украинский интернет-мага..." at bounding box center [88, 160] width 160 height 54
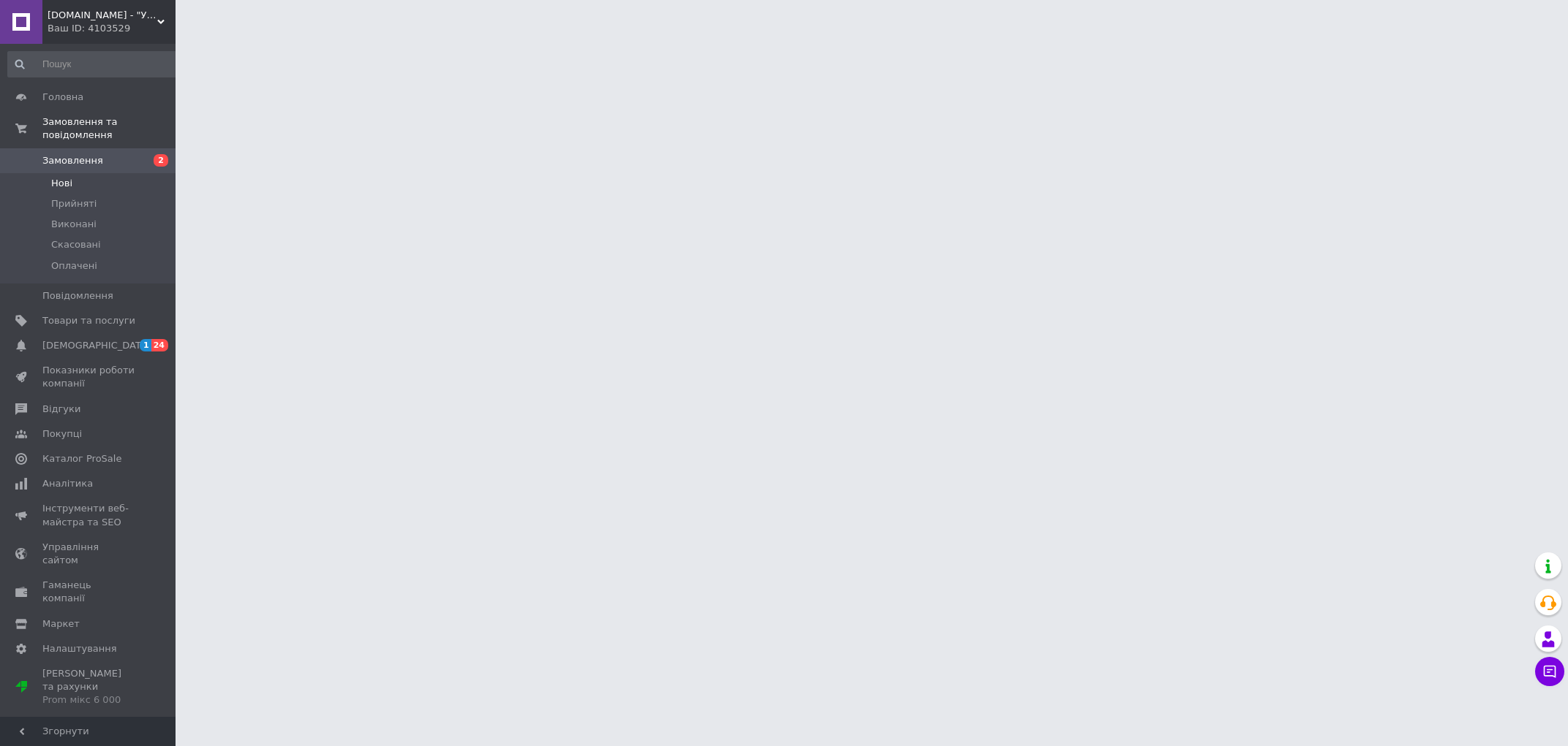
click at [84, 173] on li "Нові" at bounding box center [94, 183] width 190 height 20
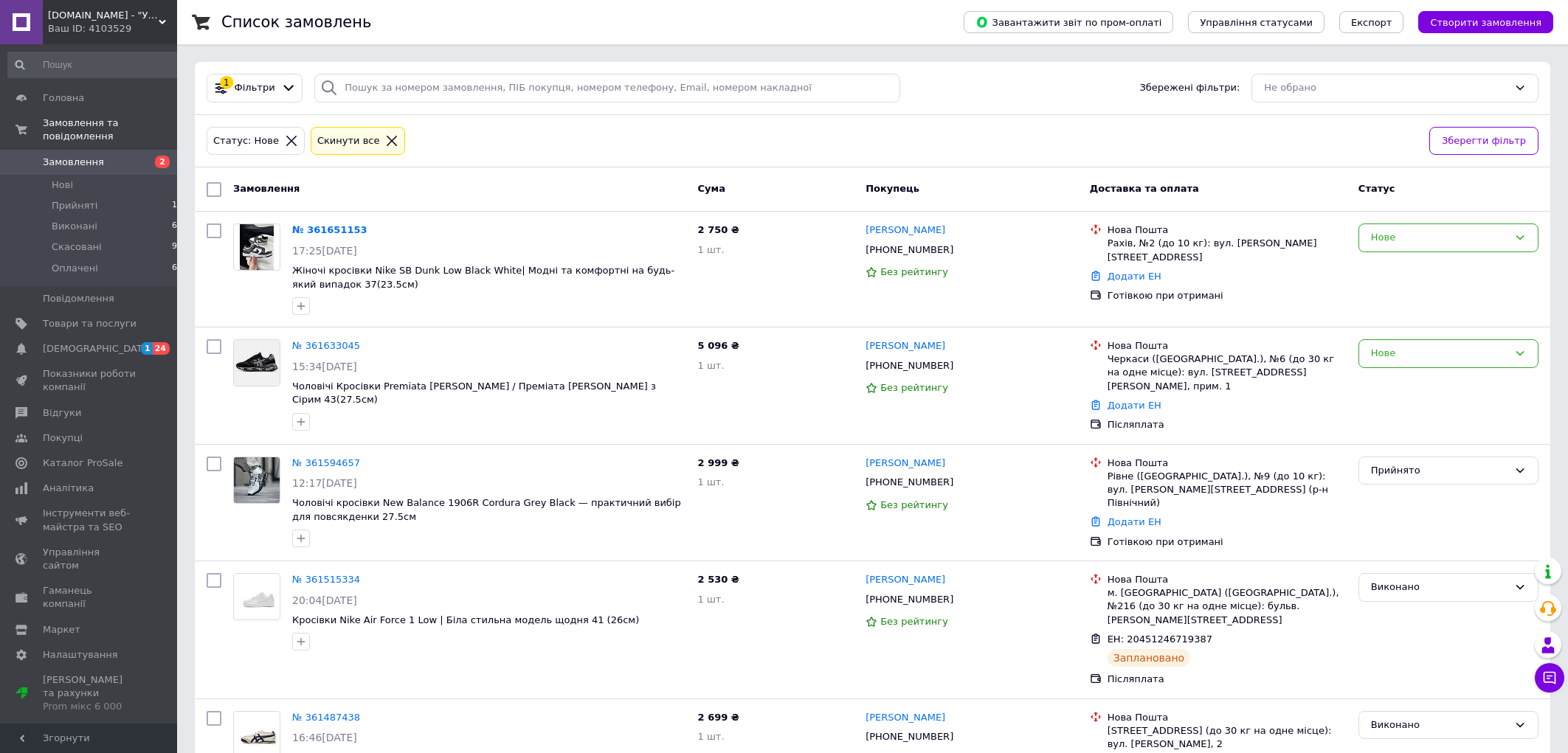
click at [536, 211] on div "Замовлення Cума Покупець Доставка та оплата Статус" at bounding box center [872, 189] width 1356 height 44
click at [915, 248] on div "[PHONE_NUMBER]" at bounding box center [909, 250] width 93 height 20
click at [90, 28] on div "Ваш ID: 4103529" at bounding box center [113, 29] width 130 height 14
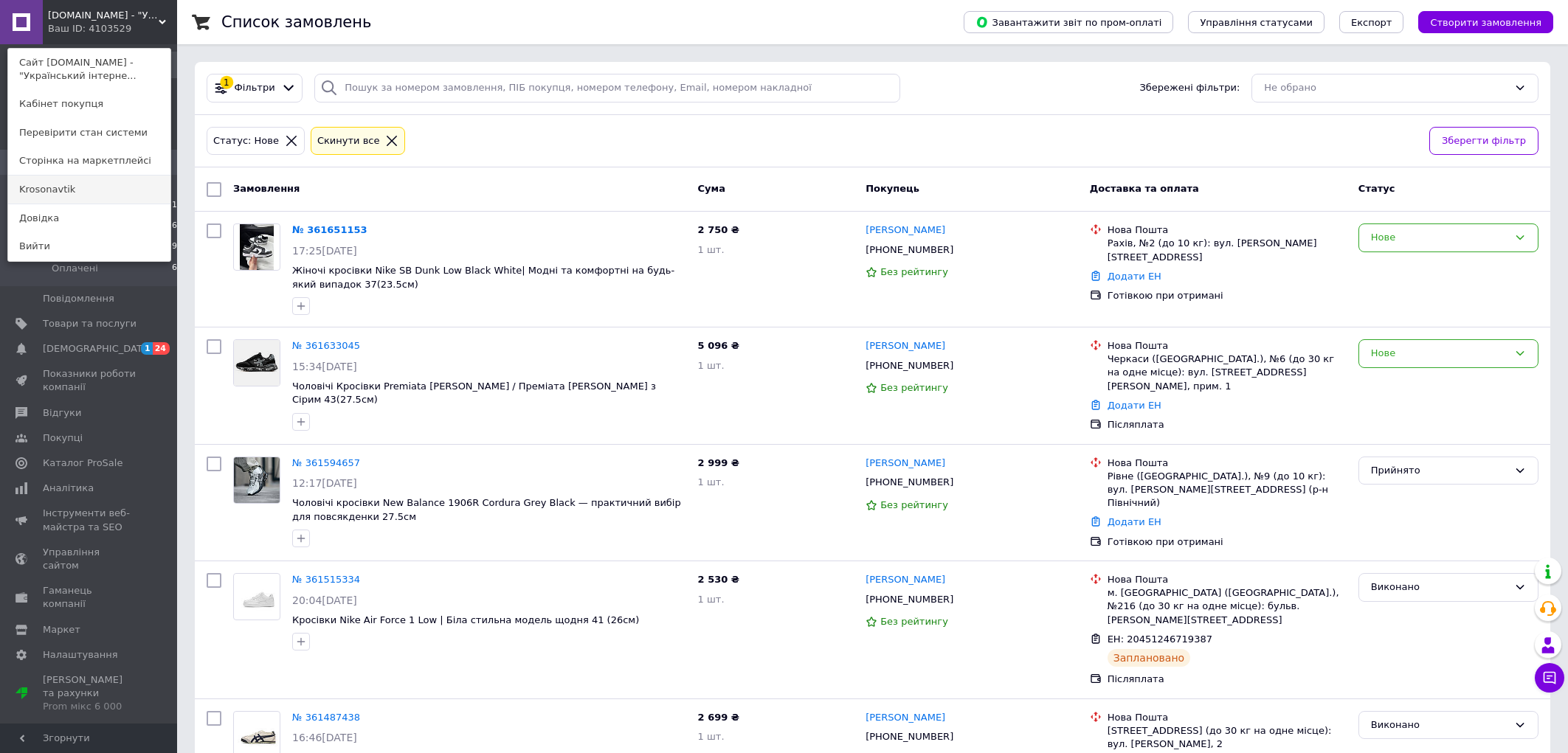
click at [87, 191] on link "Krosonavtik" at bounding box center [88, 189] width 162 height 28
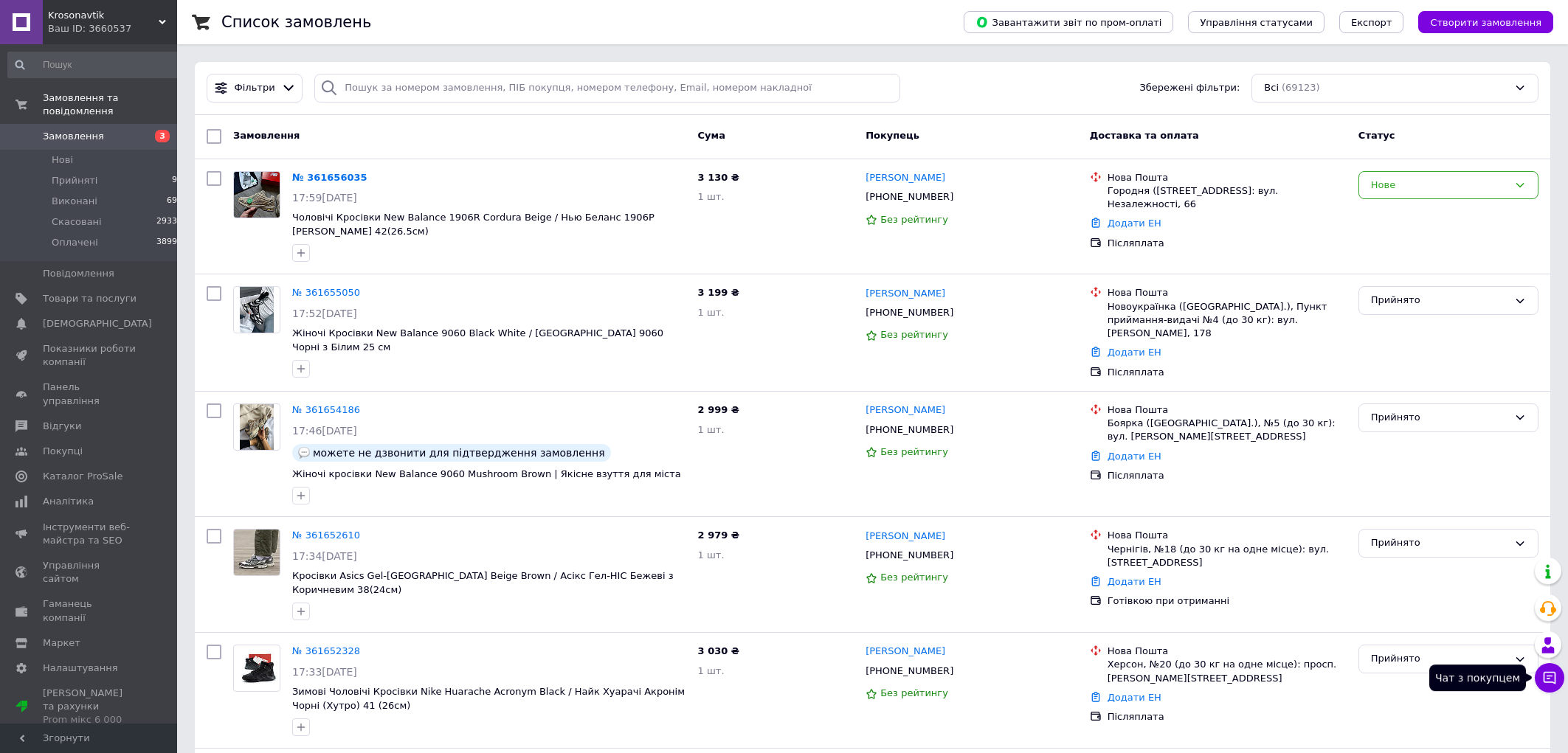
click at [1553, 684] on icon at bounding box center [1549, 677] width 15 height 15
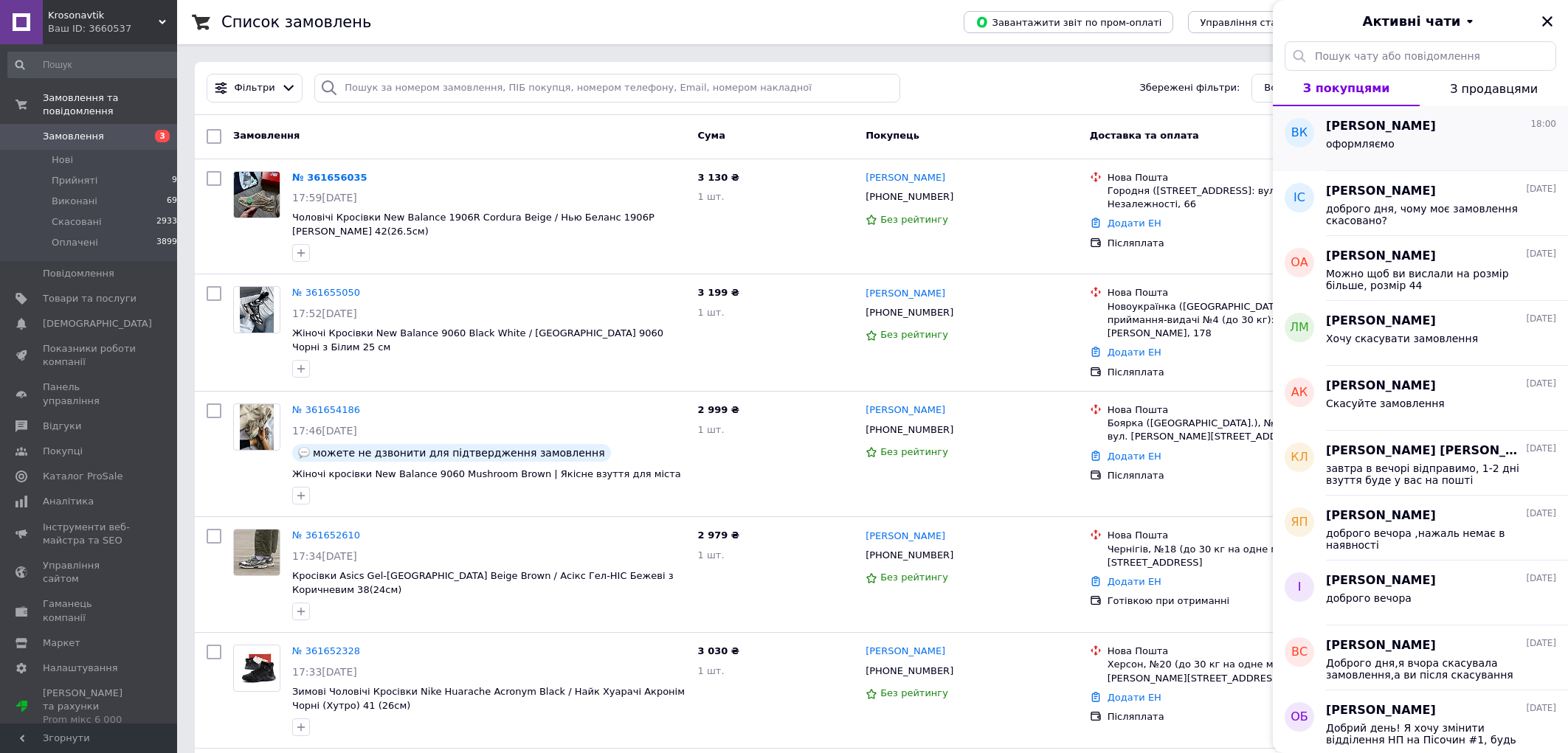
click at [1410, 159] on div "Вадим Ковач 18:00 оформляємо" at bounding box center [1447, 138] width 243 height 65
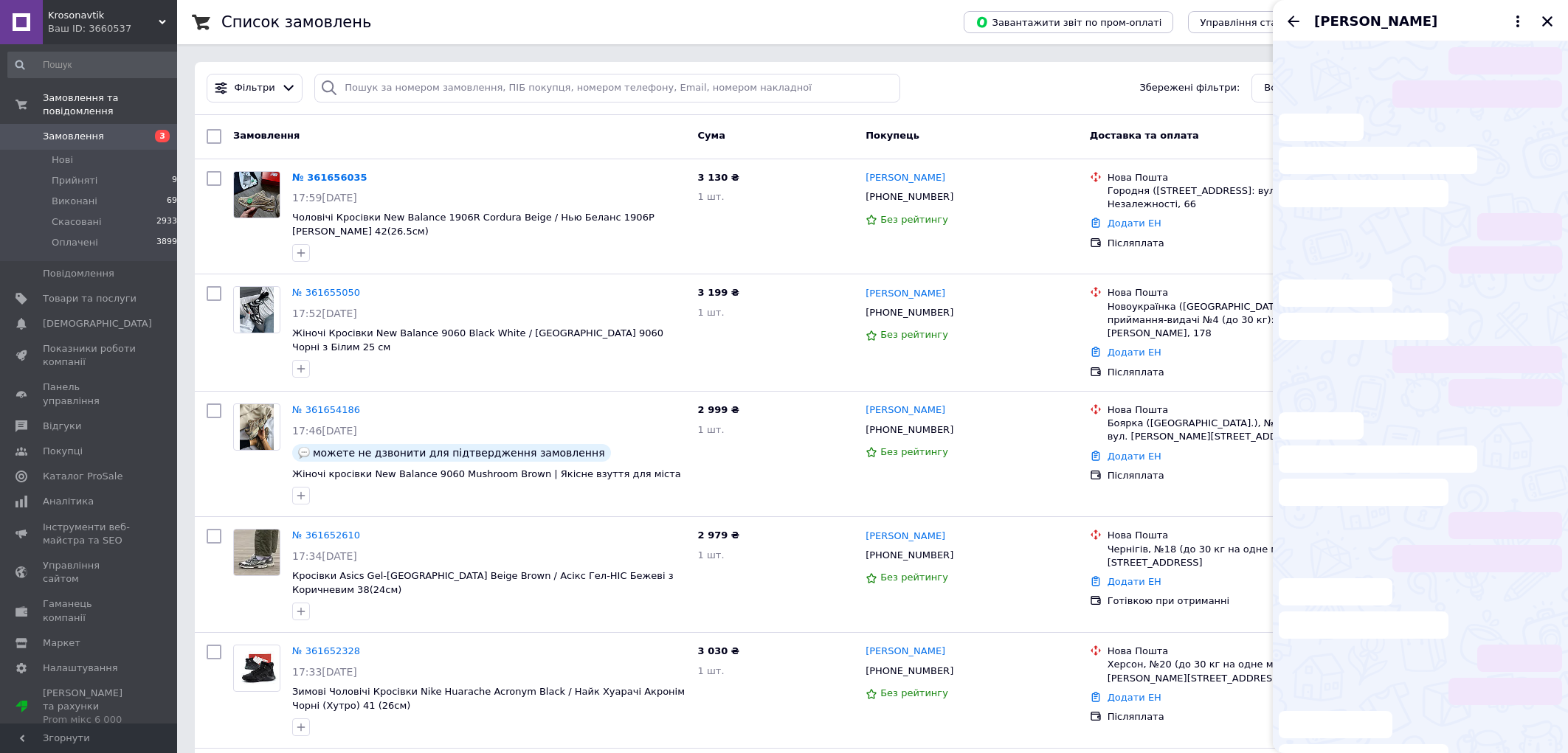
scroll to position [185, 0]
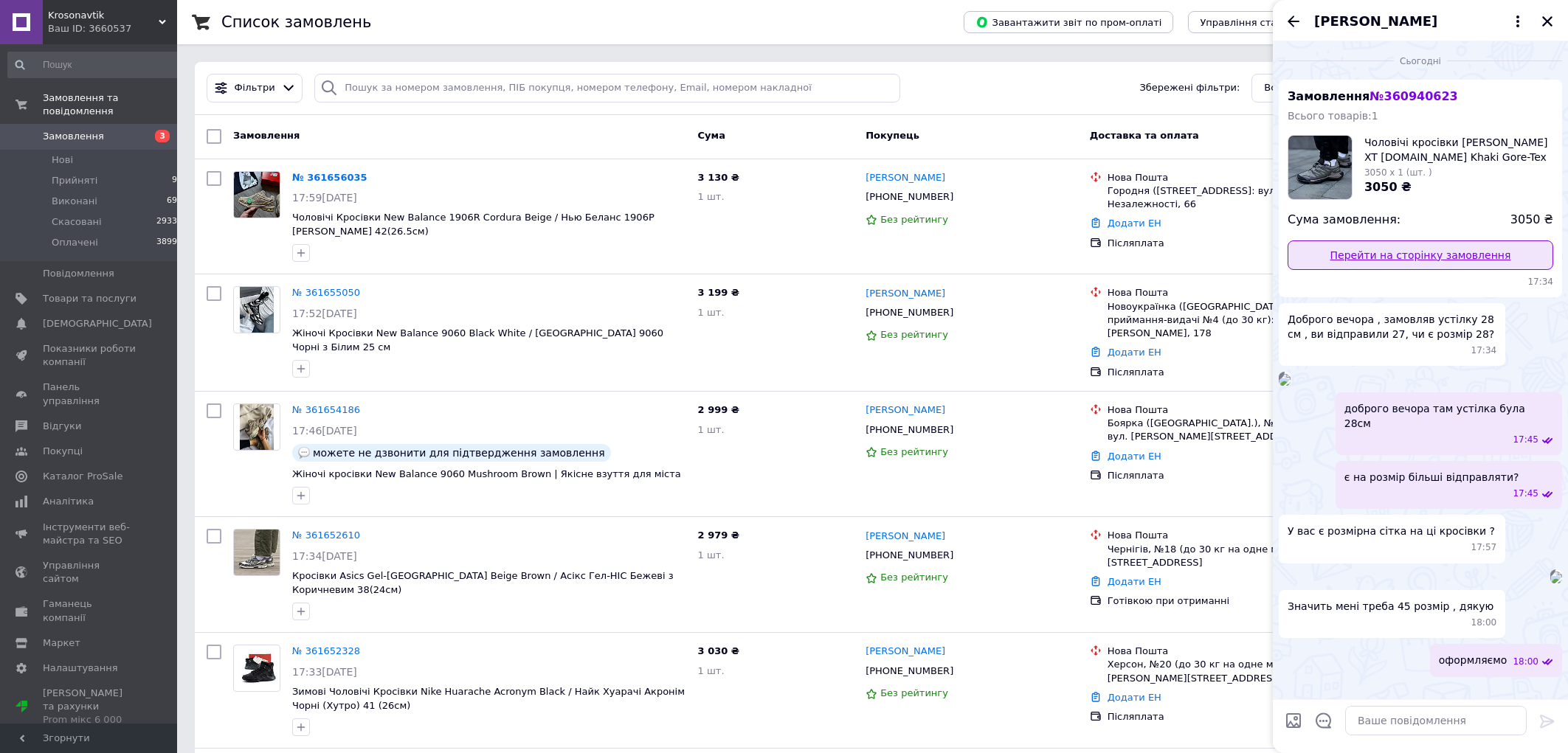
click at [1368, 241] on link "Перейти на сторінку замовлення" at bounding box center [1421, 255] width 266 height 29
click at [1546, 27] on icon "Закрити" at bounding box center [1548, 22] width 14 height 14
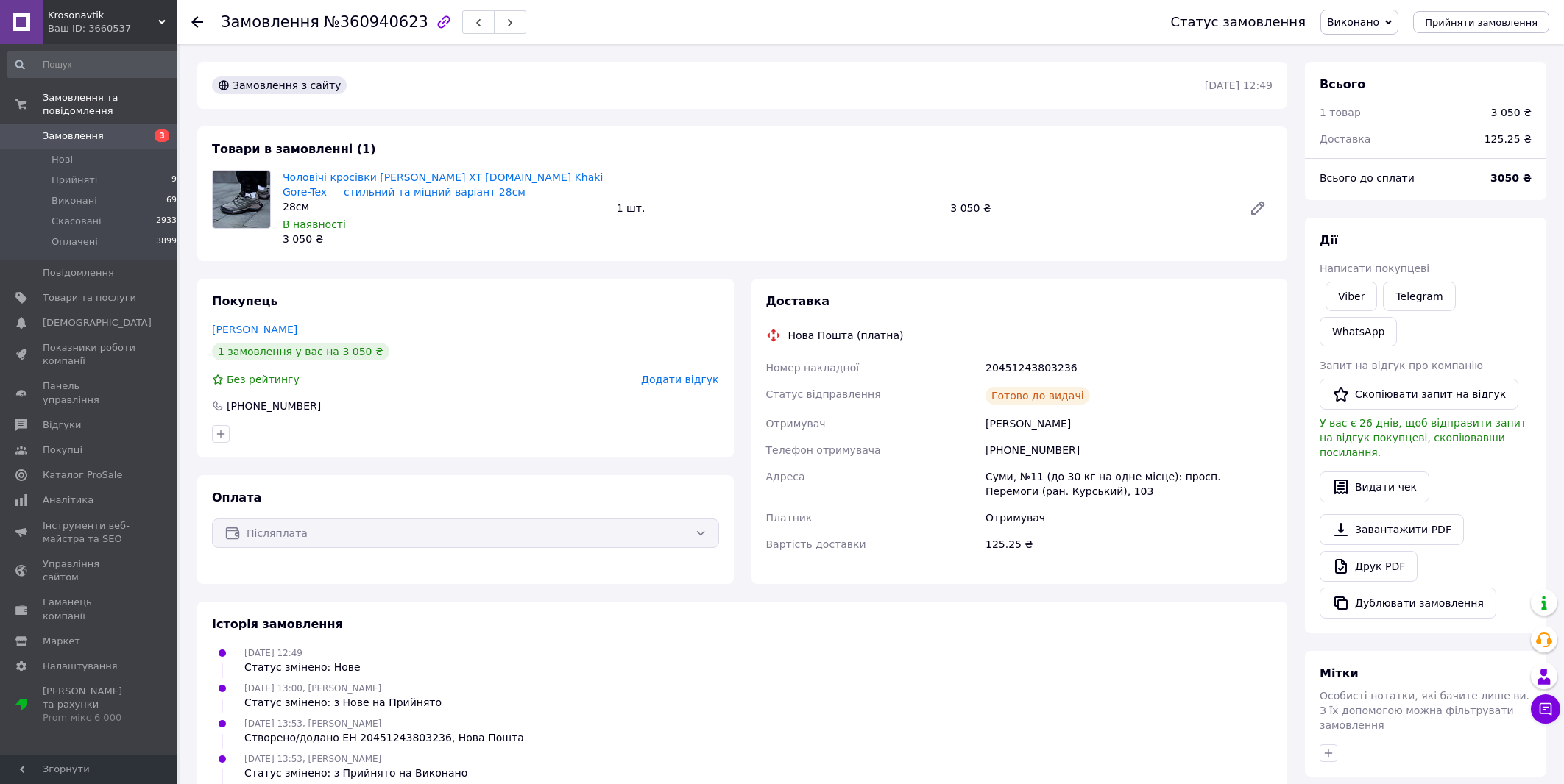
click at [1015, 446] on div "[PHONE_NUMBER]" at bounding box center [1128, 449] width 293 height 26
copy div "380661696030"
click at [1020, 428] on div "[PERSON_NAME]" at bounding box center [1128, 423] width 293 height 26
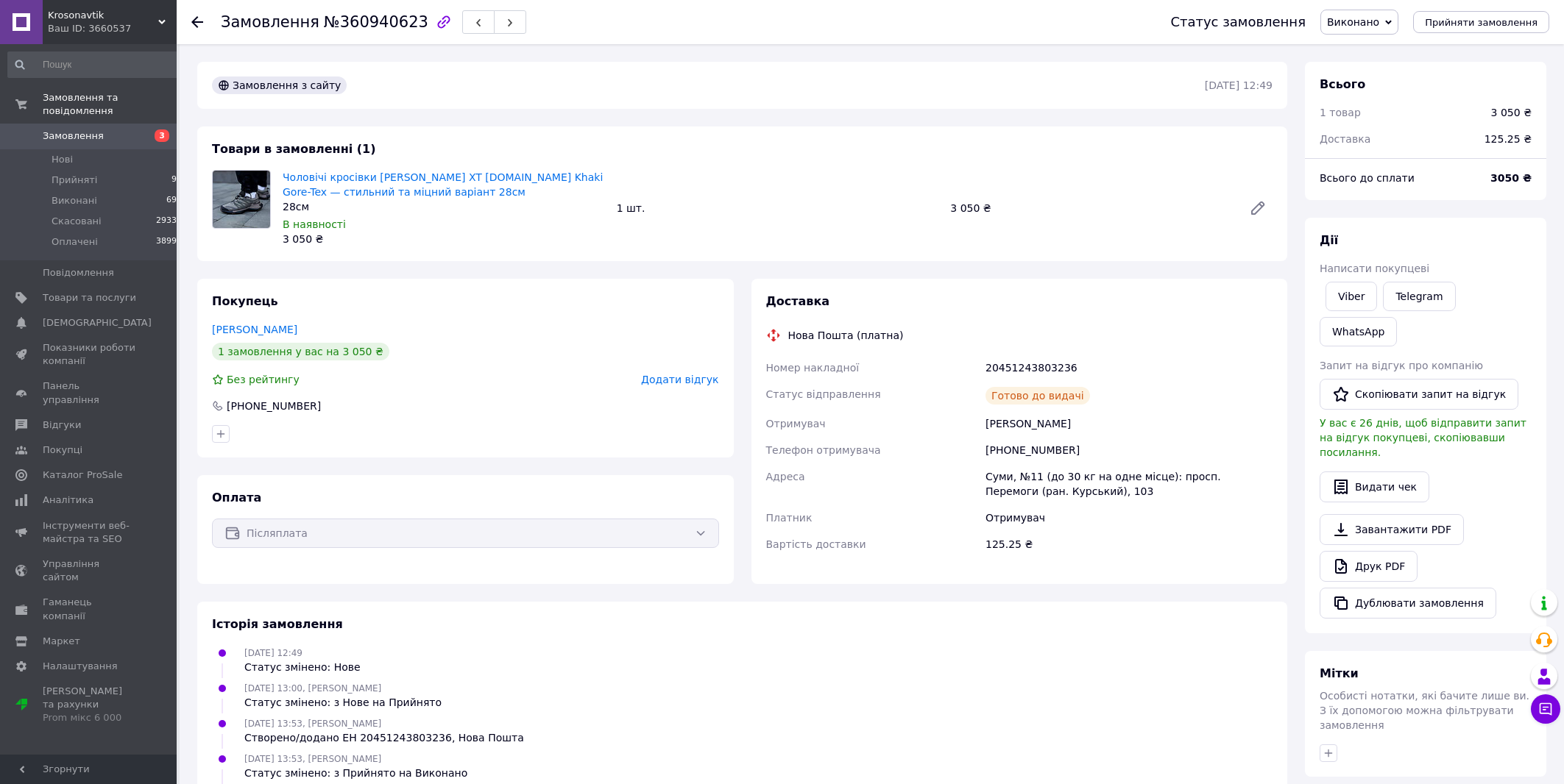
click at [1020, 428] on div "[PERSON_NAME]" at bounding box center [1128, 423] width 293 height 26
click at [1010, 452] on div "[PHONE_NUMBER]" at bounding box center [1128, 449] width 293 height 26
copy div "380661696030"
click at [1000, 481] on div "Суми, №11 (до 30 кг на одне місце): просп. Перемоги (ран. Курський), 103" at bounding box center [1128, 484] width 293 height 41
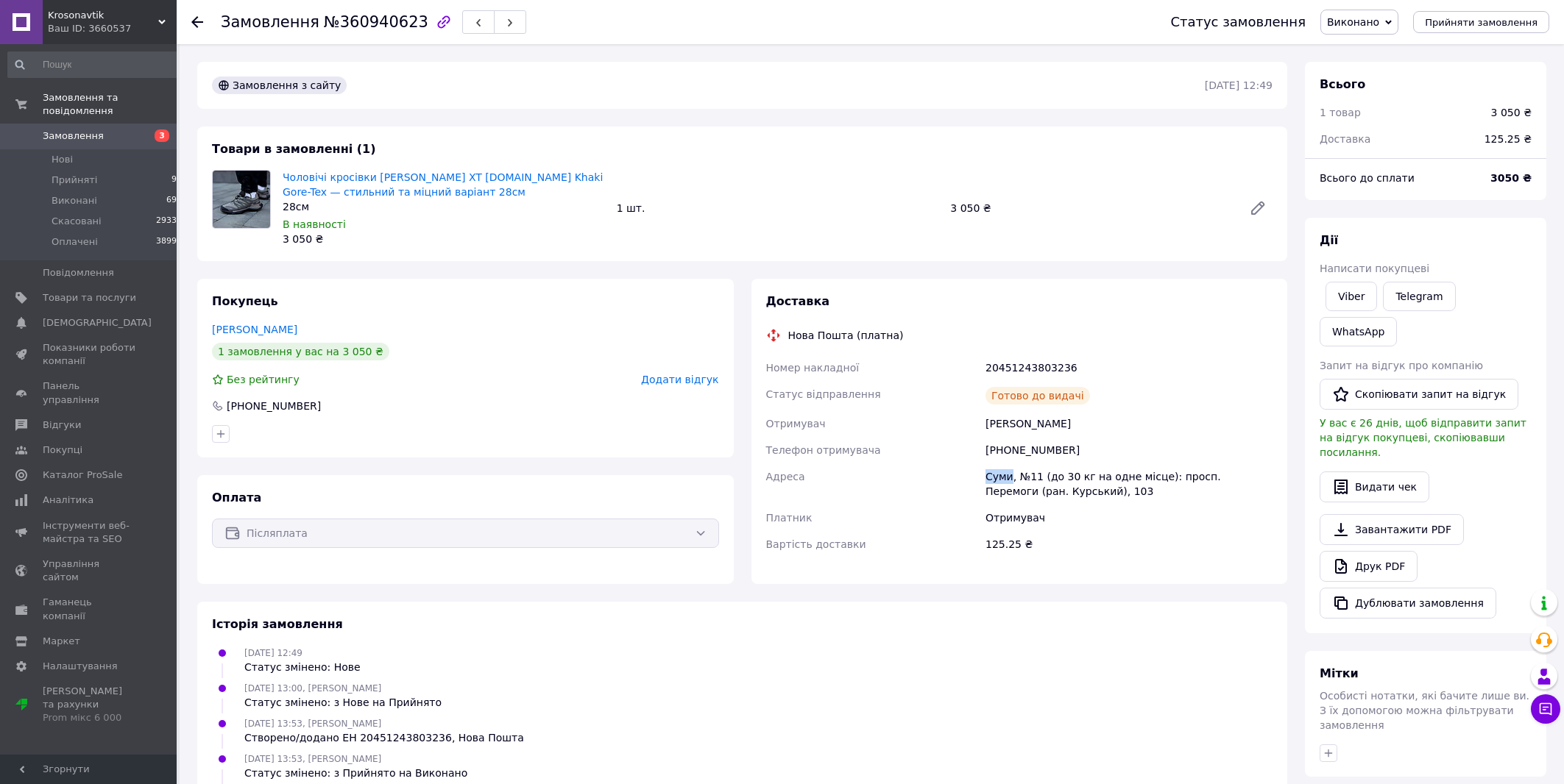
click at [1000, 481] on div "Суми, №11 (до 30 кг на одне місце): просп. Перемоги (ран. Курський), 103" at bounding box center [1128, 484] width 293 height 41
copy div "Суми"
click at [1021, 425] on div "[PERSON_NAME]" at bounding box center [1128, 423] width 293 height 26
click at [1021, 425] on div "Ковач Вадим" at bounding box center [1128, 423] width 293 height 26
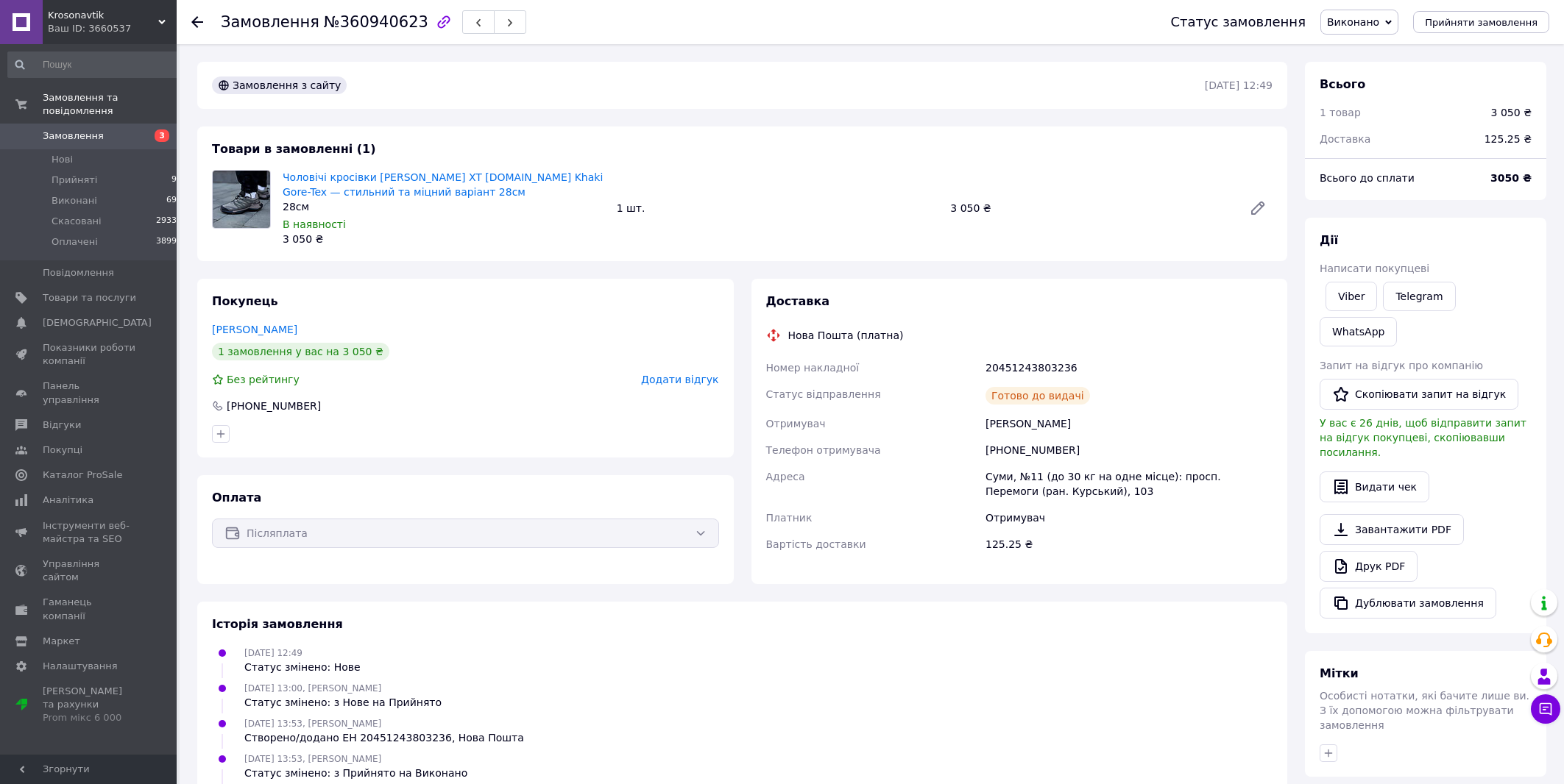
click at [1018, 445] on div "+380661696030" at bounding box center [1128, 449] width 293 height 26
copy div "380661696030"
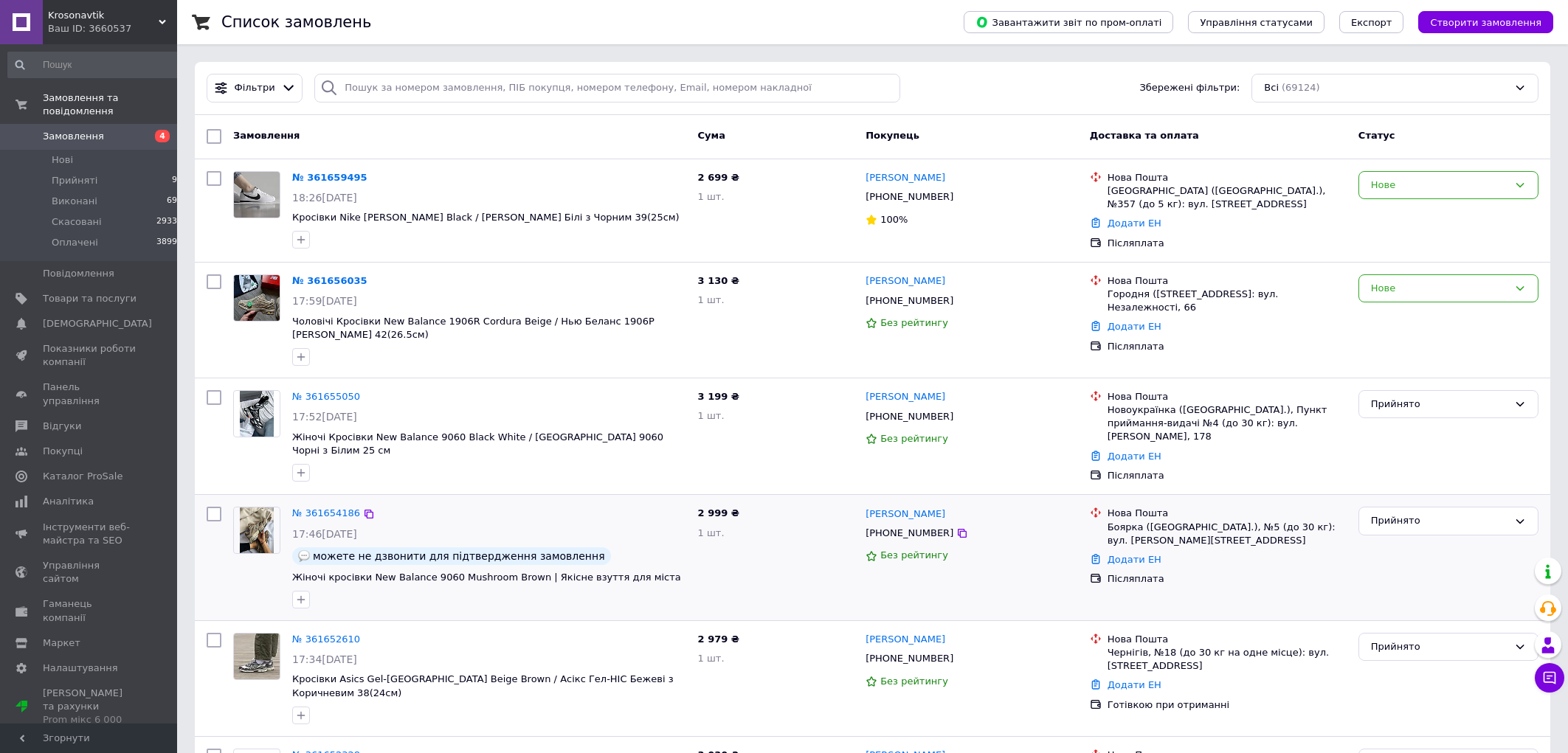
click at [735, 608] on div "2 999 ₴ 1 шт." at bounding box center [776, 557] width 168 height 113
